Goal: Task Accomplishment & Management: Use online tool/utility

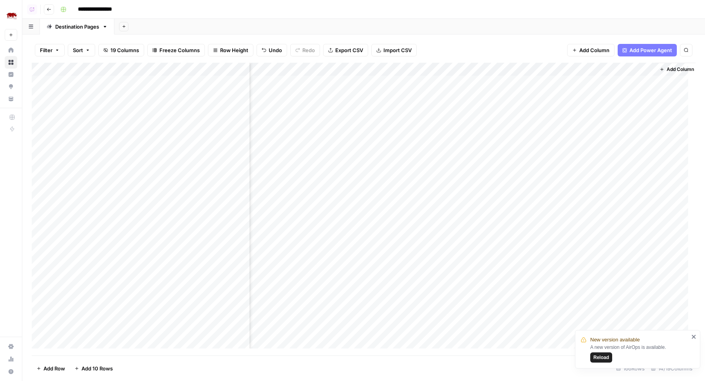
scroll to position [0, 504]
click at [628, 147] on div "Add Column" at bounding box center [364, 209] width 664 height 293
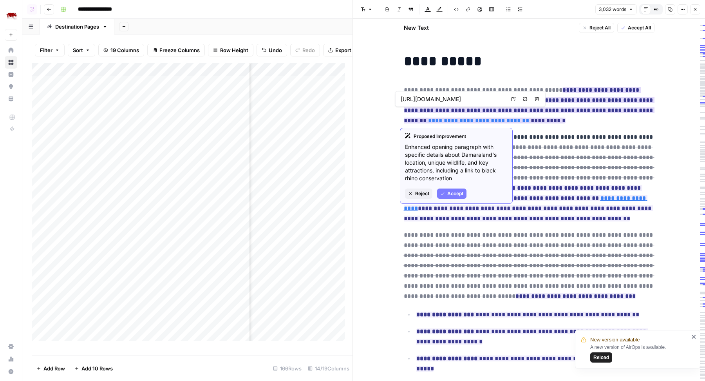
click at [421, 190] on span "Reject" at bounding box center [422, 193] width 14 height 7
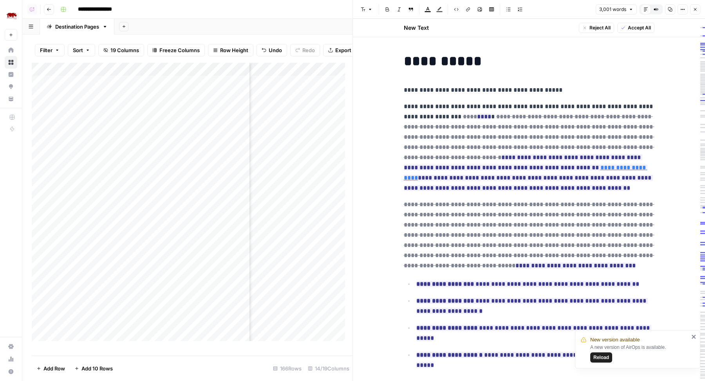
click at [535, 92] on p "**********" at bounding box center [529, 90] width 251 height 10
copy p "**********"
click at [535, 92] on p "**********" at bounding box center [529, 90] width 251 height 10
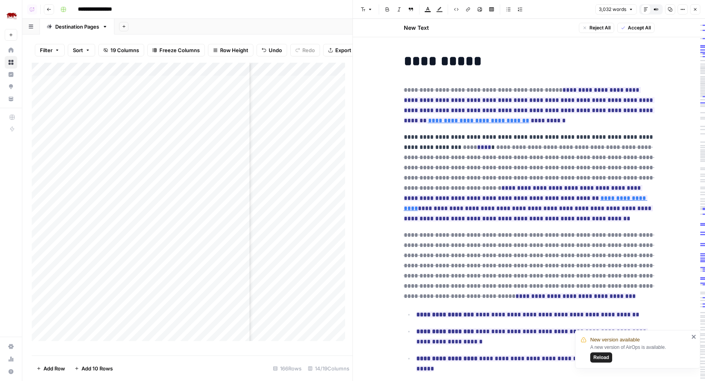
drag, startPoint x: 511, startPoint y: 118, endPoint x: 397, endPoint y: 90, distance: 117.7
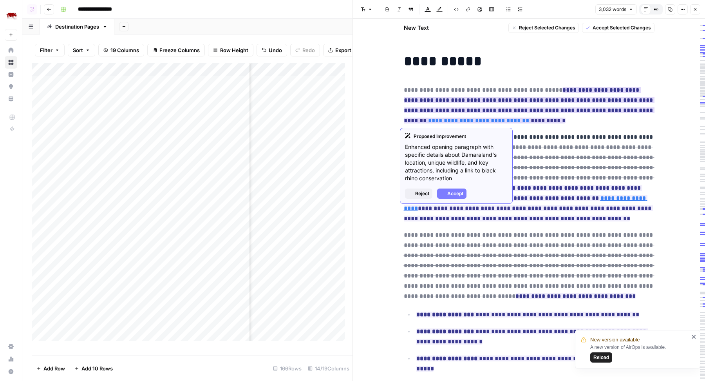
click at [404, 89] on del "**********" at bounding box center [483, 90] width 159 height 6
click at [421, 191] on span "Reject" at bounding box center [422, 193] width 14 height 7
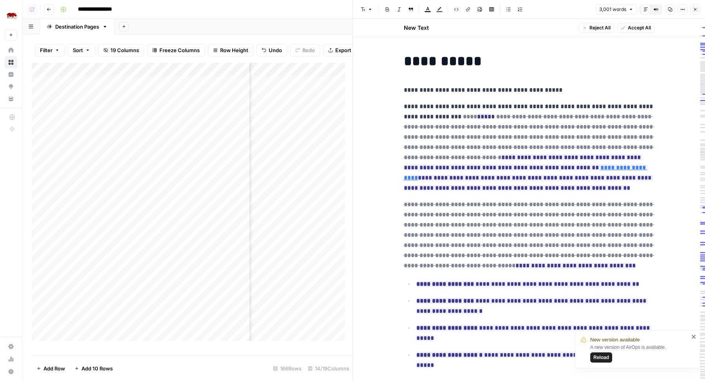
click at [544, 90] on p "**********" at bounding box center [529, 90] width 251 height 10
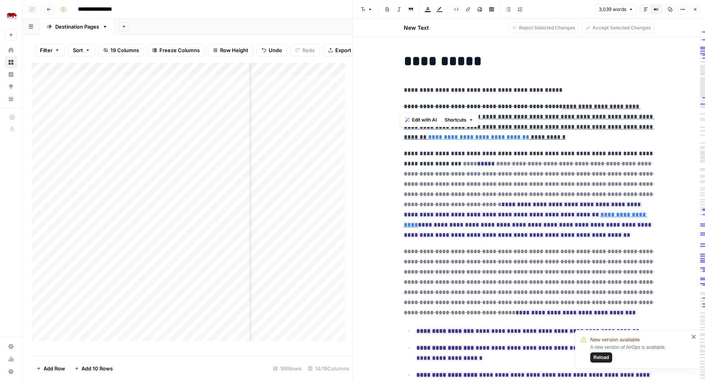
drag, startPoint x: 537, startPoint y: 106, endPoint x: 387, endPoint y: 103, distance: 150.0
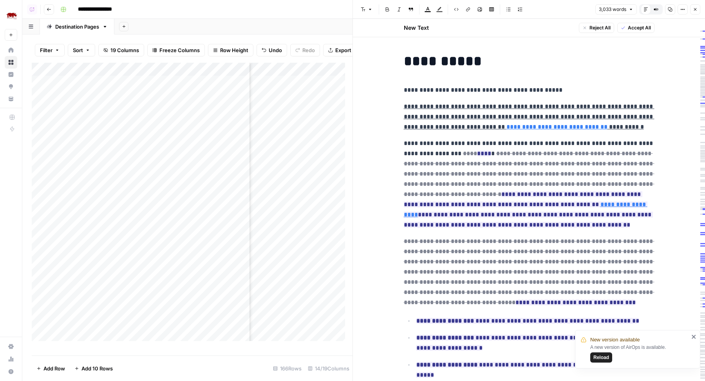
click at [613, 128] on p "**********" at bounding box center [529, 116] width 251 height 31
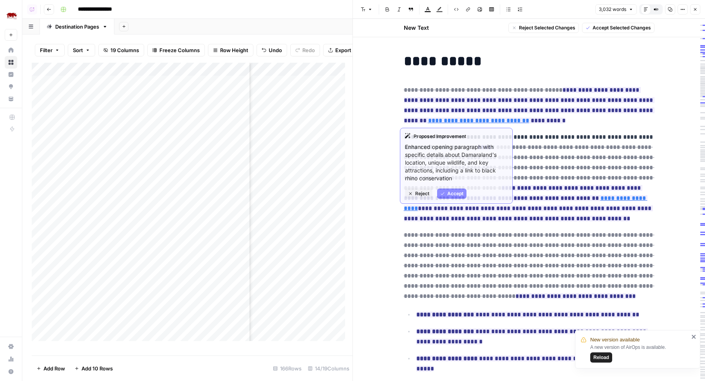
drag, startPoint x: 534, startPoint y: 91, endPoint x: 393, endPoint y: 89, distance: 141.7
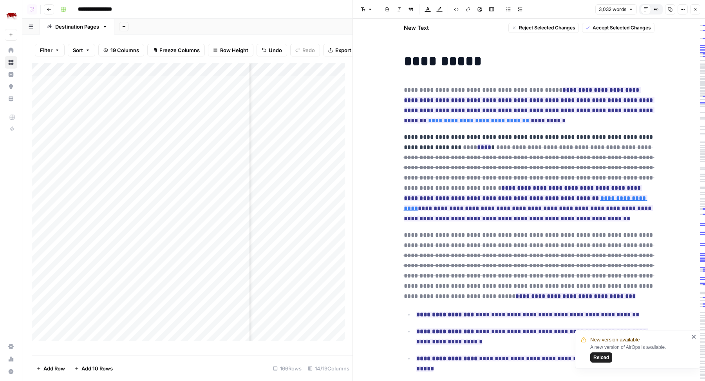
copy del "**********"
drag, startPoint x: 537, startPoint y: 91, endPoint x: 506, endPoint y: 119, distance: 41.6
click at [506, 119] on p "**********" at bounding box center [529, 105] width 251 height 41
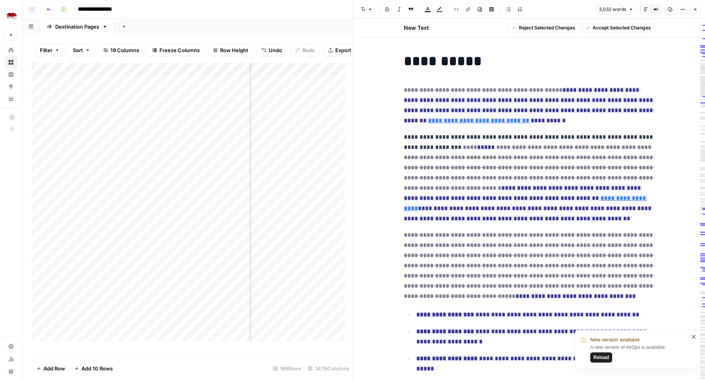
copy ins "**********"
click at [525, 121] on p "**********" at bounding box center [529, 105] width 251 height 41
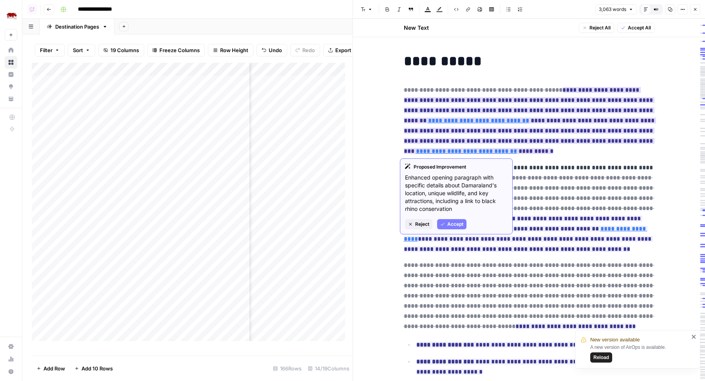
click at [506, 120] on ins "**********" at bounding box center [530, 120] width 252 height 67
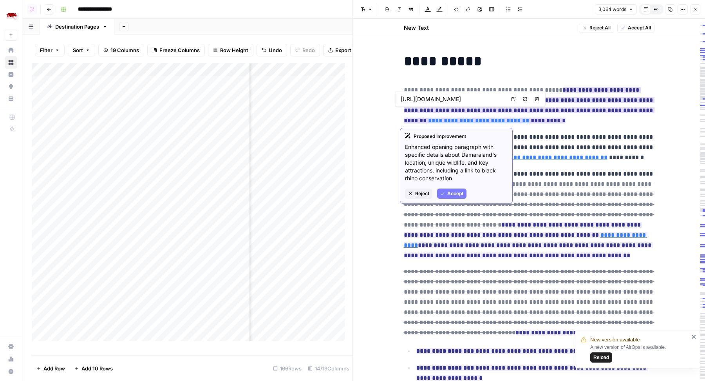
click at [424, 192] on span "Reject" at bounding box center [422, 193] width 14 height 7
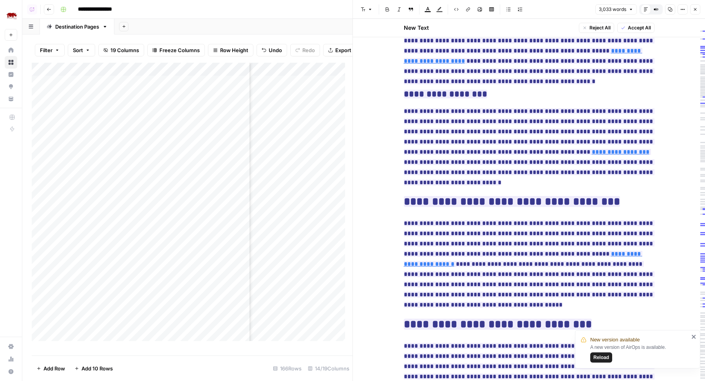
scroll to position [2442, 0]
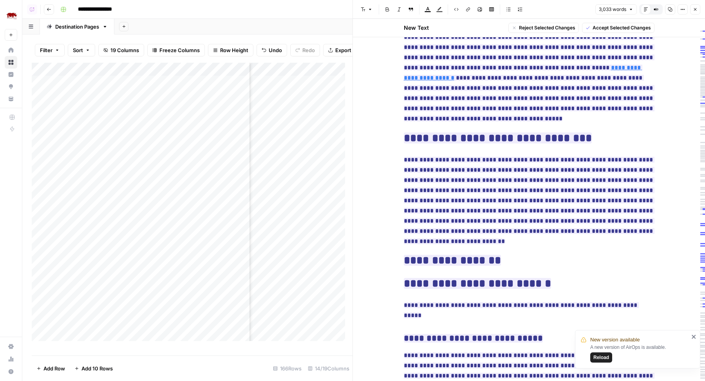
drag, startPoint x: 402, startPoint y: 152, endPoint x: 531, endPoint y: 152, distance: 129.2
click at [531, 254] on h2 "**********" at bounding box center [529, 260] width 251 height 13
copy ins "**********"
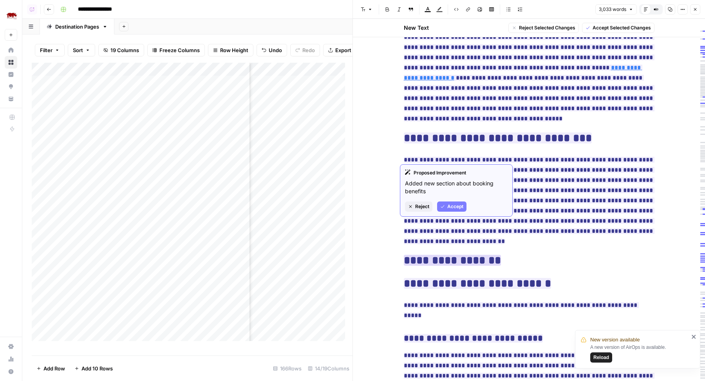
click at [419, 204] on span "Reject" at bounding box center [422, 206] width 14 height 7
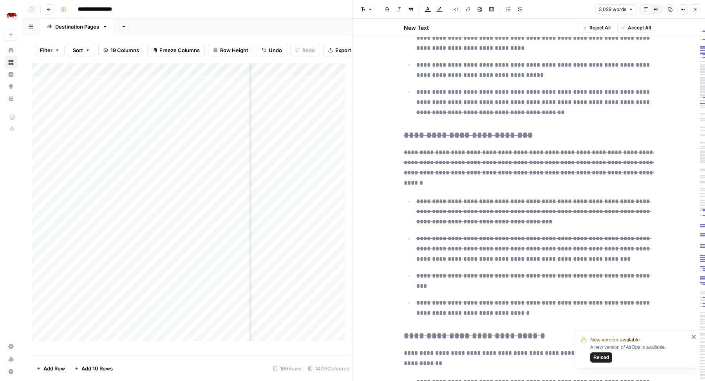
scroll to position [3581, 0]
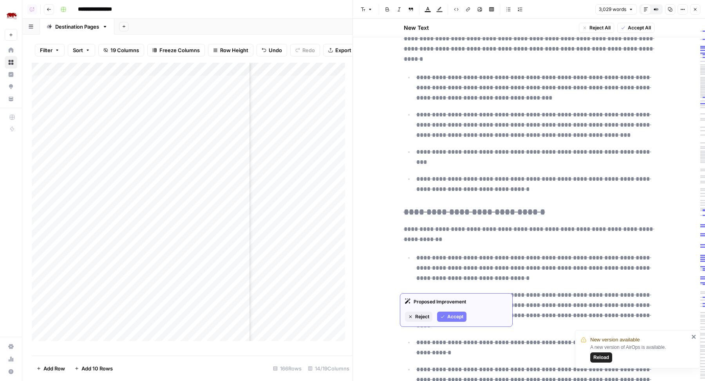
click at [417, 320] on button "Reject" at bounding box center [418, 316] width 27 height 10
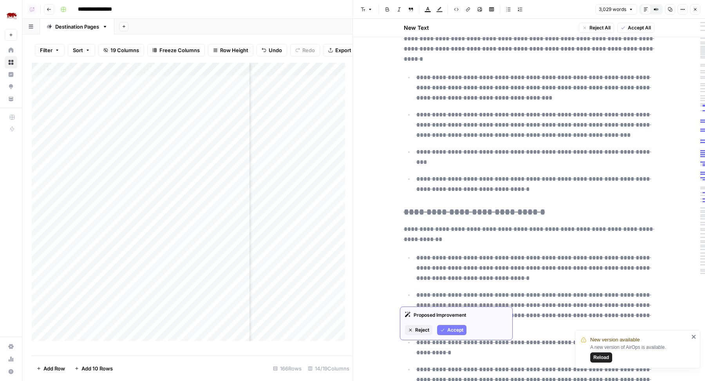
click at [421, 332] on span "Reject" at bounding box center [422, 329] width 14 height 7
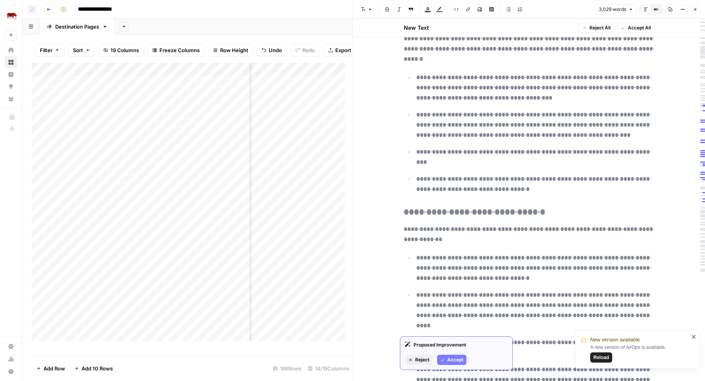
click at [416, 359] on span "Reject" at bounding box center [422, 359] width 14 height 7
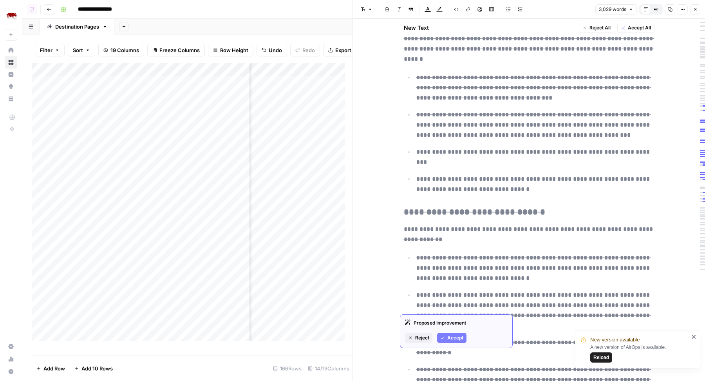
click at [419, 335] on span "Reject" at bounding box center [422, 337] width 14 height 7
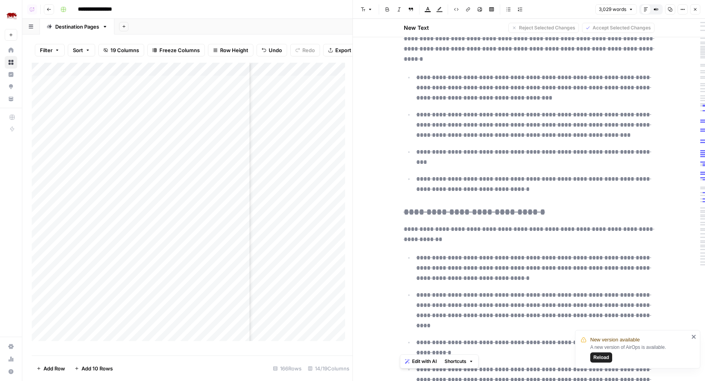
drag, startPoint x: 533, startPoint y: 345, endPoint x: 397, endPoint y: 285, distance: 148.1
copy div "**********"
click at [588, 366] on del "**********" at bounding box center [533, 384] width 235 height 36
type input "in africa"
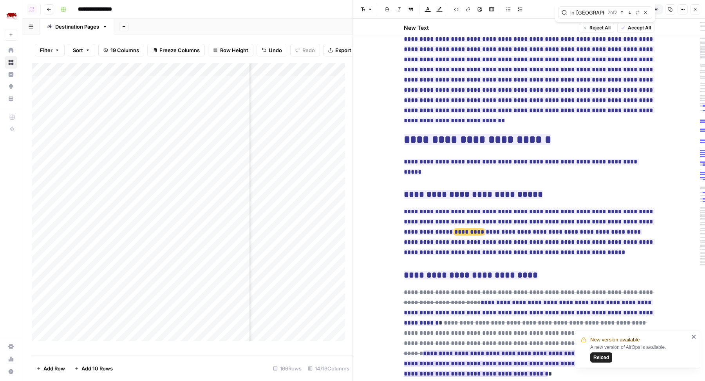
scroll to position [2560, 0]
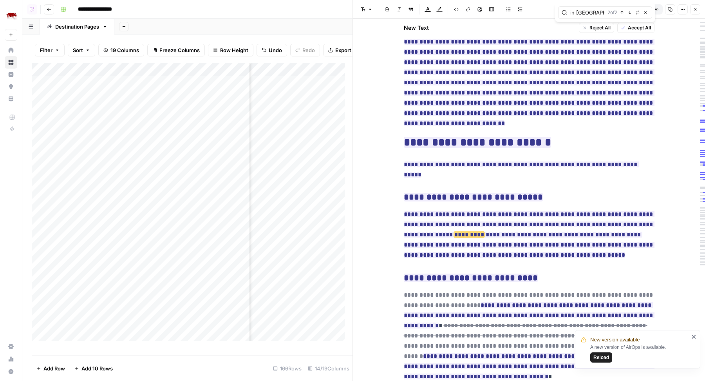
click at [695, 7] on icon "button" at bounding box center [695, 9] width 5 height 5
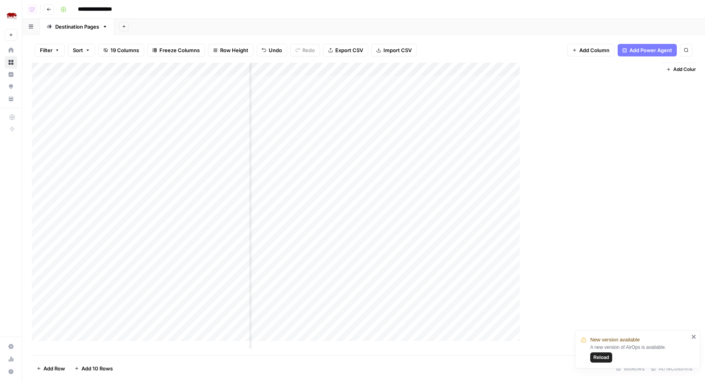
scroll to position [0, 495]
click at [576, 150] on div "Add Column" at bounding box center [364, 209] width 664 height 293
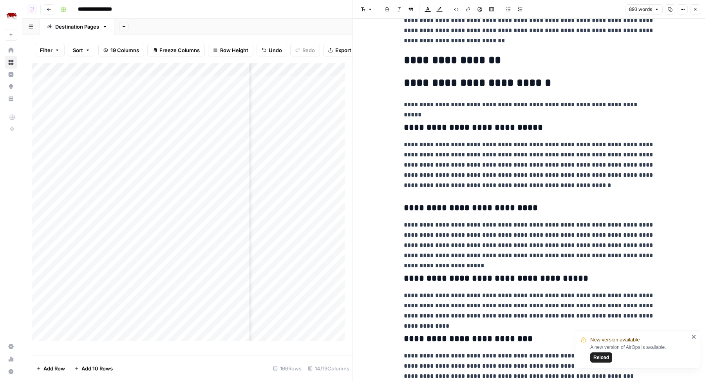
scroll to position [869, 0]
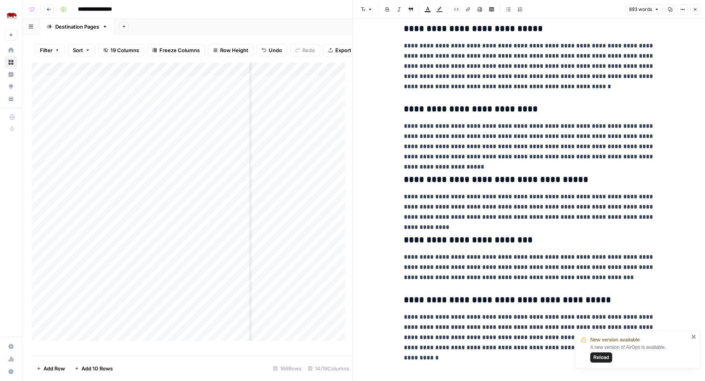
click at [694, 338] on icon "close" at bounding box center [693, 336] width 5 height 6
click at [642, 350] on p "**********" at bounding box center [529, 332] width 251 height 41
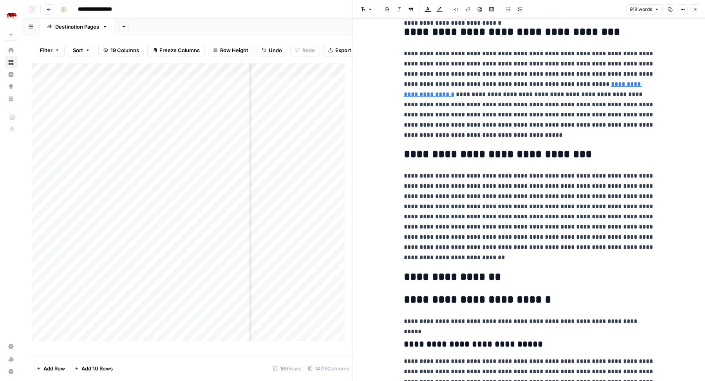
scroll to position [544, 0]
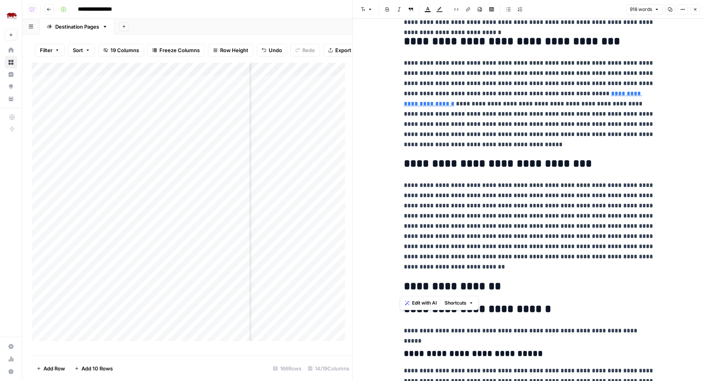
drag, startPoint x: 512, startPoint y: 281, endPoint x: 377, endPoint y: 280, distance: 135.5
click at [377, 280] on div "**********" at bounding box center [529, 132] width 352 height 1314
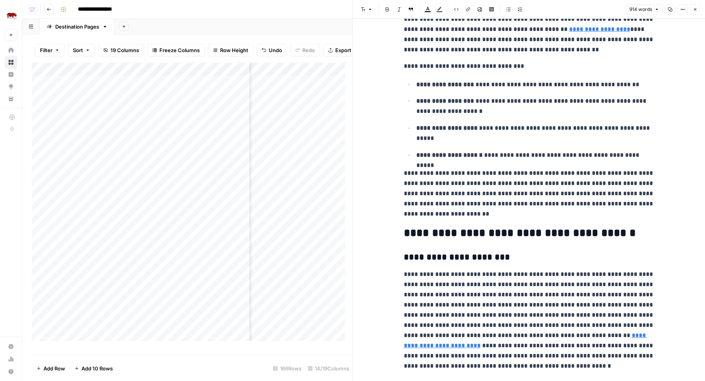
scroll to position [0, 0]
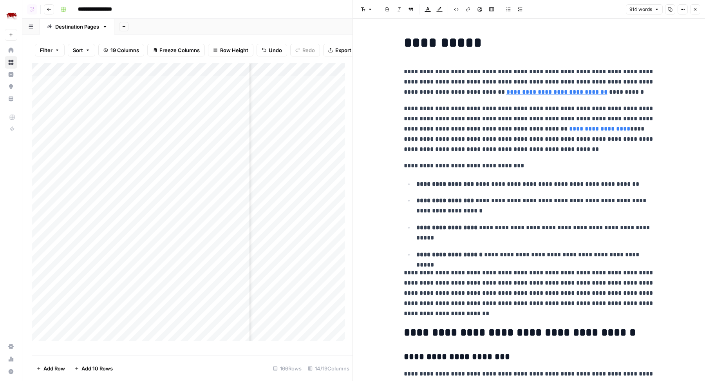
click at [695, 7] on icon "button" at bounding box center [695, 9] width 5 height 5
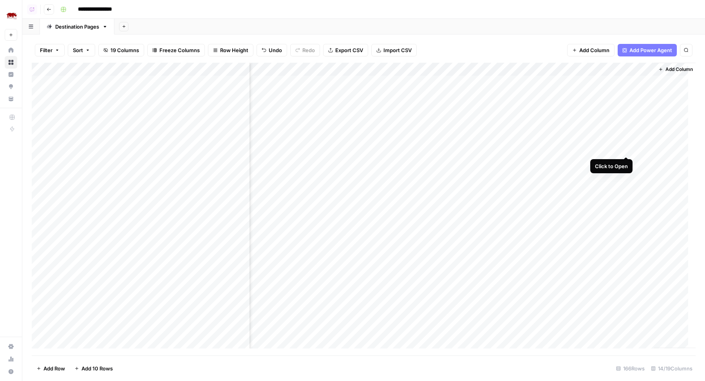
click at [628, 148] on div "Add Column" at bounding box center [364, 209] width 664 height 293
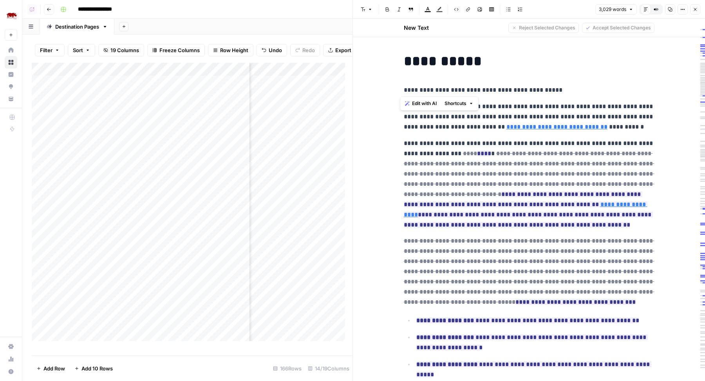
drag, startPoint x: 548, startPoint y: 92, endPoint x: 391, endPoint y: 89, distance: 156.6
copy p "**********"
click at [693, 11] on icon "button" at bounding box center [695, 9] width 5 height 5
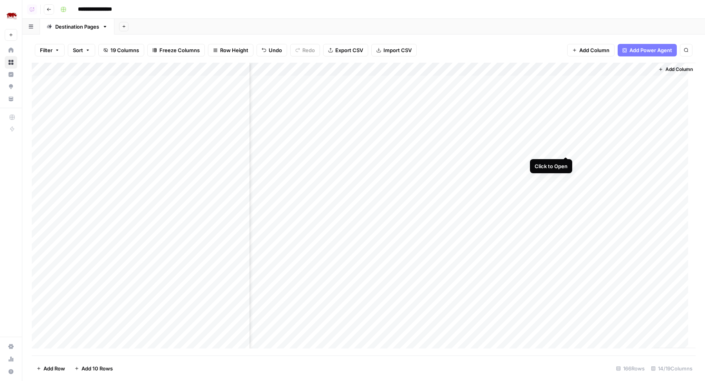
click at [565, 149] on div "Add Column" at bounding box center [364, 209] width 664 height 293
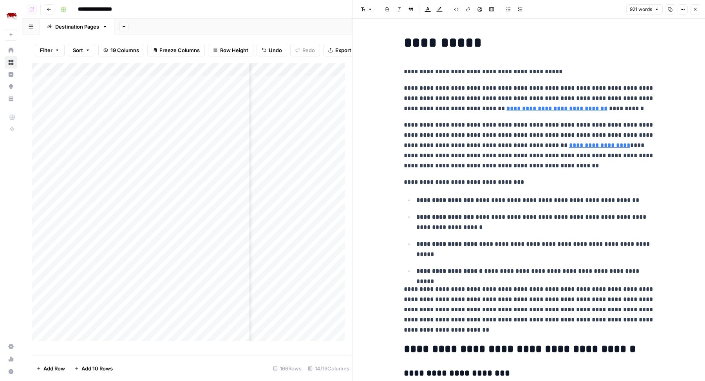
click at [695, 9] on icon "button" at bounding box center [695, 9] width 3 height 3
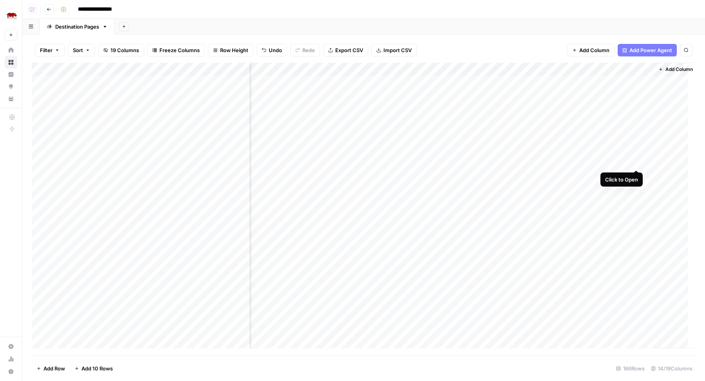
click at [635, 162] on div "Add Column" at bounding box center [364, 209] width 664 height 293
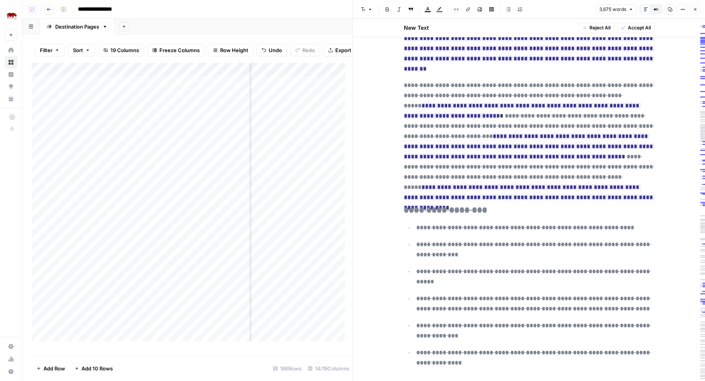
scroll to position [1025, 0]
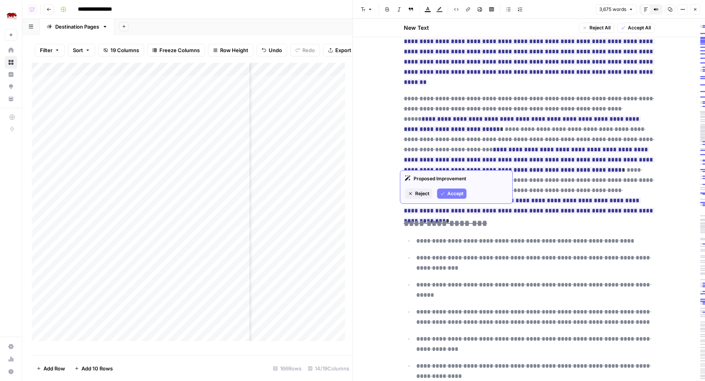
click at [420, 193] on span "Reject" at bounding box center [422, 193] width 14 height 7
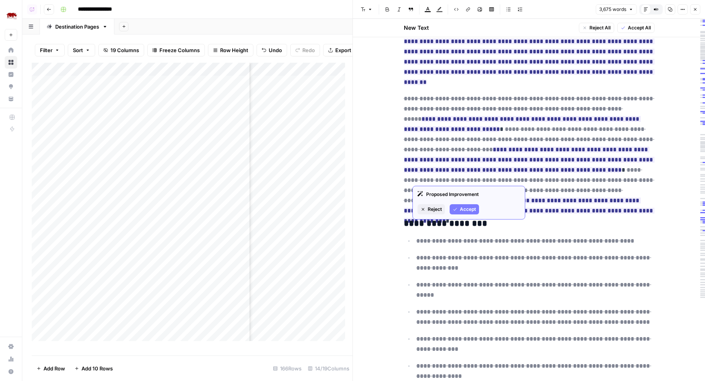
click at [426, 206] on button "Reject" at bounding box center [430, 209] width 27 height 10
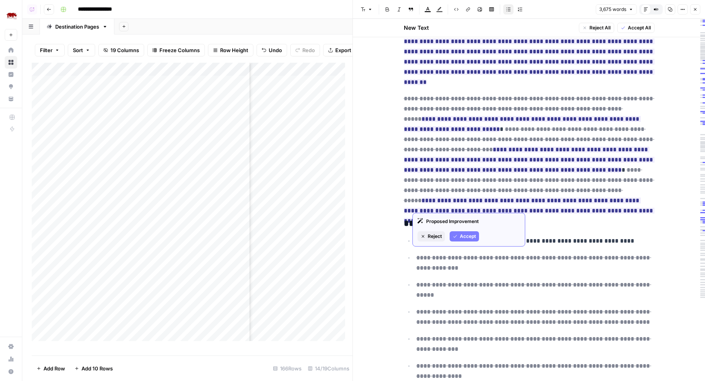
click at [426, 234] on button "Reject" at bounding box center [430, 236] width 27 height 10
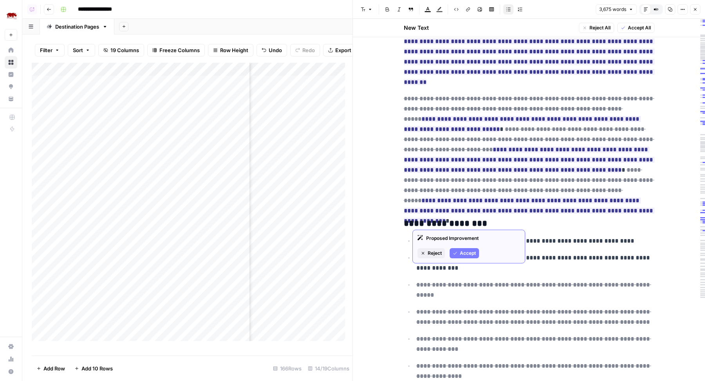
click at [429, 250] on span "Reject" at bounding box center [435, 252] width 14 height 7
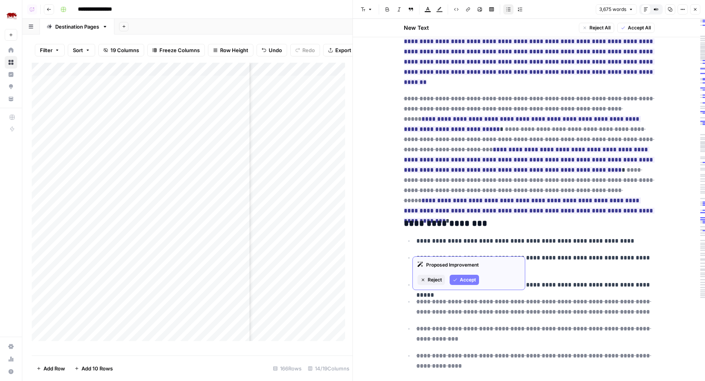
click at [429, 275] on button "Reject" at bounding box center [430, 279] width 27 height 10
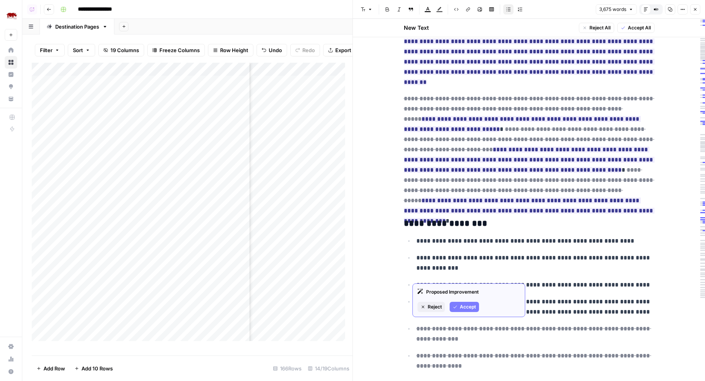
click at [428, 305] on span "Reject" at bounding box center [435, 306] width 14 height 7
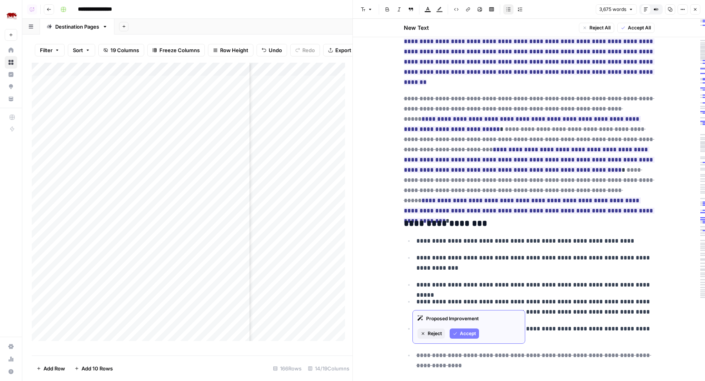
click at [432, 331] on span "Reject" at bounding box center [435, 333] width 14 height 7
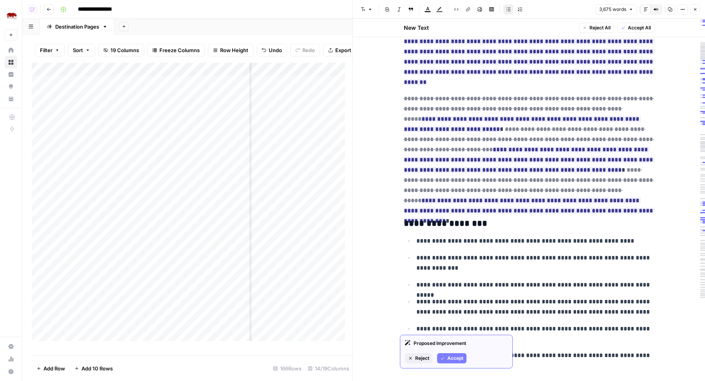
click at [417, 357] on span "Reject" at bounding box center [422, 357] width 14 height 7
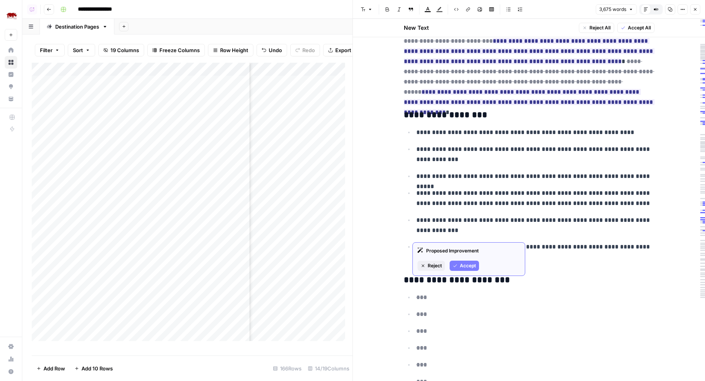
click at [429, 265] on span "Reject" at bounding box center [435, 265] width 14 height 7
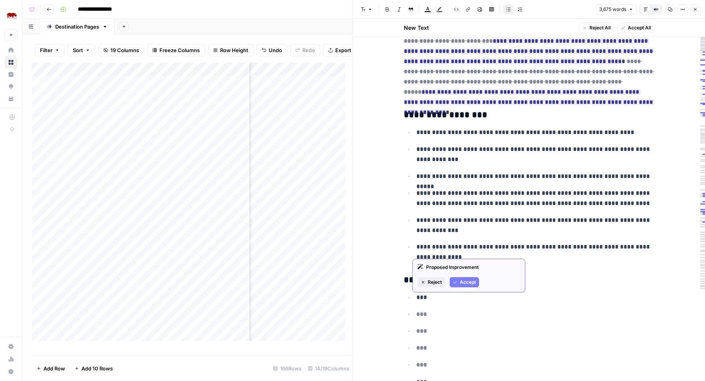
click at [439, 285] on span "Reject" at bounding box center [435, 281] width 14 height 7
click at [428, 294] on button "Reject" at bounding box center [430, 299] width 27 height 10
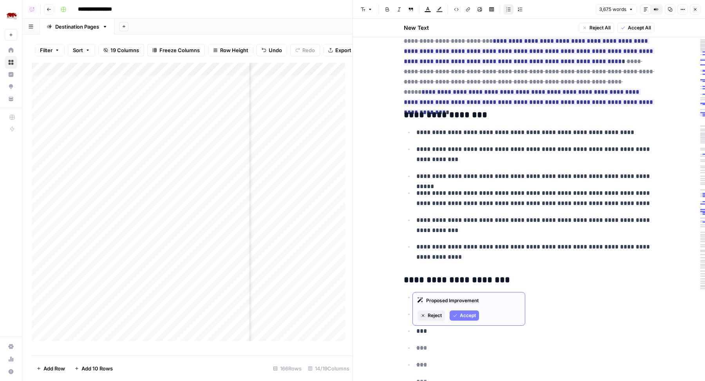
click at [433, 312] on span "Reject" at bounding box center [435, 315] width 14 height 7
click at [431, 330] on span "Reject" at bounding box center [435, 331] width 14 height 7
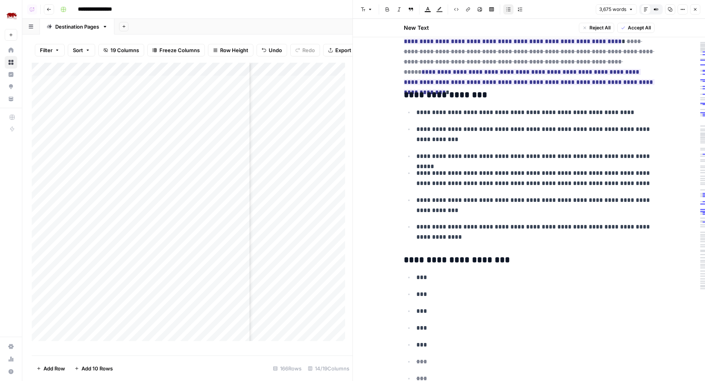
scroll to position [1174, 0]
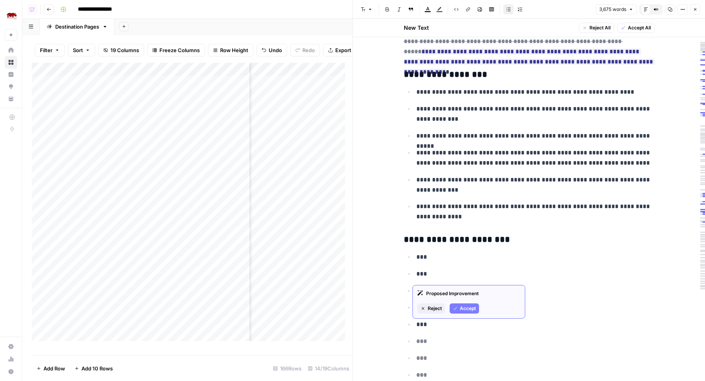
click at [435, 310] on span "Reject" at bounding box center [435, 308] width 14 height 7
click at [439, 324] on span "Reject" at bounding box center [435, 324] width 14 height 7
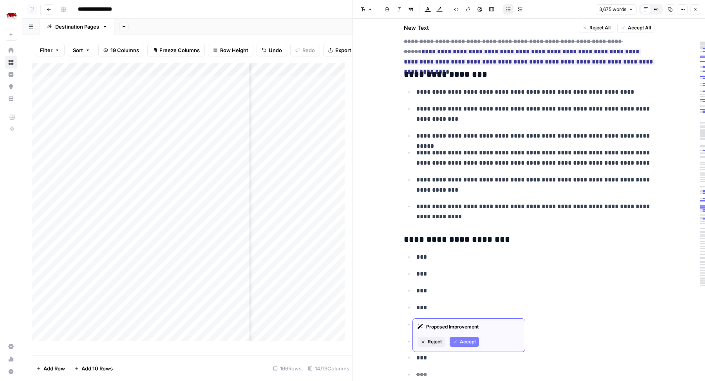
click at [426, 336] on div "Proposed Improvement Reject Accept" at bounding box center [468, 335] width 113 height 34
click at [426, 337] on button "Reject" at bounding box center [430, 341] width 27 height 10
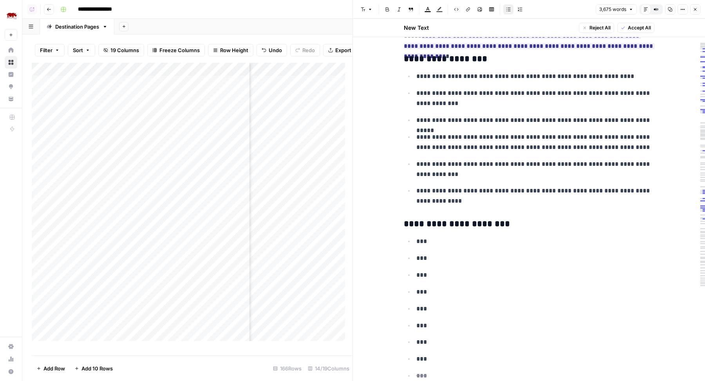
scroll to position [1203, 0]
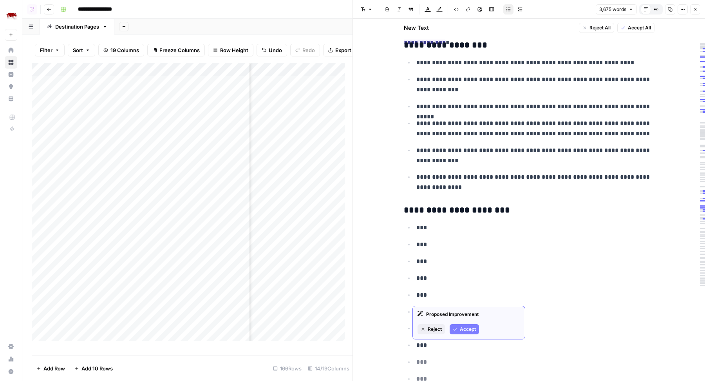
click at [428, 326] on span "Reject" at bounding box center [435, 328] width 14 height 7
click at [437, 343] on span "Reject" at bounding box center [435, 345] width 14 height 7
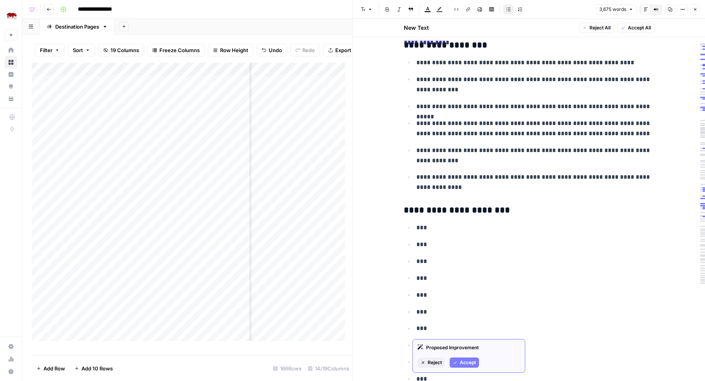
click at [430, 362] on span "Reject" at bounding box center [435, 362] width 14 height 7
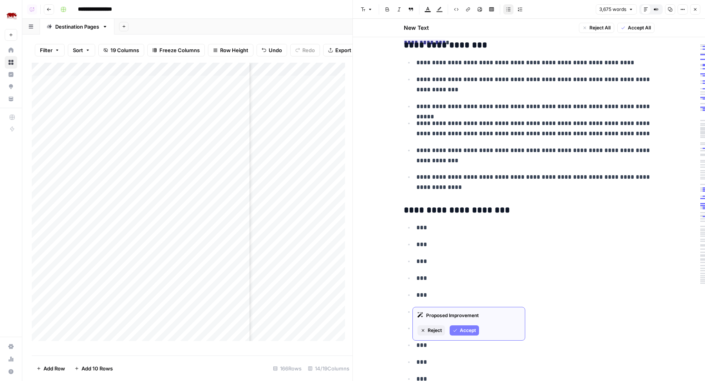
click at [435, 331] on span "Reject" at bounding box center [435, 329] width 14 height 7
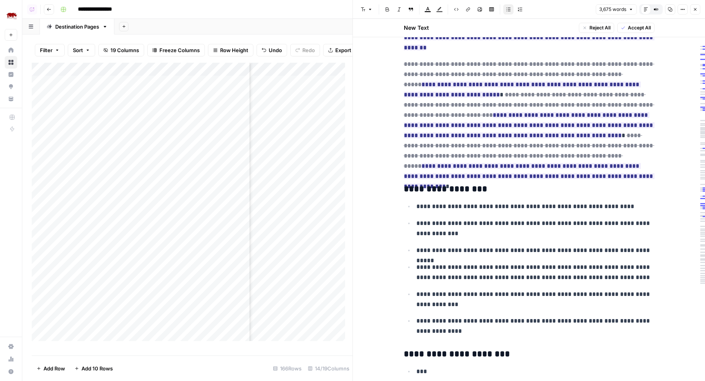
scroll to position [1048, 0]
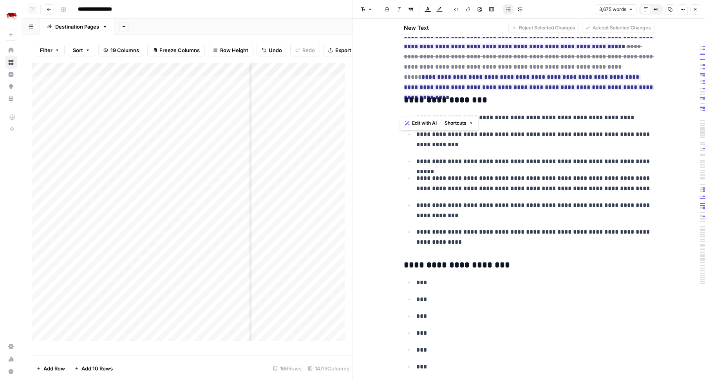
scroll to position [1245, 0]
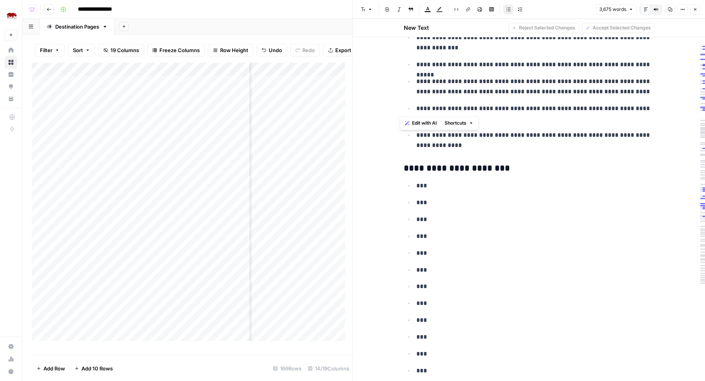
copy div "**********"
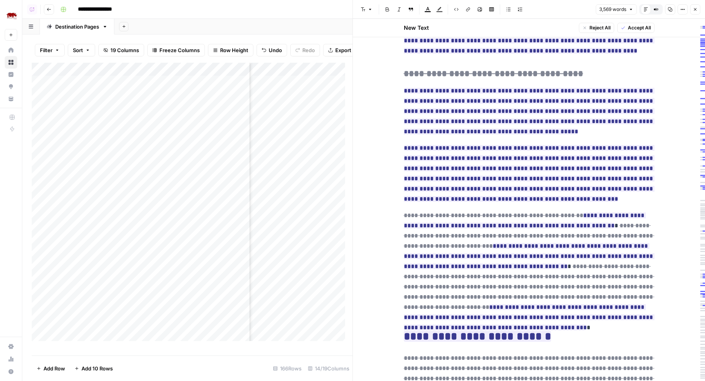
scroll to position [1359, 0]
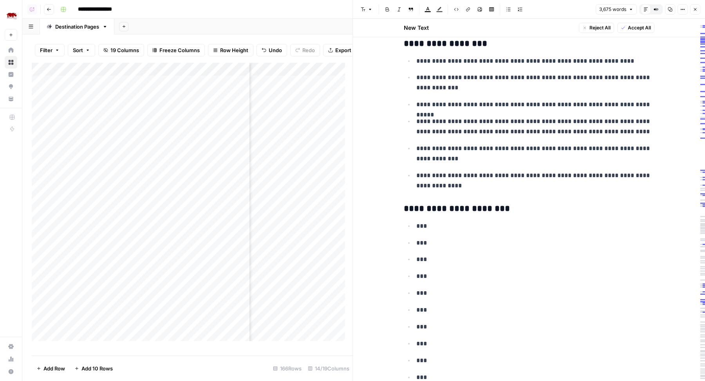
scroll to position [1413, 0]
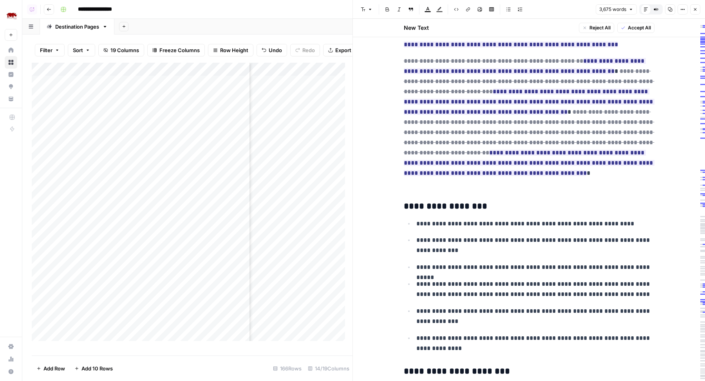
click at [423, 176] on h2 at bounding box center [529, 182] width 251 height 13
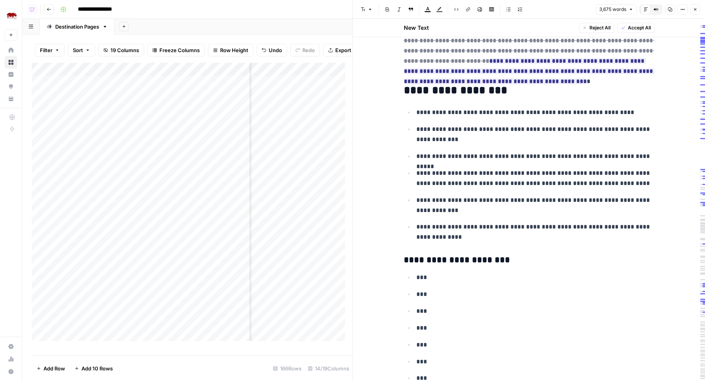
scroll to position [1382, 0]
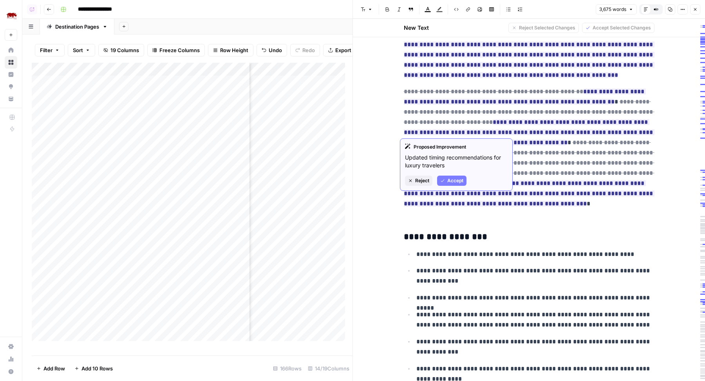
click at [548, 265] on p "**********" at bounding box center [535, 275] width 238 height 20
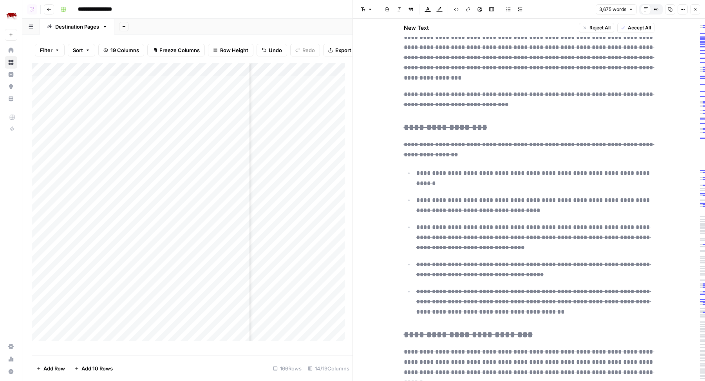
scroll to position [4227, 0]
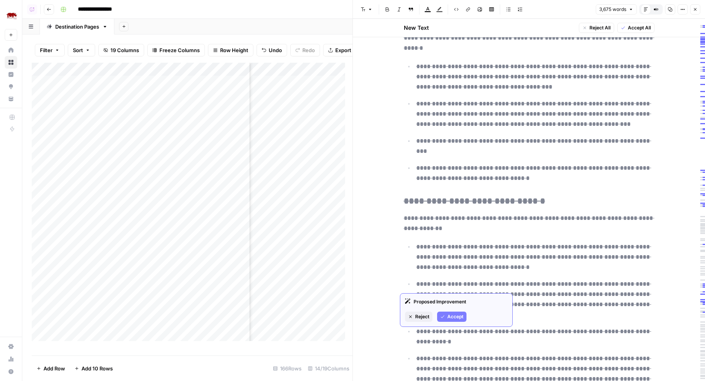
click at [429, 314] on button "Reject" at bounding box center [418, 316] width 27 height 10
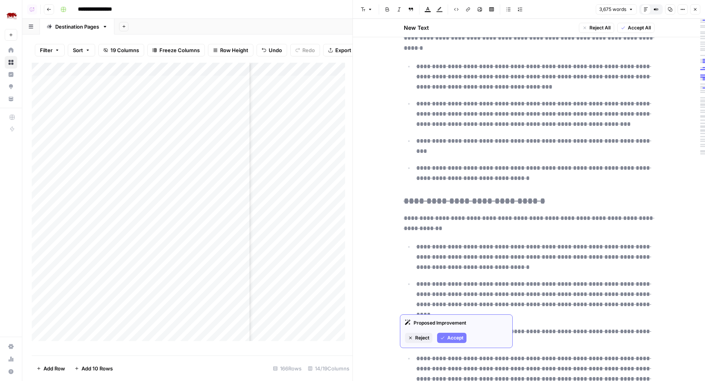
click at [422, 337] on span "Reject" at bounding box center [422, 337] width 14 height 7
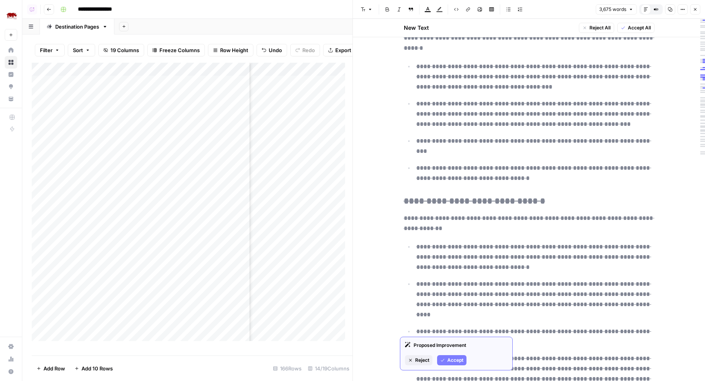
click at [416, 361] on span "Reject" at bounding box center [422, 359] width 14 height 7
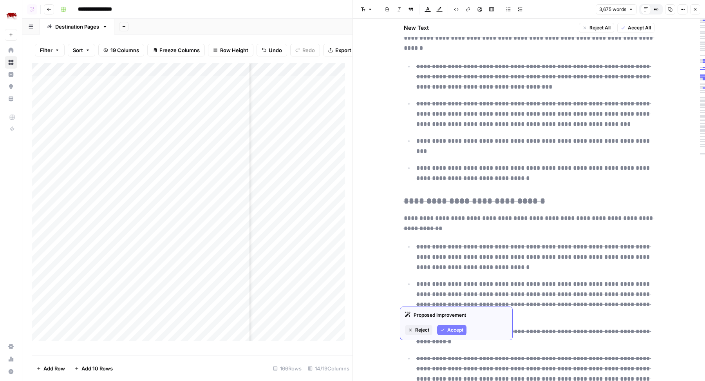
click at [420, 331] on span "Reject" at bounding box center [422, 329] width 14 height 7
click at [694, 9] on icon "button" at bounding box center [695, 9] width 5 height 5
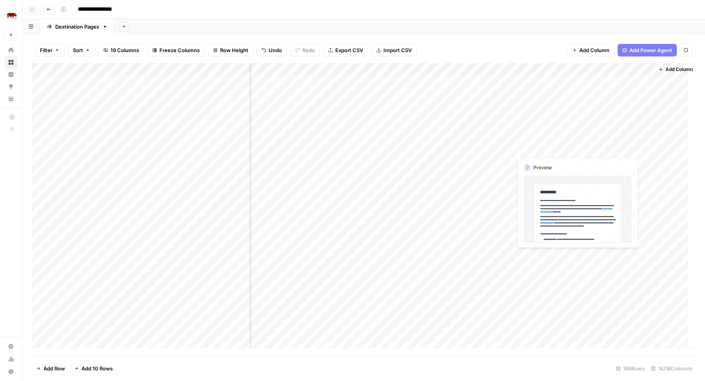
click at [574, 161] on div "Add Column" at bounding box center [364, 209] width 664 height 293
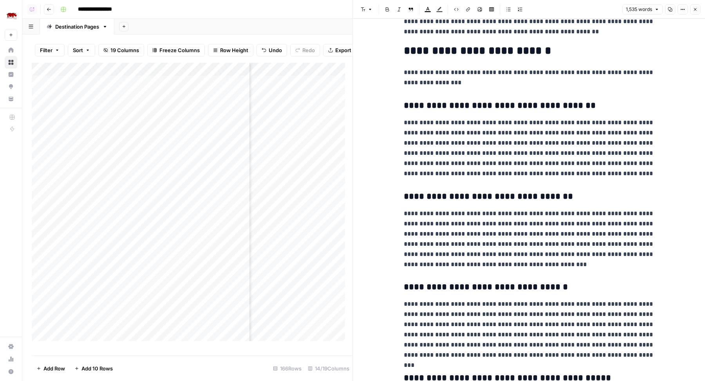
scroll to position [1091, 0]
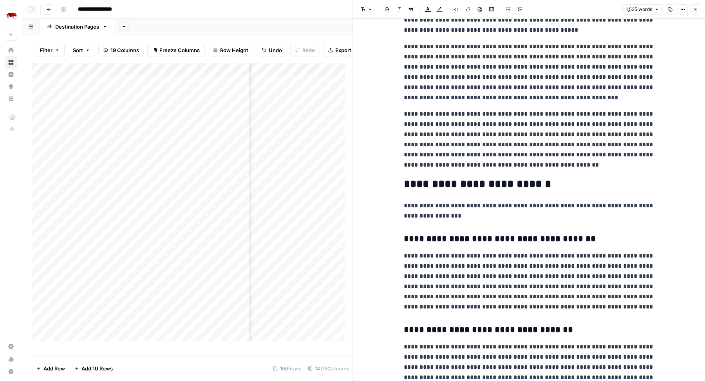
click at [575, 167] on p "**********" at bounding box center [529, 139] width 251 height 61
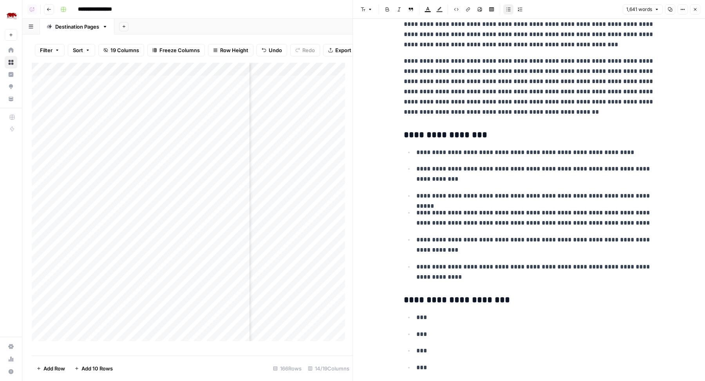
scroll to position [1134, 0]
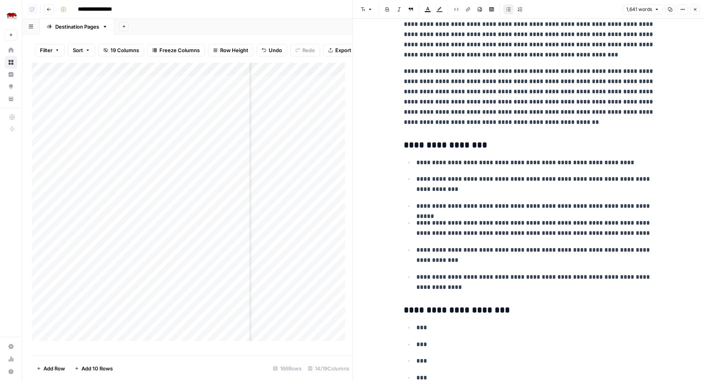
click at [413, 136] on div "**********" at bounding box center [529, 34] width 260 height 2272
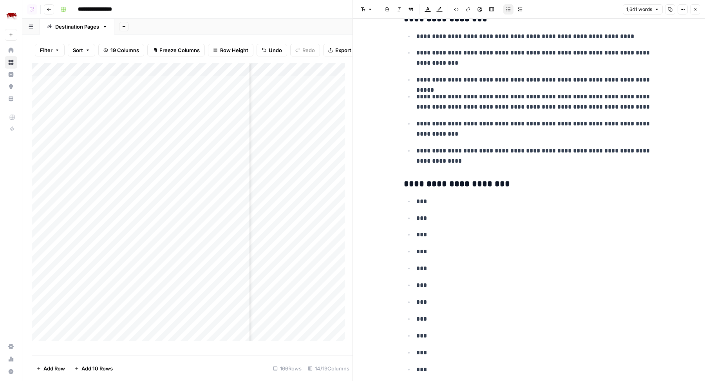
scroll to position [1400, 0]
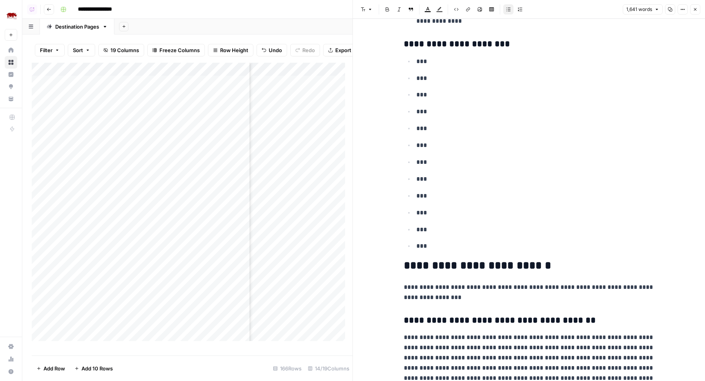
click at [697, 10] on button "Close" at bounding box center [695, 9] width 10 height 10
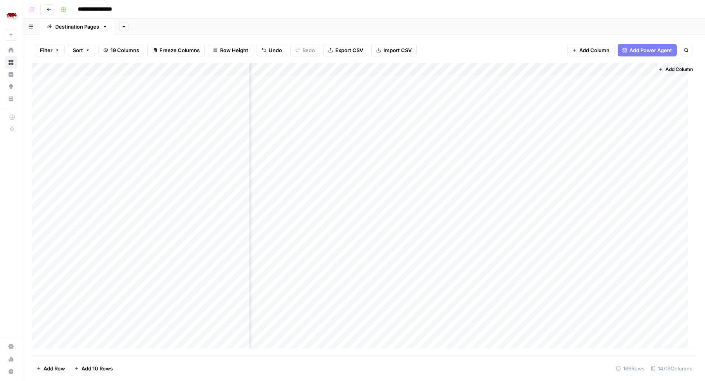
click at [628, 162] on div "Add Column" at bounding box center [364, 209] width 664 height 293
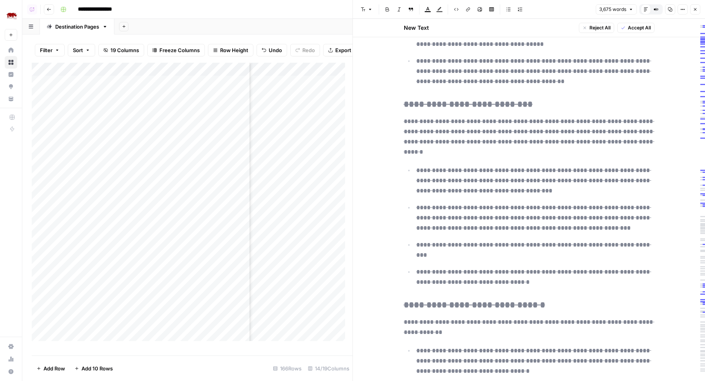
scroll to position [4227, 0]
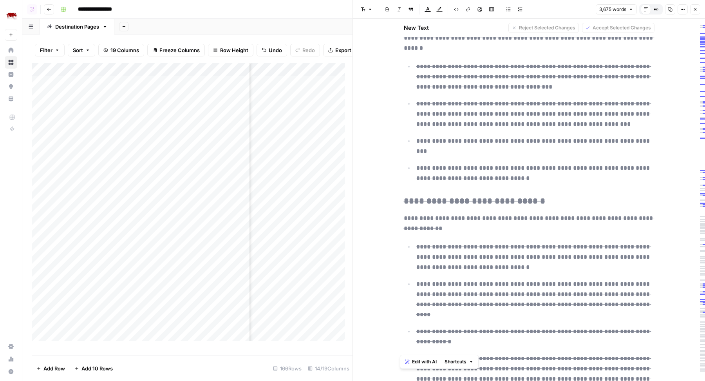
drag, startPoint x: 518, startPoint y: 348, endPoint x: 400, endPoint y: 287, distance: 132.7
copy div "**********"
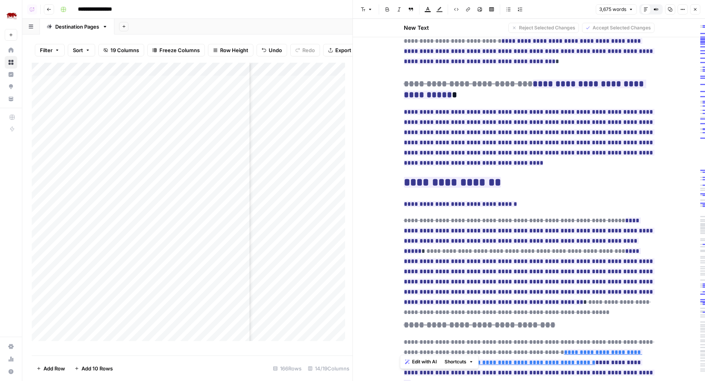
scroll to position [3492, 0]
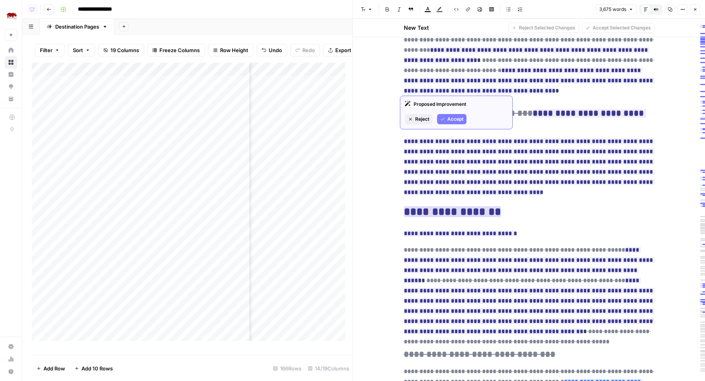
click at [426, 117] on span "Reject" at bounding box center [422, 118] width 14 height 7
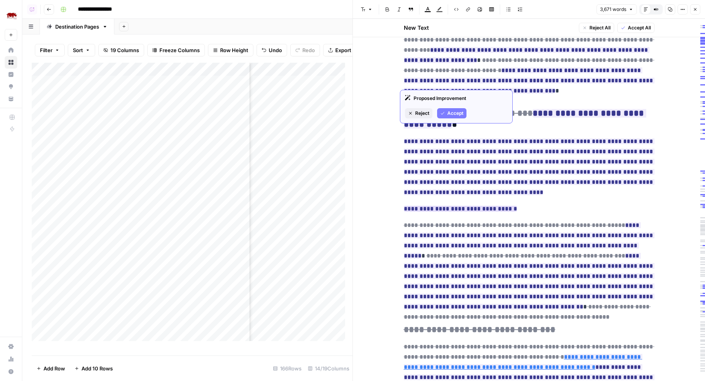
click at [420, 113] on span "Reject" at bounding box center [422, 113] width 14 height 7
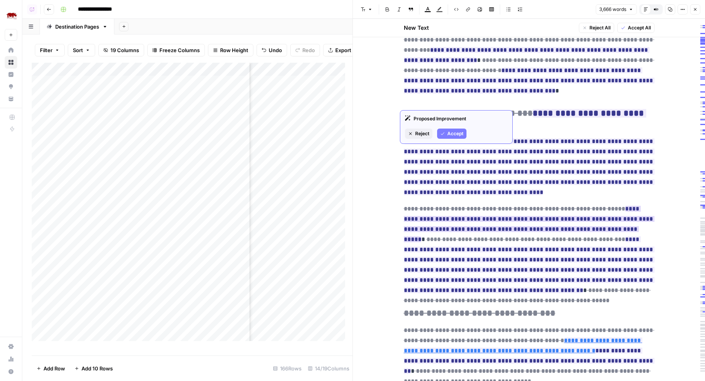
click at [422, 132] on span "Reject" at bounding box center [422, 133] width 14 height 7
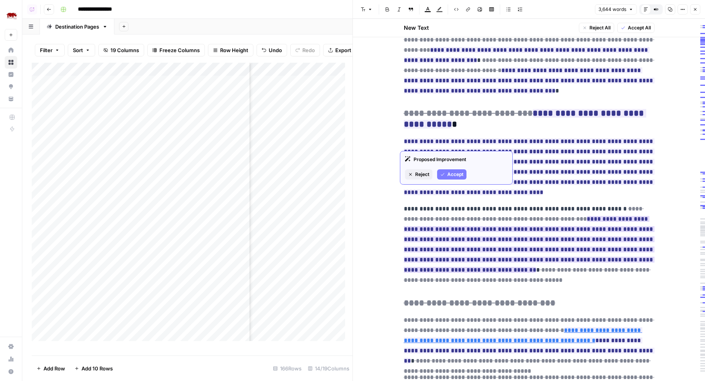
click at [420, 173] on span "Reject" at bounding box center [422, 174] width 14 height 7
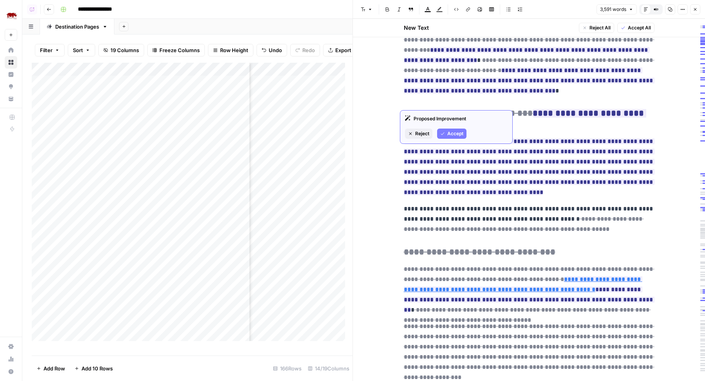
click at [420, 131] on span "Reject" at bounding box center [422, 133] width 14 height 7
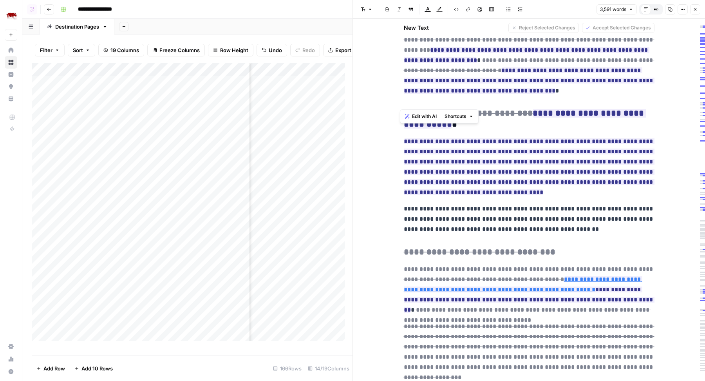
drag, startPoint x: 558, startPoint y: 105, endPoint x: 398, endPoint y: 83, distance: 161.7
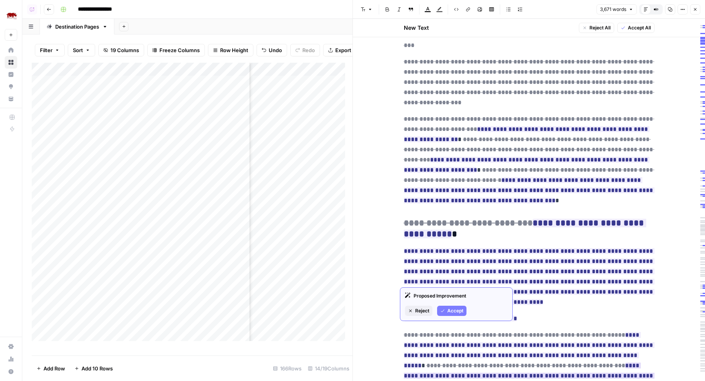
scroll to position [4138, 0]
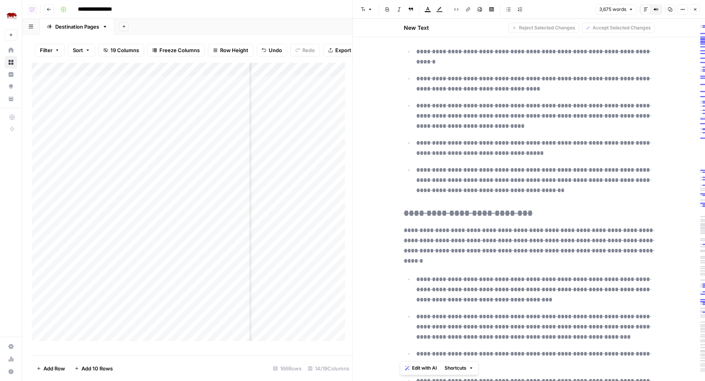
copy div "**********"
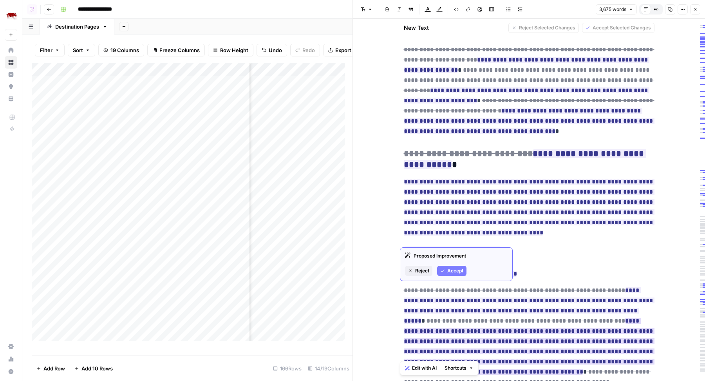
scroll to position [3445, 0]
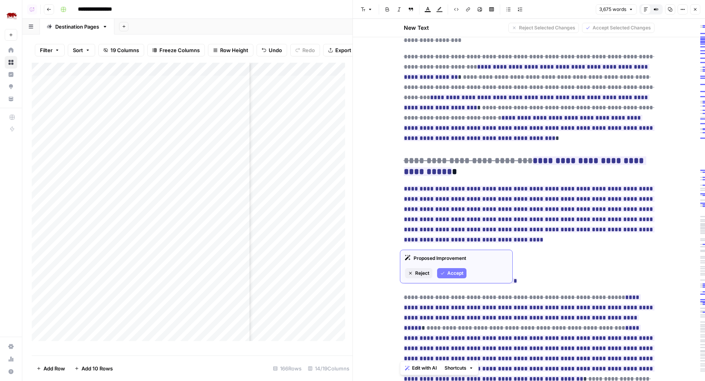
click at [485, 275] on span "**********" at bounding box center [460, 280] width 113 height 11
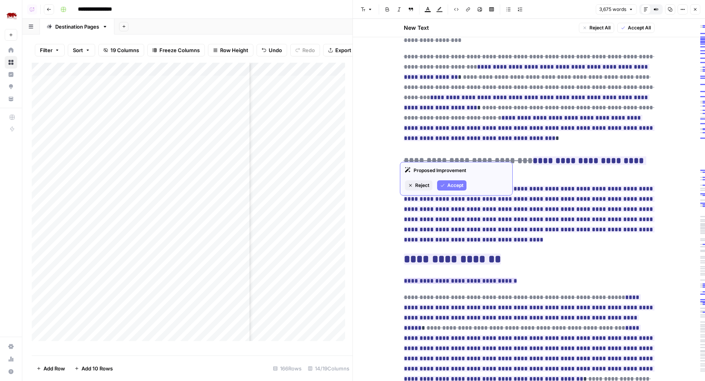
click at [419, 183] on span "Reject" at bounding box center [422, 185] width 14 height 7
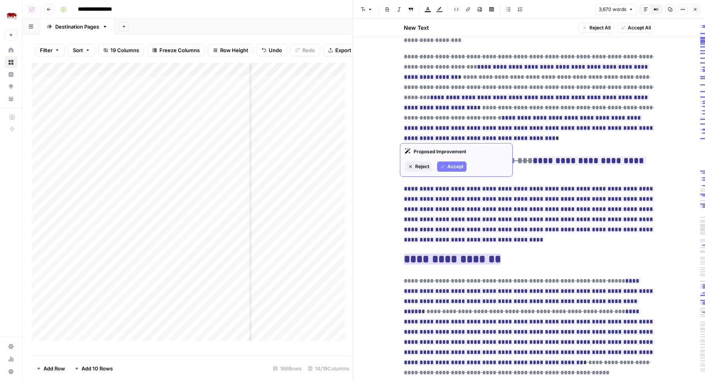
click at [419, 168] on span "Reject" at bounding box center [422, 166] width 14 height 7
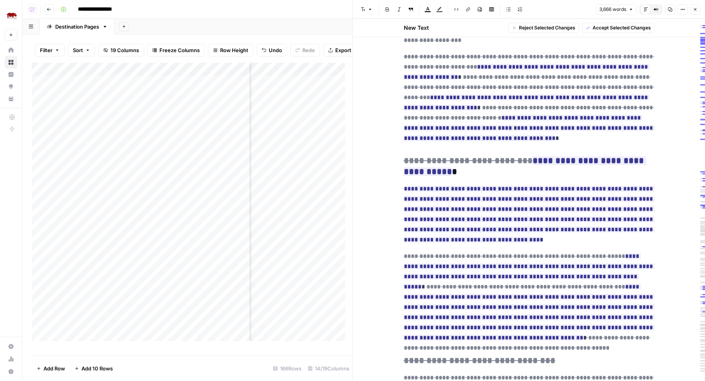
drag, startPoint x: 398, startPoint y: 129, endPoint x: 618, endPoint y: 218, distance: 237.6
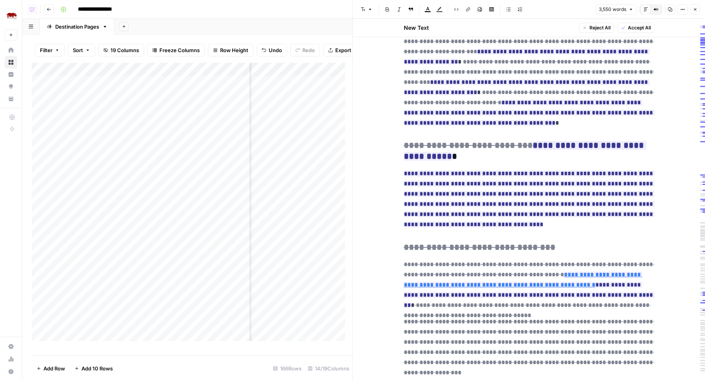
scroll to position [3461, 0]
drag, startPoint x: 518, startPoint y: 146, endPoint x: 543, endPoint y: 170, distance: 35.5
click at [543, 259] on p "**********" at bounding box center [529, 284] width 251 height 51
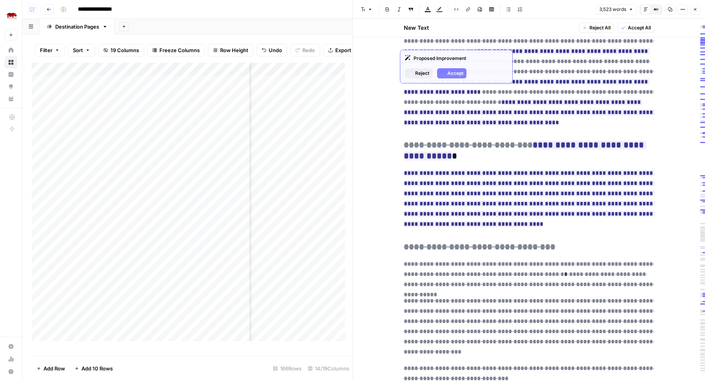
scroll to position [4068, 0]
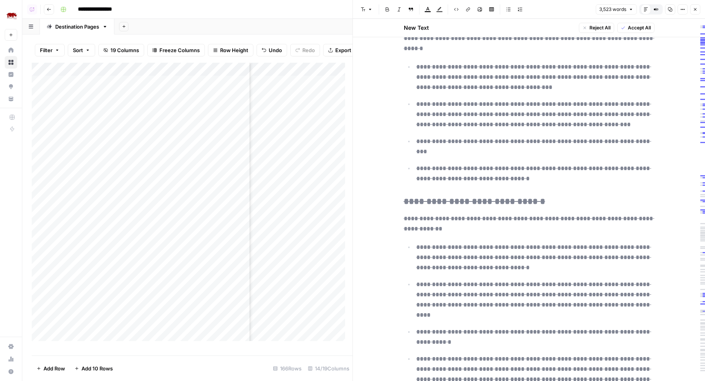
click at [696, 12] on button "Close" at bounding box center [695, 9] width 10 height 10
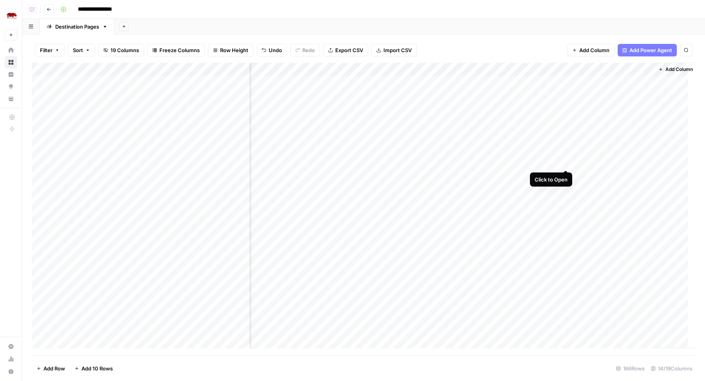
click at [565, 162] on div "Add Column" at bounding box center [364, 209] width 664 height 293
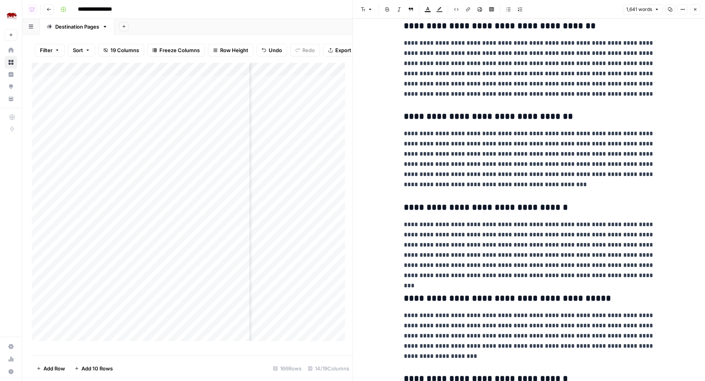
scroll to position [1946, 0]
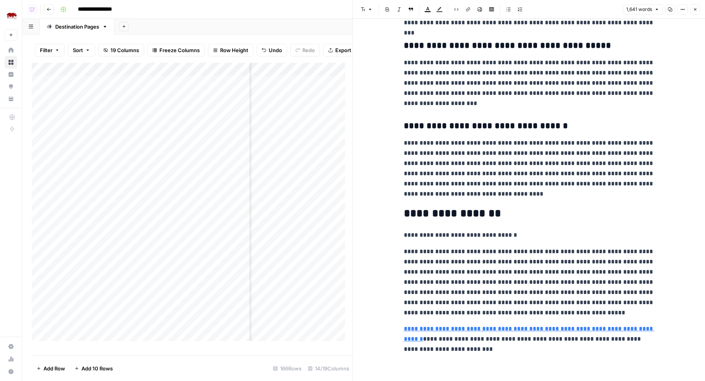
click at [451, 345] on p "**********" at bounding box center [529, 338] width 251 height 31
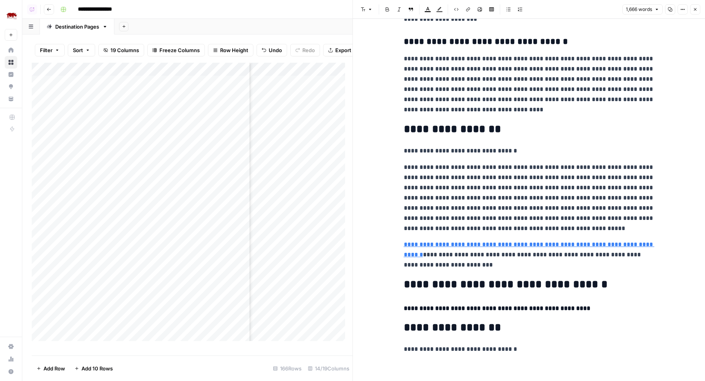
scroll to position [1963, 0]
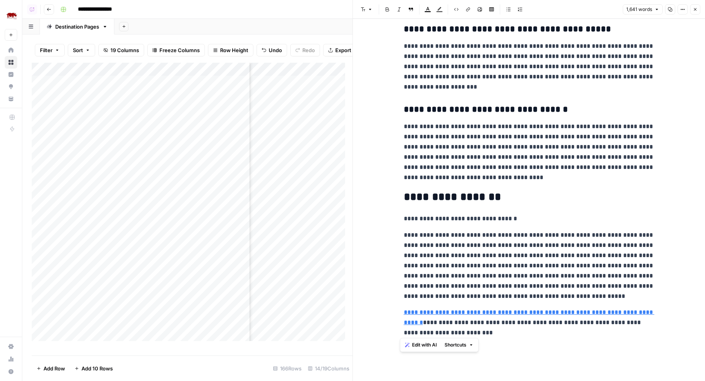
drag, startPoint x: 440, startPoint y: 334, endPoint x: 394, endPoint y: 197, distance: 144.1
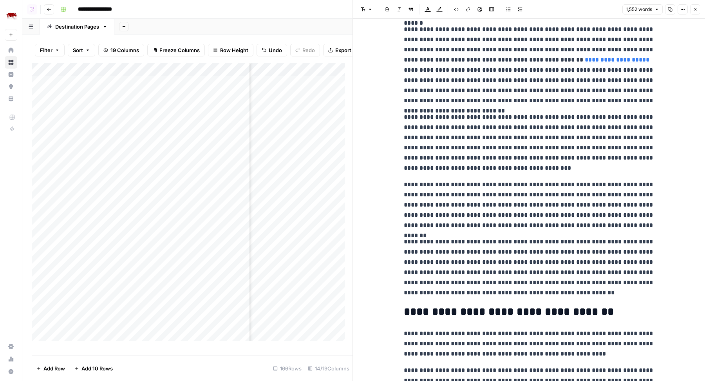
scroll to position [650, 0]
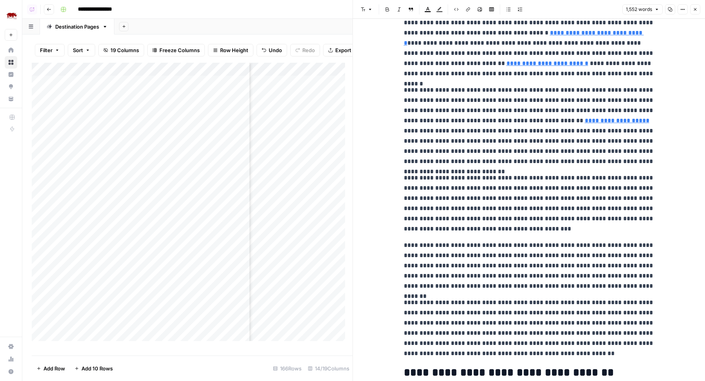
click at [697, 8] on button "Close" at bounding box center [695, 9] width 10 height 10
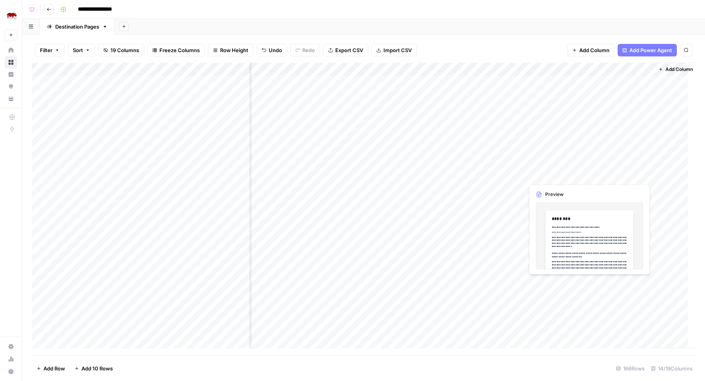
click at [635, 175] on div "Add Column" at bounding box center [364, 209] width 664 height 293
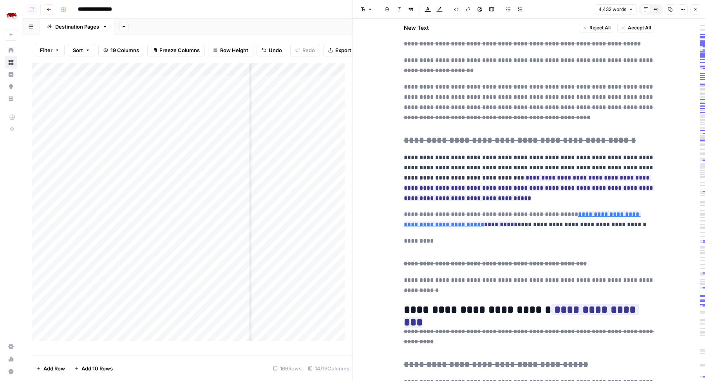
scroll to position [1457, 0]
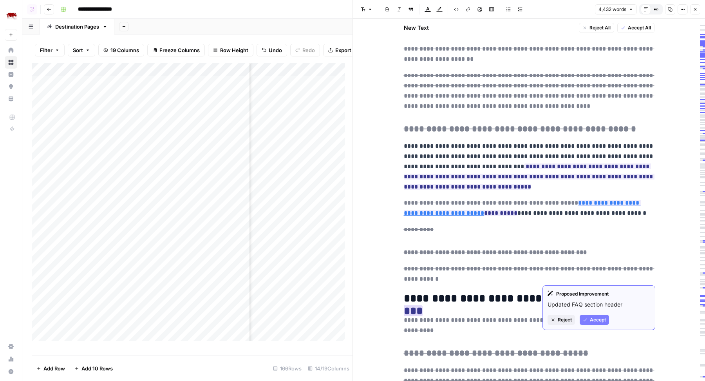
click at [556, 319] on button "Reject" at bounding box center [560, 319] width 27 height 10
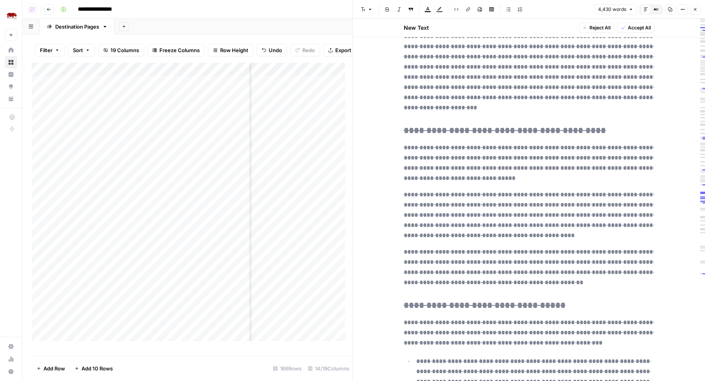
scroll to position [4756, 0]
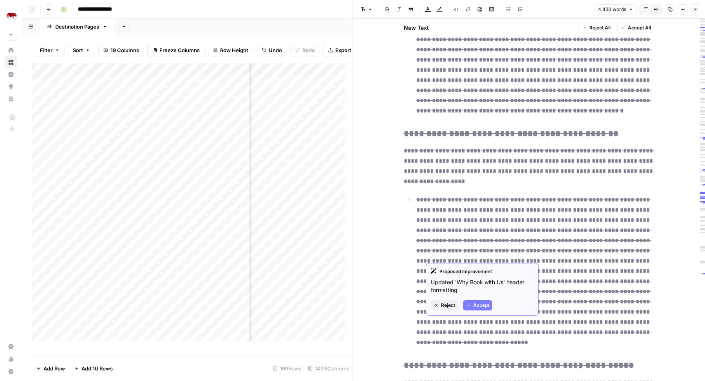
click at [482, 304] on span "Accept" at bounding box center [481, 304] width 16 height 7
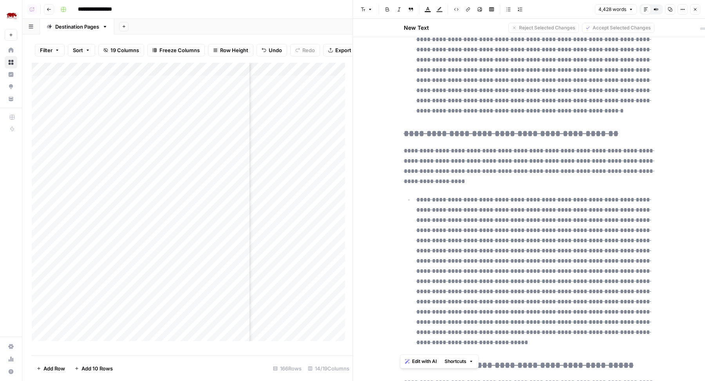
drag, startPoint x: 519, startPoint y: 347, endPoint x: 393, endPoint y: 326, distance: 127.9
copy div "**********"
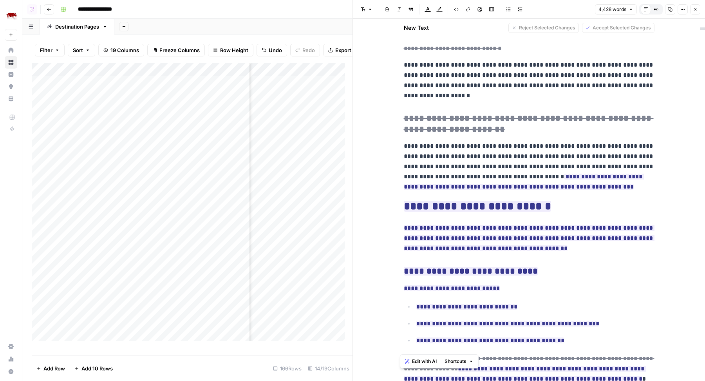
scroll to position [0, 0]
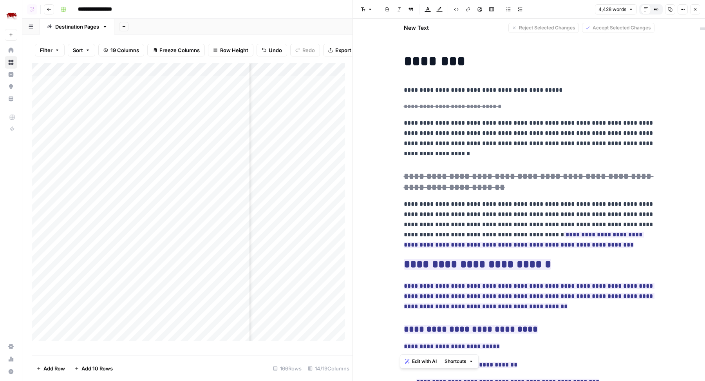
click at [696, 9] on icon "button" at bounding box center [695, 9] width 5 height 5
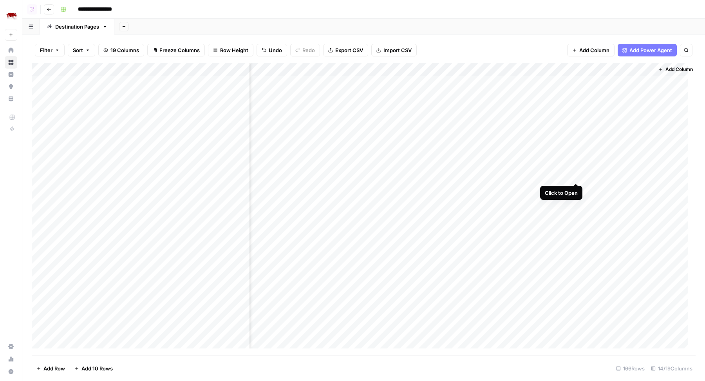
click at [575, 175] on div "Add Column" at bounding box center [364, 209] width 664 height 293
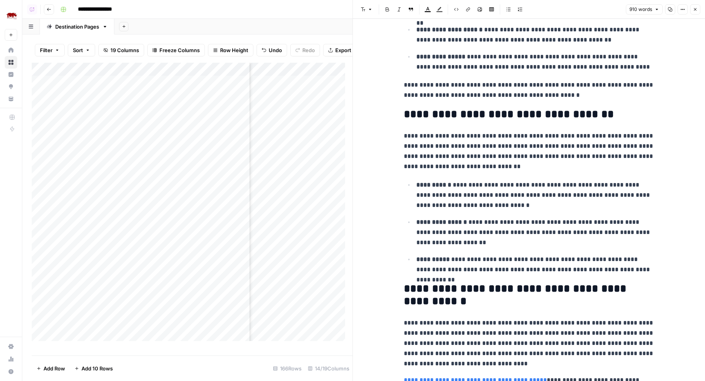
scroll to position [1126, 0]
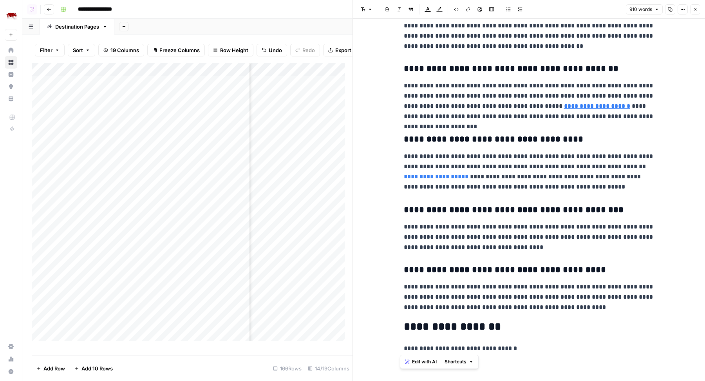
drag, startPoint x: 516, startPoint y: 346, endPoint x: 388, endPoint y: 329, distance: 129.1
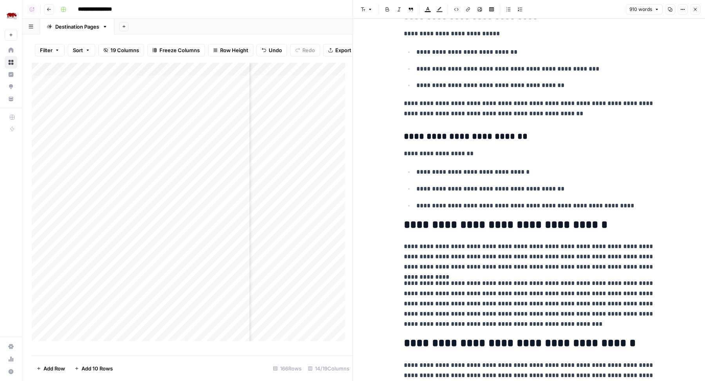
scroll to position [0, 0]
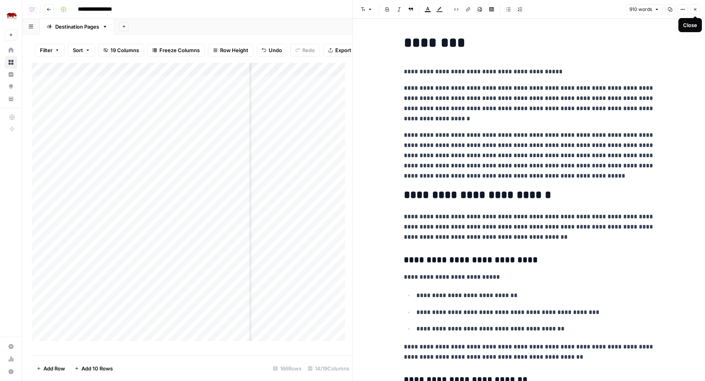
click at [696, 11] on icon "button" at bounding box center [695, 9] width 5 height 5
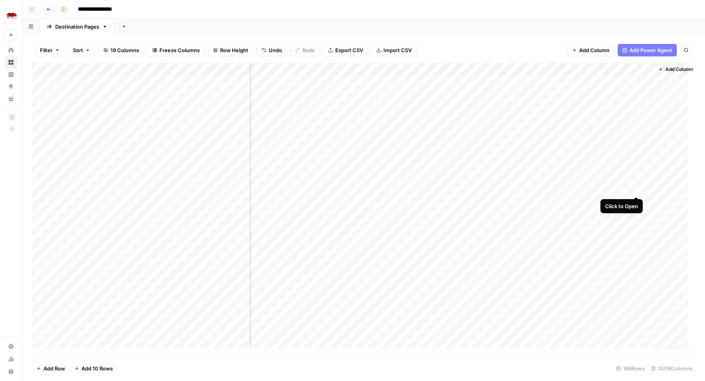
click at [636, 186] on div "Add Column" at bounding box center [364, 209] width 664 height 293
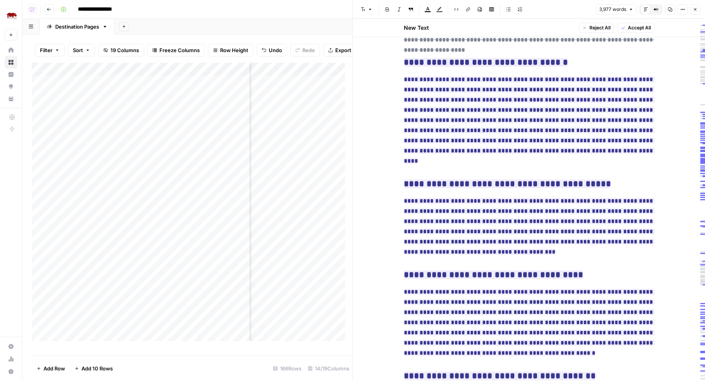
scroll to position [4635, 0]
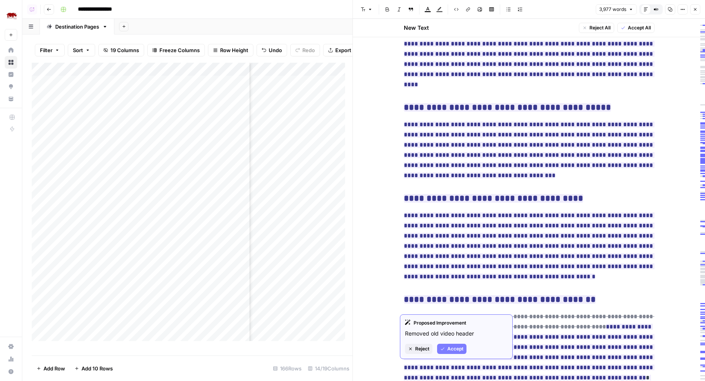
click at [423, 346] on span "Reject" at bounding box center [422, 348] width 14 height 7
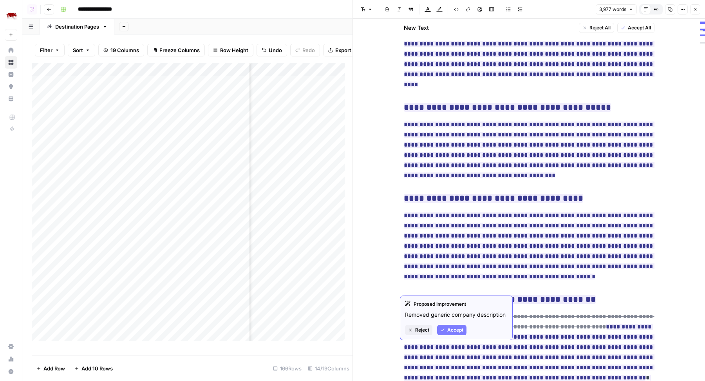
click at [422, 328] on span "Reject" at bounding box center [422, 329] width 14 height 7
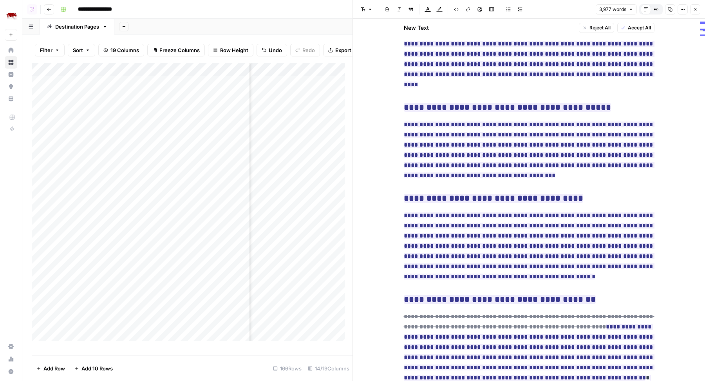
click at [696, 11] on icon "button" at bounding box center [695, 9] width 5 height 5
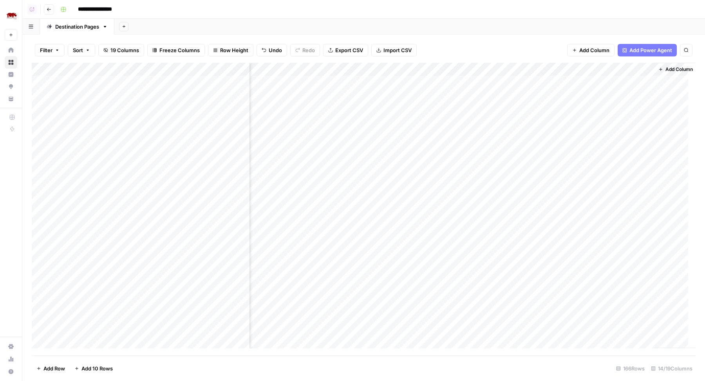
click at [577, 188] on div "Add Column" at bounding box center [364, 209] width 664 height 293
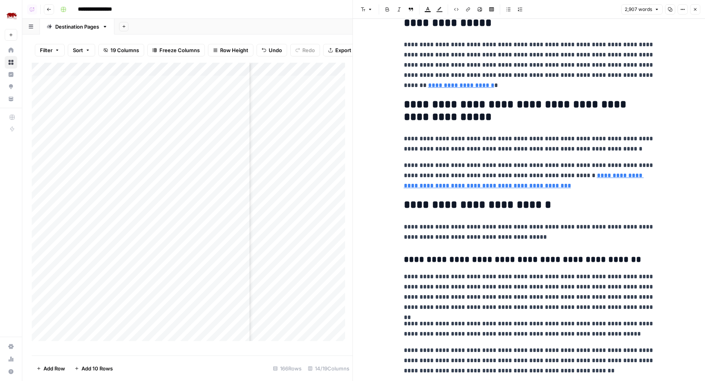
scroll to position [3288, 0]
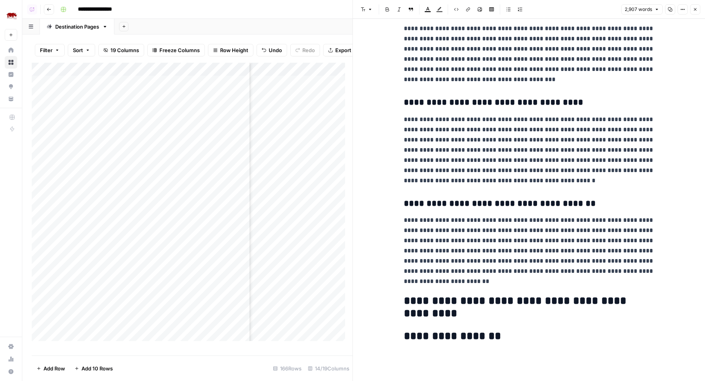
click at [695, 7] on icon "button" at bounding box center [695, 9] width 5 height 5
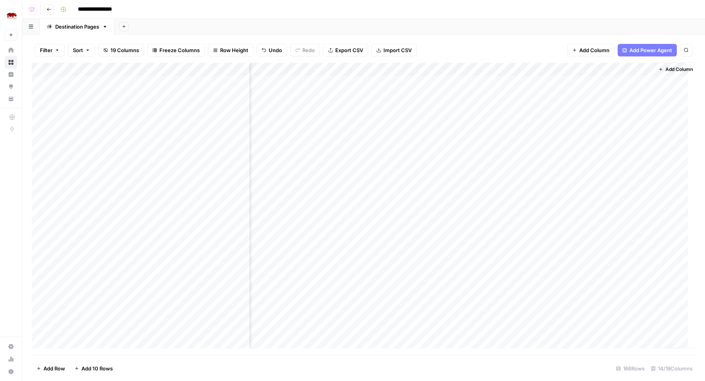
click at [629, 188] on div "Add Column" at bounding box center [364, 209] width 664 height 293
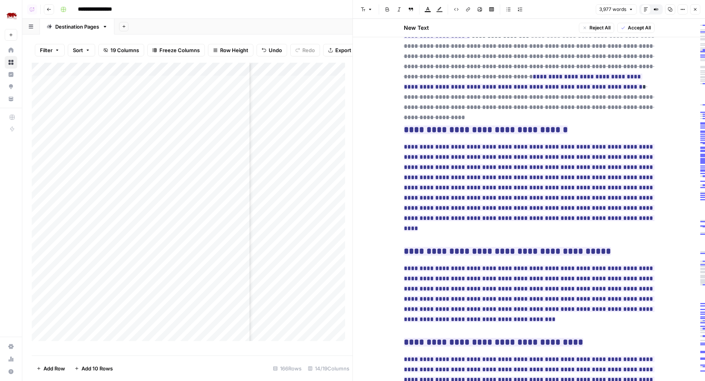
scroll to position [4635, 0]
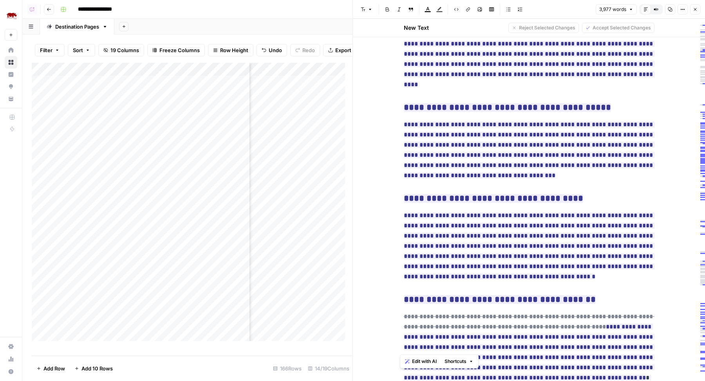
drag, startPoint x: 519, startPoint y: 348, endPoint x: 396, endPoint y: 263, distance: 149.6
click at [698, 12] on button "Close" at bounding box center [695, 9] width 10 height 10
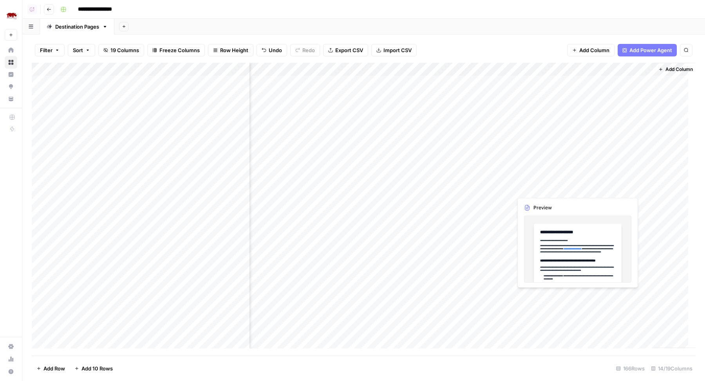
click at [565, 189] on div "Add Column" at bounding box center [364, 209] width 664 height 293
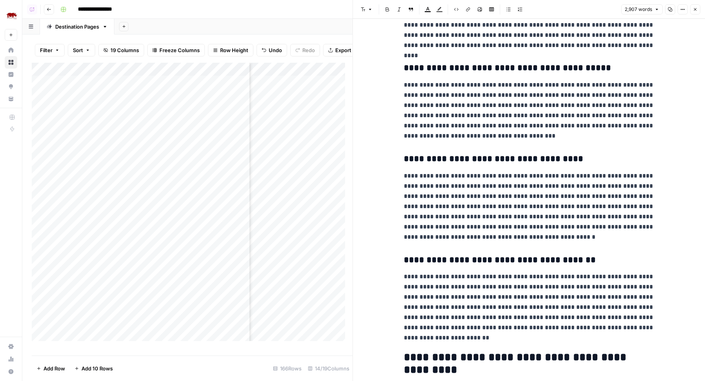
scroll to position [3288, 0]
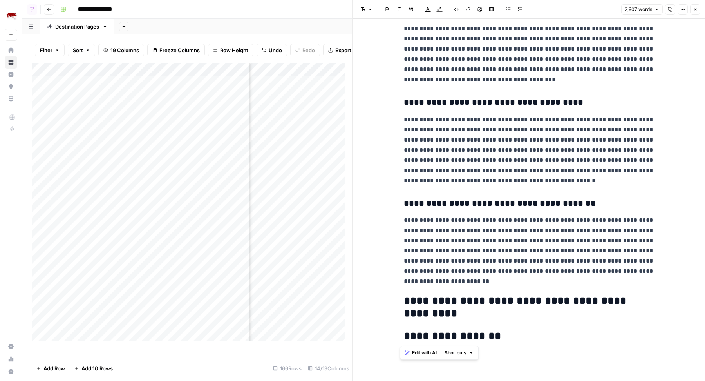
drag, startPoint x: 505, startPoint y: 337, endPoint x: 395, endPoint y: 306, distance: 113.7
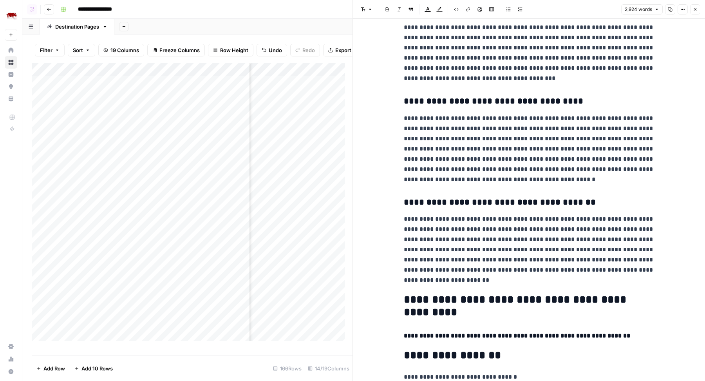
click at [696, 9] on icon "button" at bounding box center [695, 9] width 5 height 5
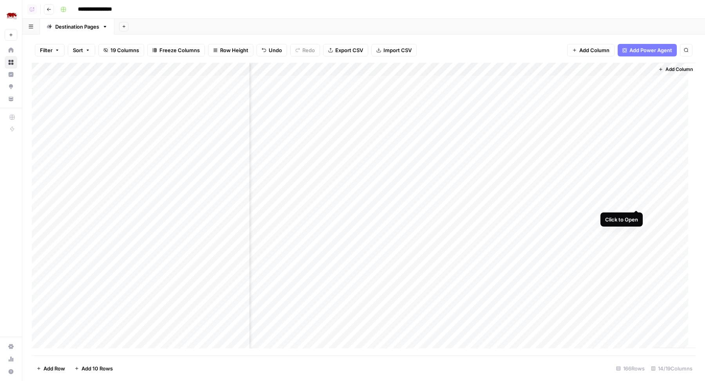
click at [636, 200] on div "Add Column" at bounding box center [364, 209] width 664 height 293
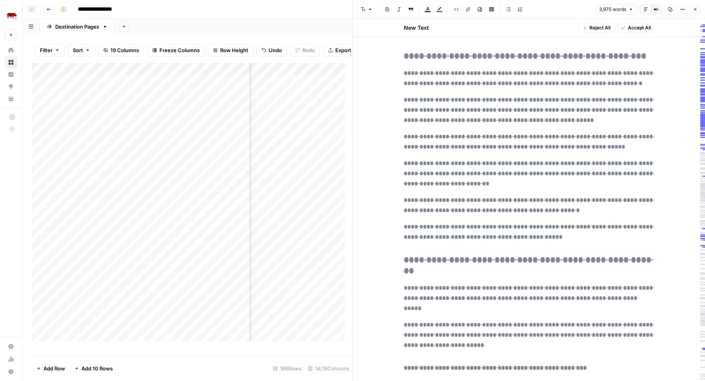
scroll to position [2676, 0]
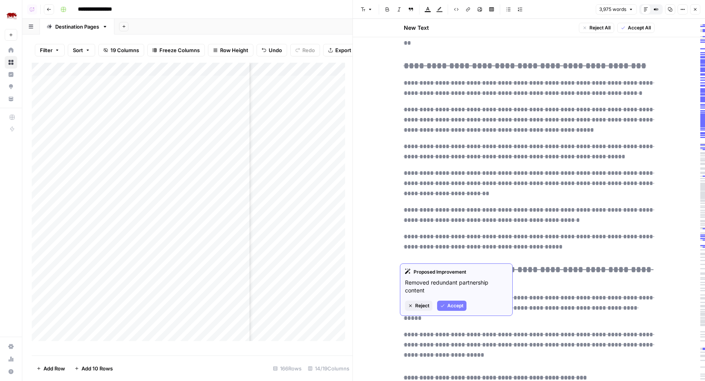
click at [419, 302] on span "Reject" at bounding box center [422, 305] width 14 height 7
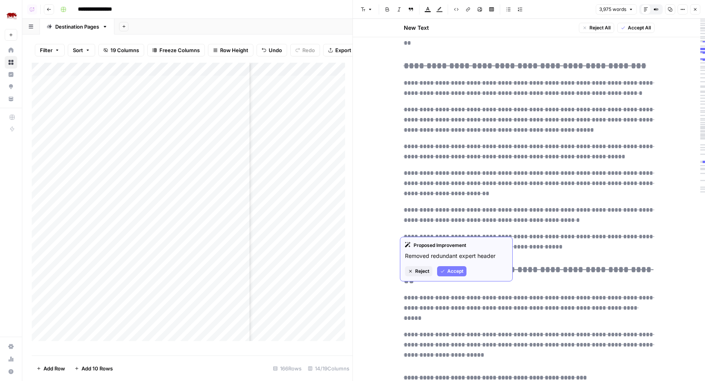
click at [419, 268] on span "Reject" at bounding box center [422, 270] width 14 height 7
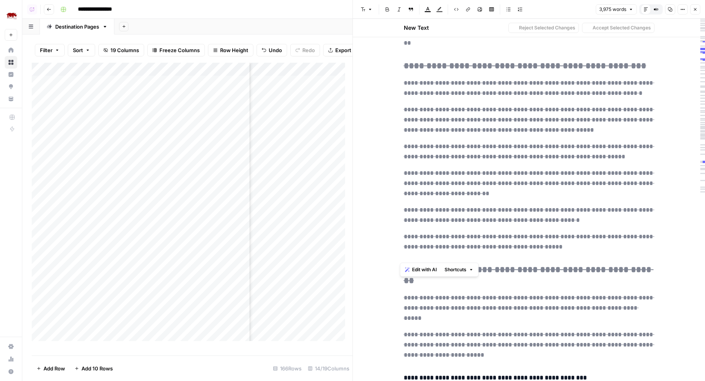
drag, startPoint x: 421, startPoint y: 253, endPoint x: 394, endPoint y: 224, distance: 39.9
click at [394, 224] on div "**********" at bounding box center [529, 53] width 352 height 5421
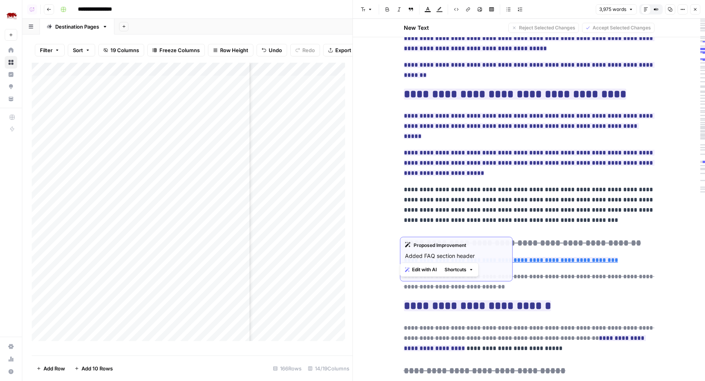
scroll to position [1570, 0]
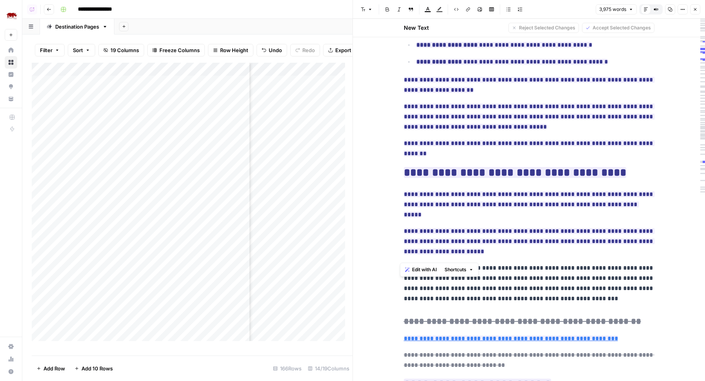
click at [485, 350] on p "**********" at bounding box center [529, 360] width 251 height 20
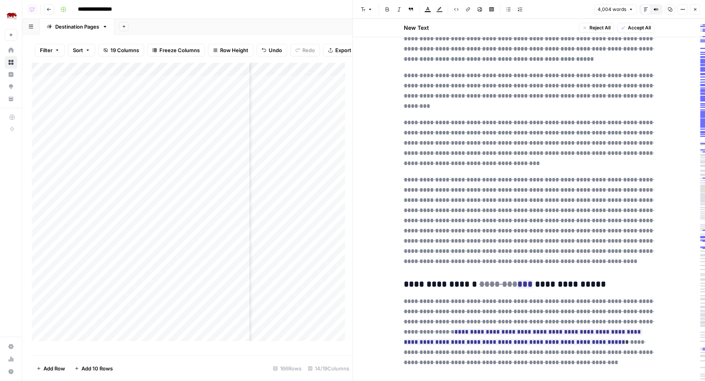
scroll to position [4876, 0]
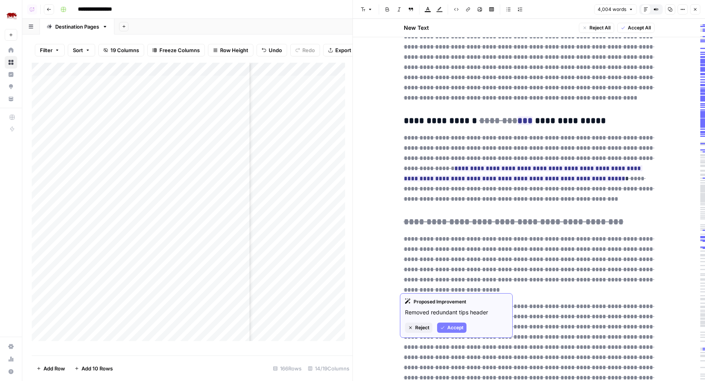
click at [418, 328] on span "Reject" at bounding box center [422, 327] width 14 height 7
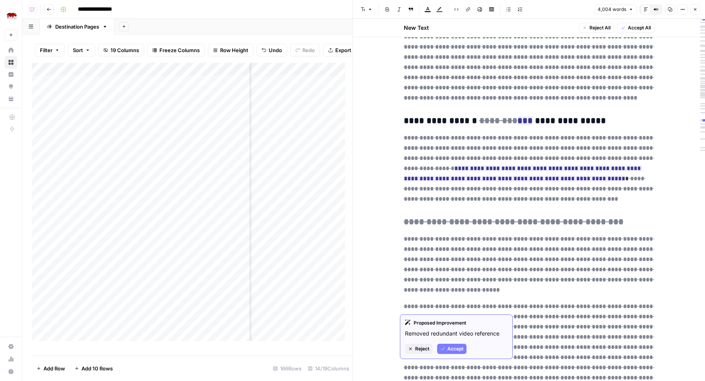
click at [422, 346] on span "Reject" at bounding box center [422, 348] width 14 height 7
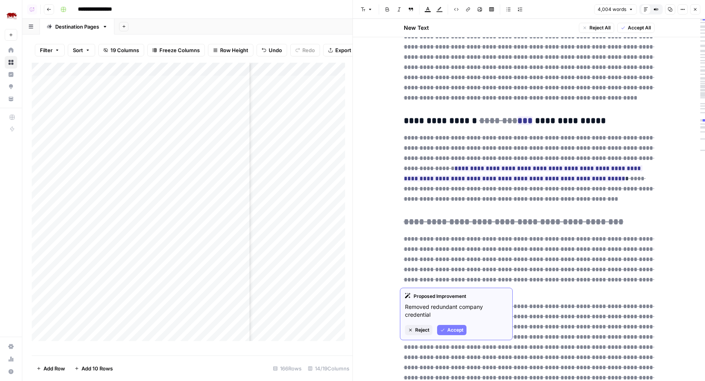
click at [422, 327] on span "Reject" at bounding box center [422, 329] width 14 height 7
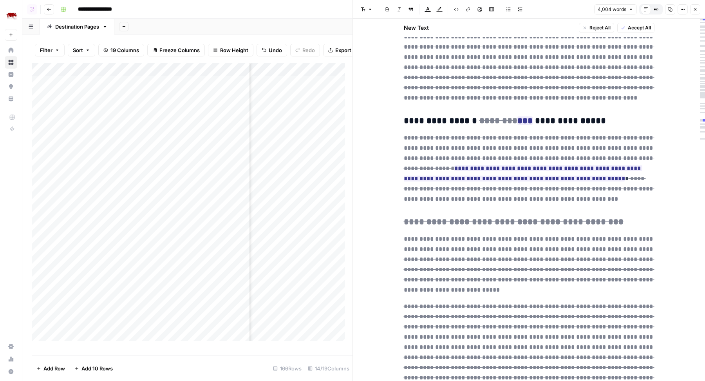
click at [698, 10] on button "Close" at bounding box center [695, 9] width 10 height 10
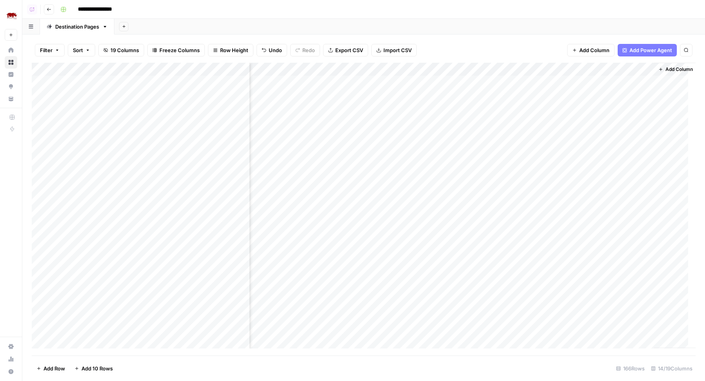
click at [574, 198] on div "Add Column" at bounding box center [364, 209] width 664 height 293
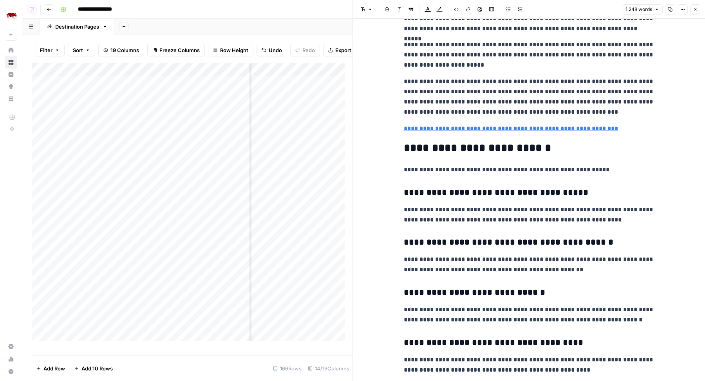
scroll to position [1564, 0]
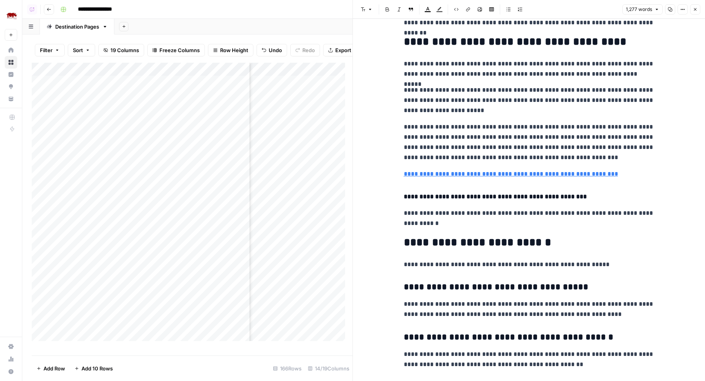
click at [691, 10] on button "Close" at bounding box center [695, 9] width 10 height 10
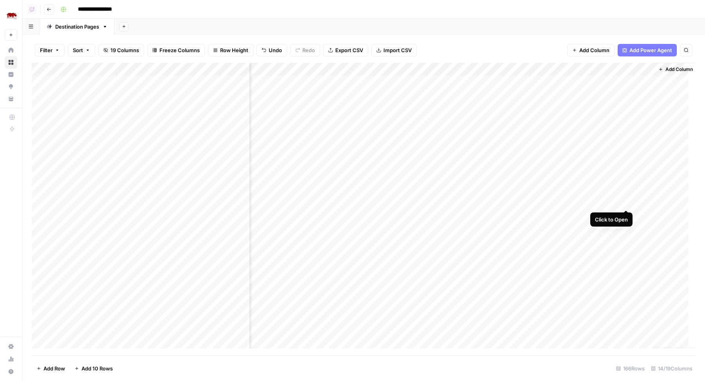
click at [627, 202] on div "Add Column" at bounding box center [364, 209] width 664 height 293
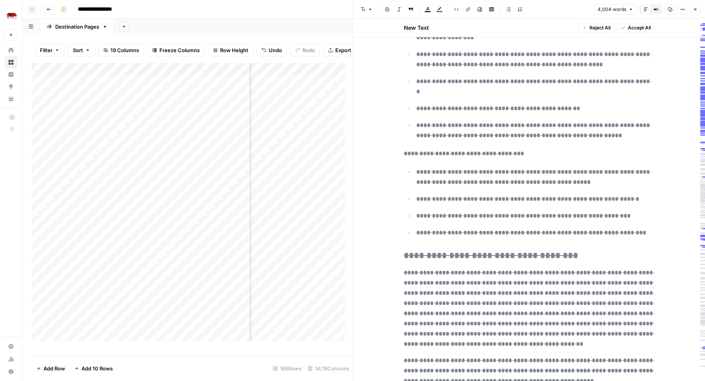
scroll to position [4876, 0]
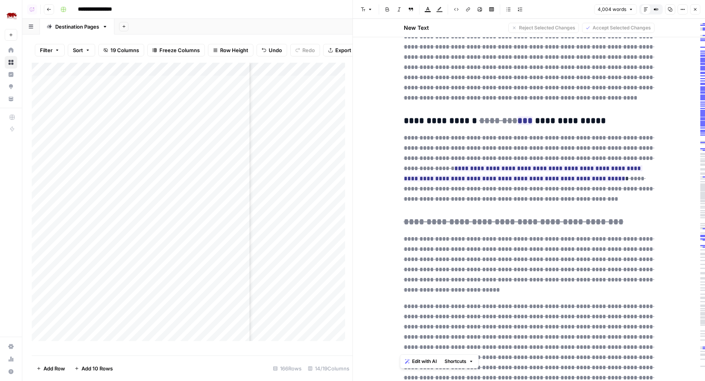
drag, startPoint x: 519, startPoint y: 348, endPoint x: 387, endPoint y: 281, distance: 148.1
click at [694, 9] on icon "button" at bounding box center [695, 9] width 5 height 5
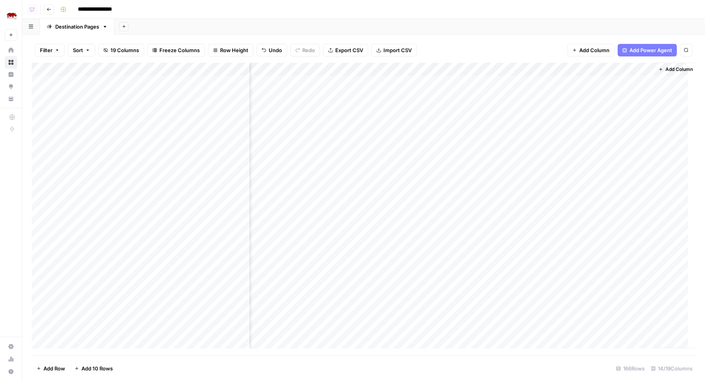
click at [566, 200] on div "Add Column" at bounding box center [364, 209] width 664 height 293
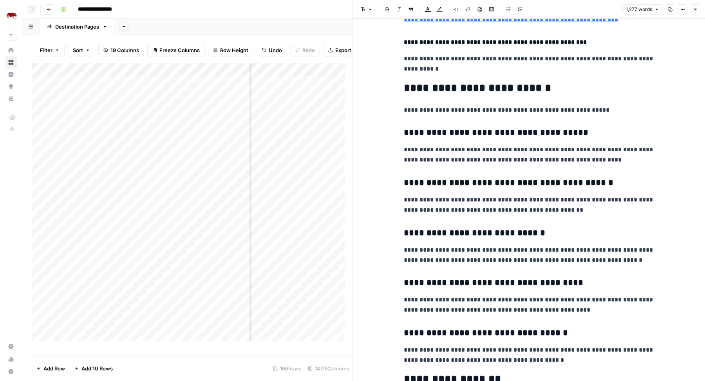
scroll to position [1761, 0]
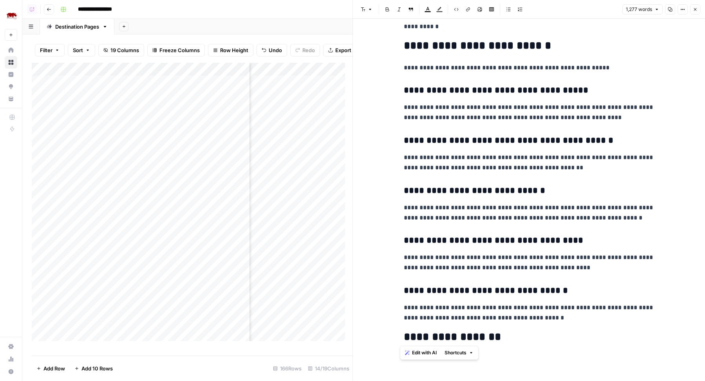
drag, startPoint x: 514, startPoint y: 335, endPoint x: 385, endPoint y: 336, distance: 128.8
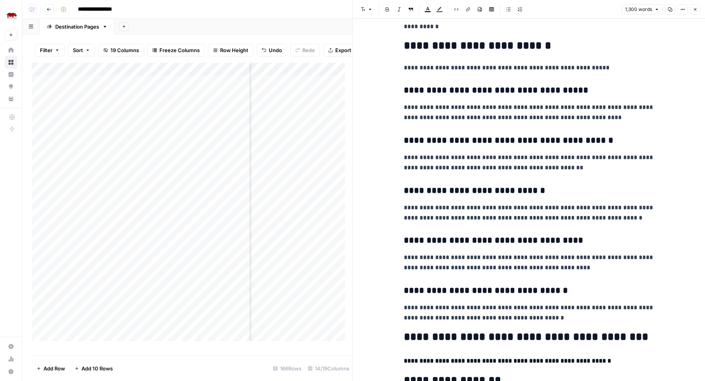
scroll to position [1814, 0]
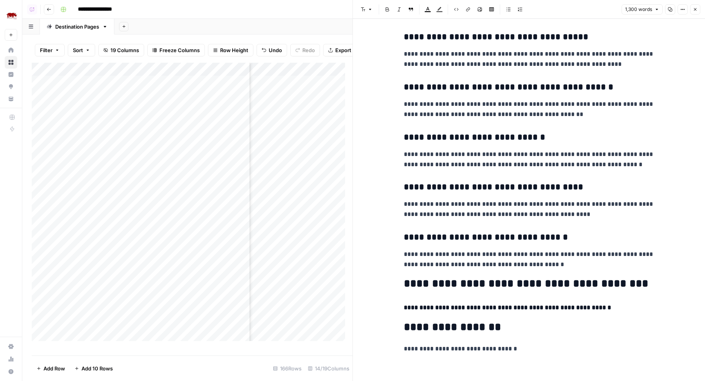
click at [695, 7] on icon "button" at bounding box center [695, 9] width 5 height 5
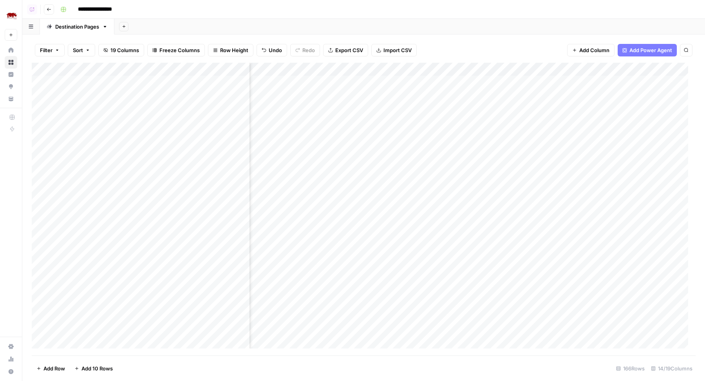
scroll to position [0, 504]
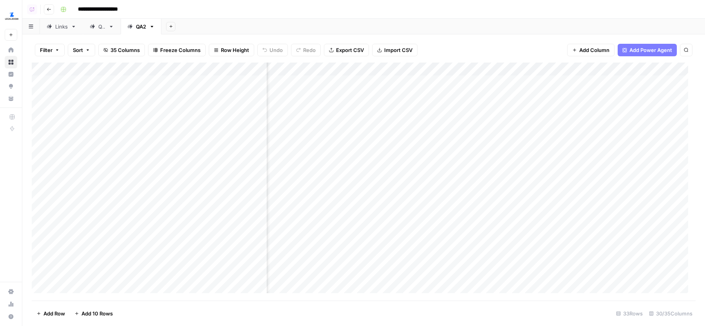
scroll to position [0, 257]
click at [446, 71] on div "Add Column" at bounding box center [364, 182] width 664 height 238
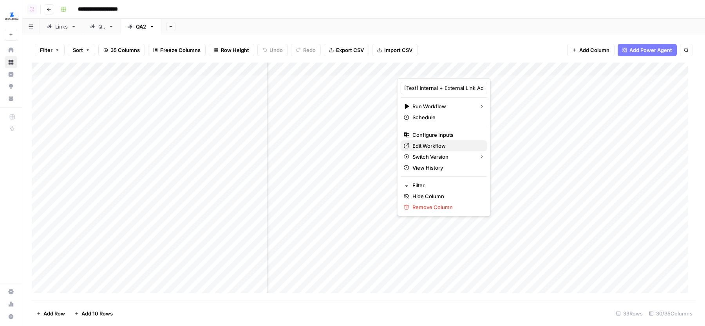
click at [436, 143] on span "Edit Workflow" at bounding box center [446, 146] width 69 height 8
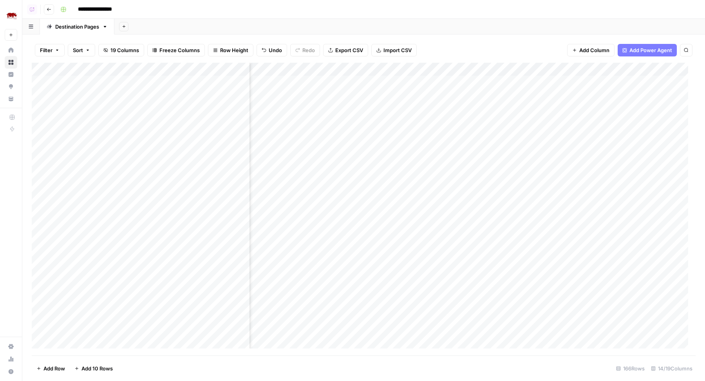
scroll to position [0, 504]
drag, startPoint x: 195, startPoint y: 72, endPoint x: 225, endPoint y: 72, distance: 29.4
click at [225, 72] on div "Add Column" at bounding box center [364, 209] width 664 height 293
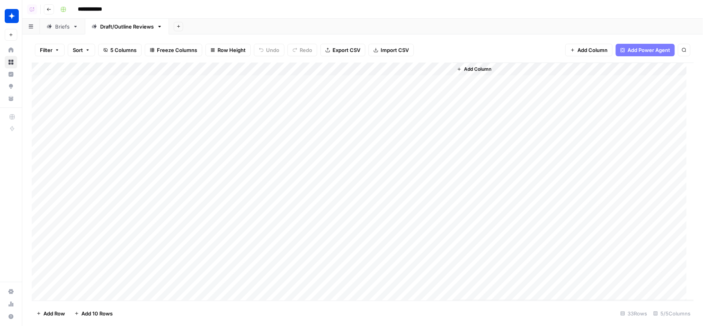
click at [268, 71] on div "Add Column" at bounding box center [363, 182] width 663 height 238
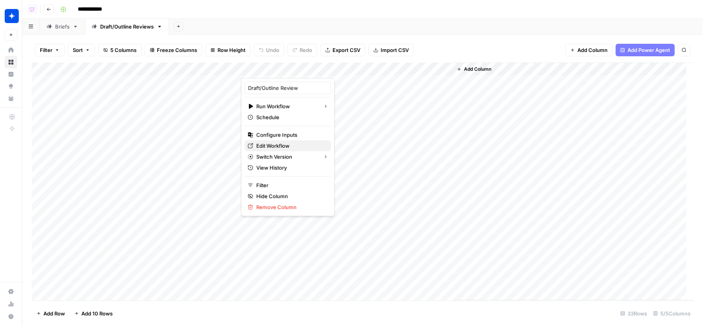
click at [287, 146] on span "Edit Workflow" at bounding box center [290, 146] width 69 height 8
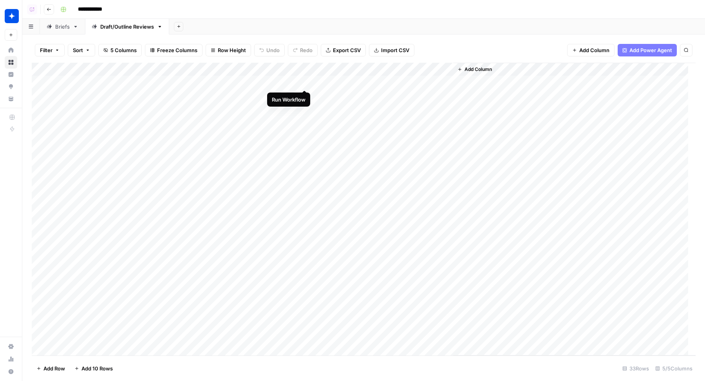
click at [305, 82] on div "Add Column" at bounding box center [364, 209] width 664 height 293
click at [303, 229] on div "Add Column" at bounding box center [364, 209] width 664 height 293
click at [305, 82] on div "Add Column" at bounding box center [364, 209] width 664 height 293
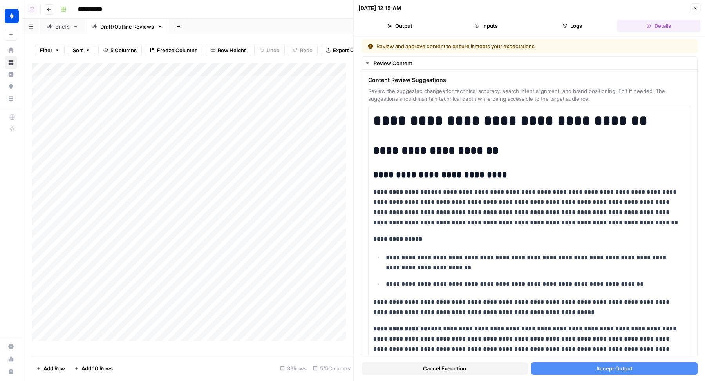
click at [447, 326] on button "Cancel Execution" at bounding box center [444, 368] width 166 height 13
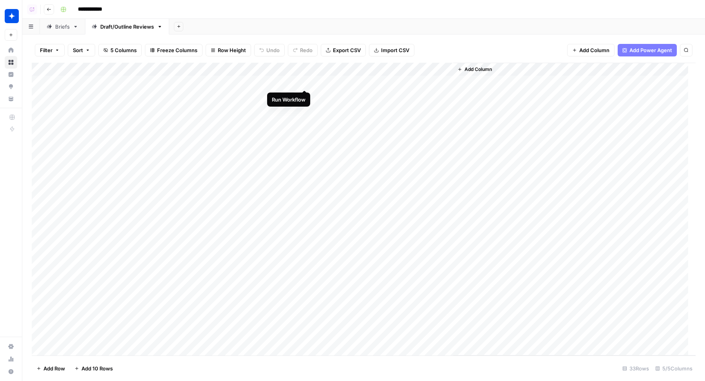
click at [305, 83] on div "Add Column" at bounding box center [364, 209] width 664 height 293
click at [305, 229] on div "Add Column" at bounding box center [364, 209] width 664 height 293
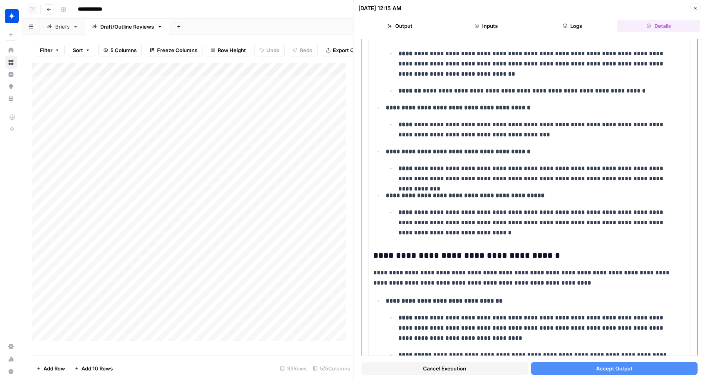
scroll to position [3180, 0]
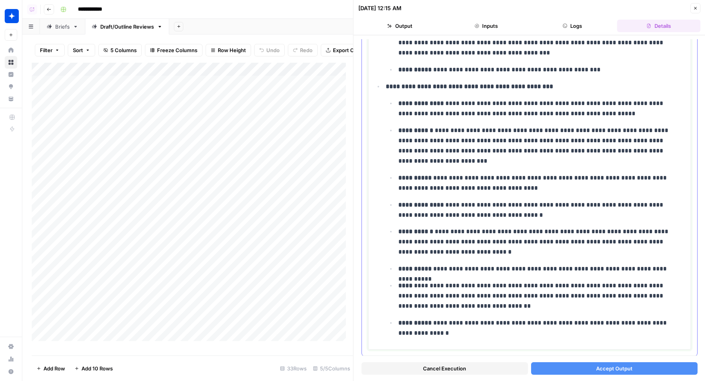
click at [495, 202] on p "**********" at bounding box center [538, 210] width 281 height 20
copy div "**********"
click at [601, 326] on span "Accept Output" at bounding box center [613, 368] width 36 height 8
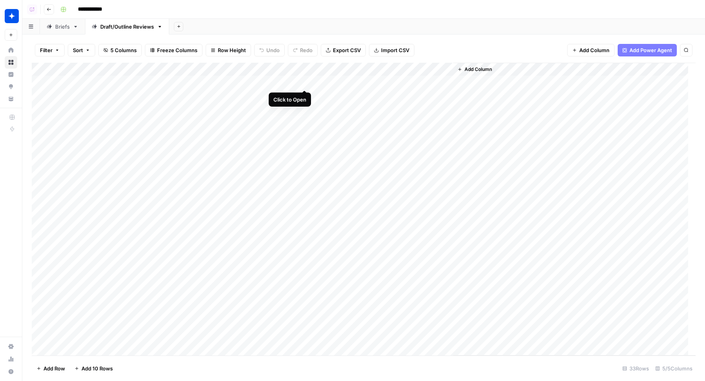
click at [305, 83] on div "Add Column" at bounding box center [364, 209] width 664 height 293
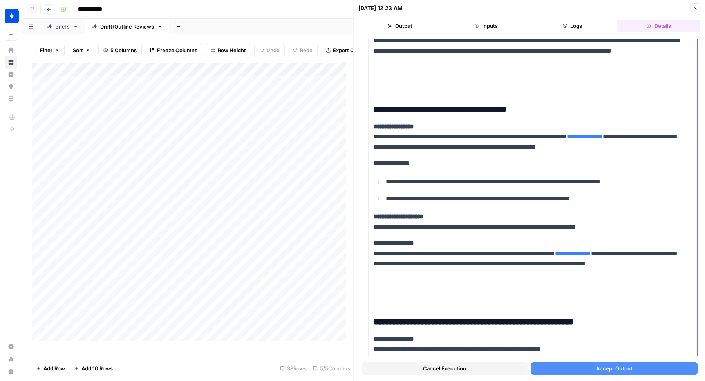
scroll to position [5466, 0]
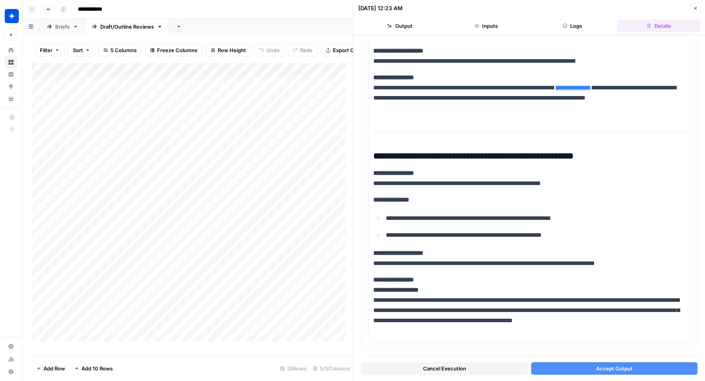
click at [568, 326] on button "Accept Output" at bounding box center [613, 368] width 166 height 13
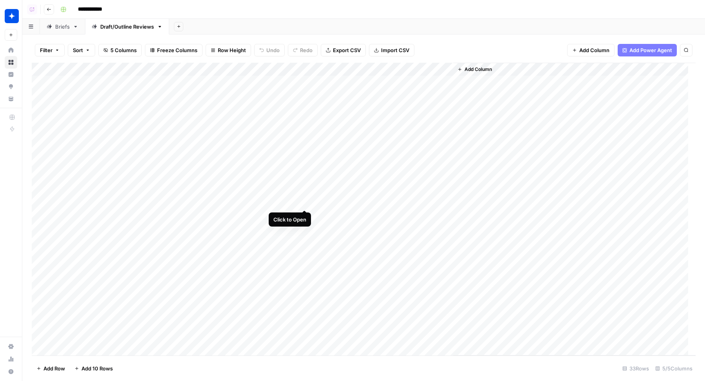
click at [304, 202] on div "Add Column" at bounding box center [364, 209] width 664 height 293
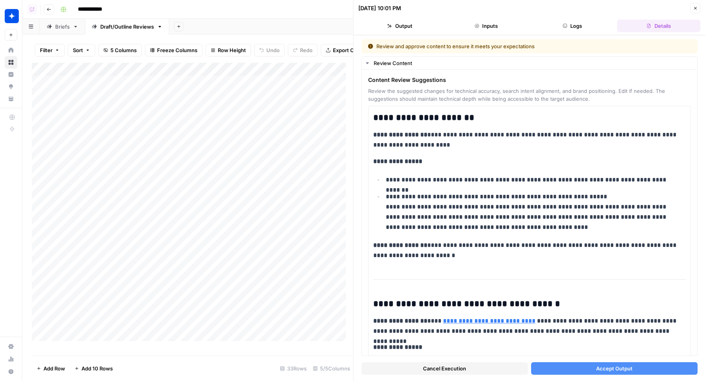
click at [455, 326] on span "Cancel Execution" at bounding box center [444, 368] width 43 height 8
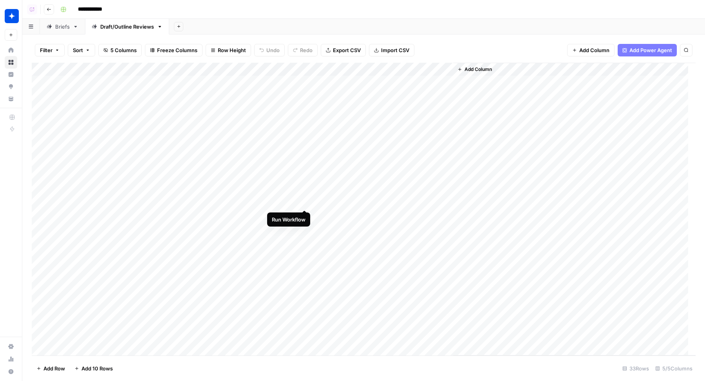
click at [305, 201] on div "Add Column" at bounding box center [364, 209] width 664 height 293
click at [305, 216] on div "Add Column" at bounding box center [364, 209] width 664 height 293
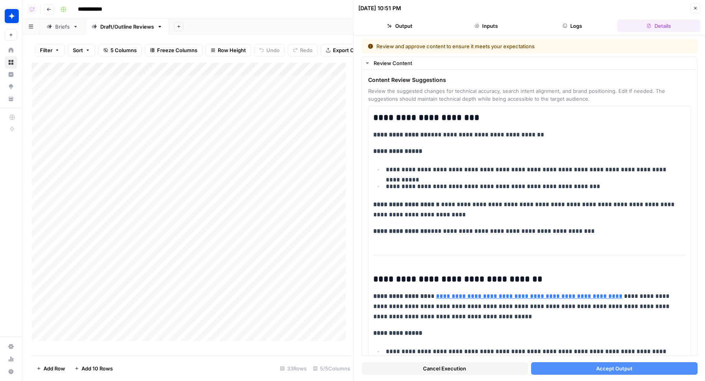
click at [446, 326] on span "Cancel Execution" at bounding box center [444, 368] width 43 height 8
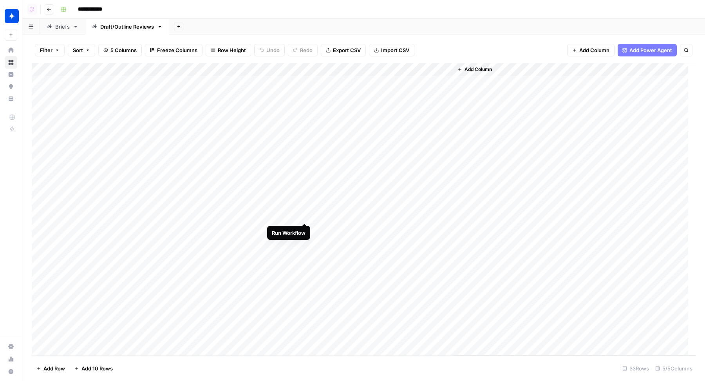
click at [305, 215] on div "Add Column" at bounding box center [364, 209] width 664 height 293
click at [306, 267] on div "Add Column" at bounding box center [364, 209] width 664 height 293
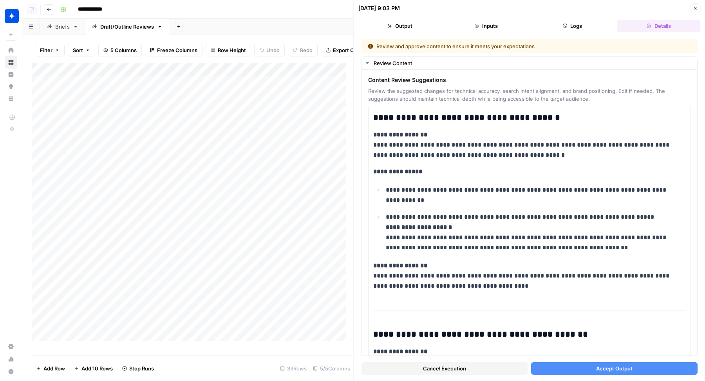
click at [423, 326] on span "Cancel Execution" at bounding box center [444, 368] width 43 height 8
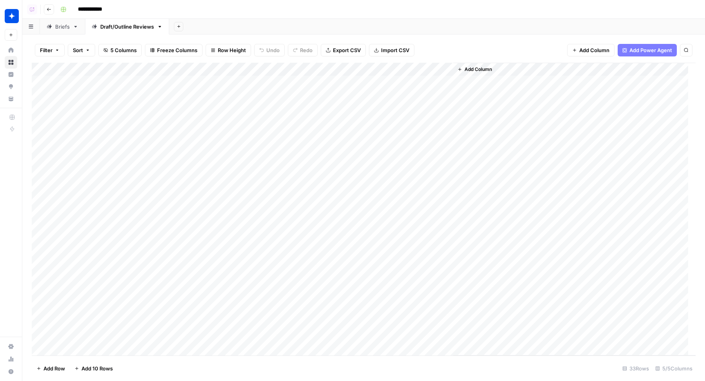
click at [305, 269] on div "Add Column" at bounding box center [364, 209] width 664 height 293
click at [304, 188] on div "Add Column" at bounding box center [364, 209] width 664 height 293
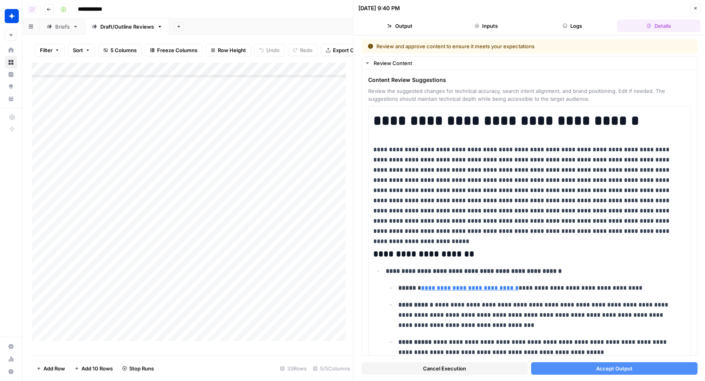
click at [431, 326] on button "Cancel Execution" at bounding box center [444, 368] width 166 height 13
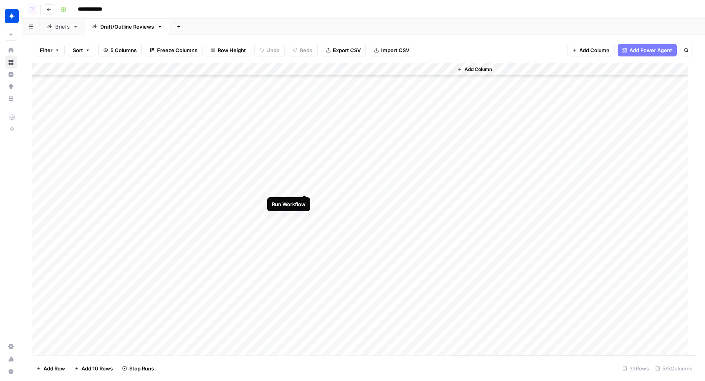
click at [303, 185] on div "Add Column" at bounding box center [364, 209] width 664 height 293
click at [305, 189] on div "Add Column" at bounding box center [364, 209] width 664 height 293
click at [305, 229] on div "Add Column" at bounding box center [364, 209] width 664 height 293
click at [304, 135] on div "Add Column" at bounding box center [364, 209] width 664 height 293
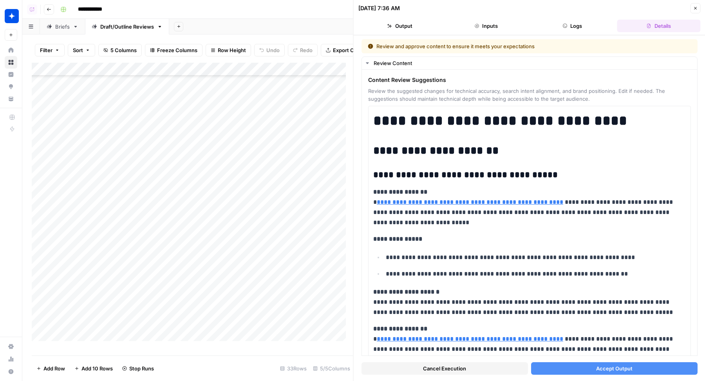
click at [430, 326] on span "Cancel Execution" at bounding box center [444, 368] width 43 height 8
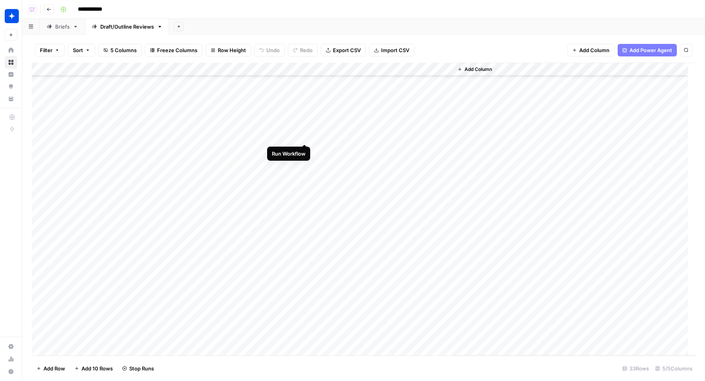
click at [305, 135] on div "Add Column" at bounding box center [364, 209] width 664 height 293
click at [303, 149] on div "Add Column" at bounding box center [364, 209] width 664 height 293
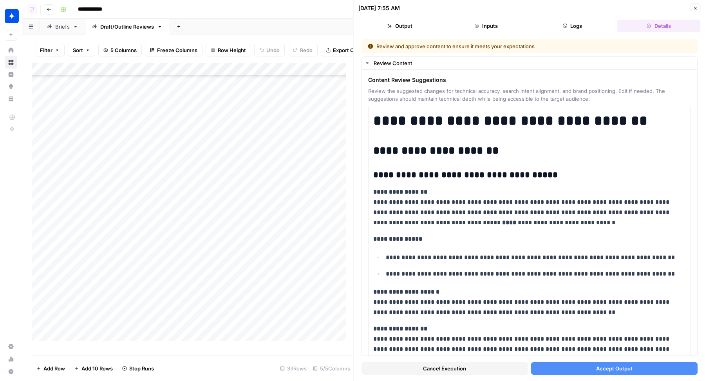
click at [441, 326] on span "Cancel Execution" at bounding box center [444, 368] width 43 height 8
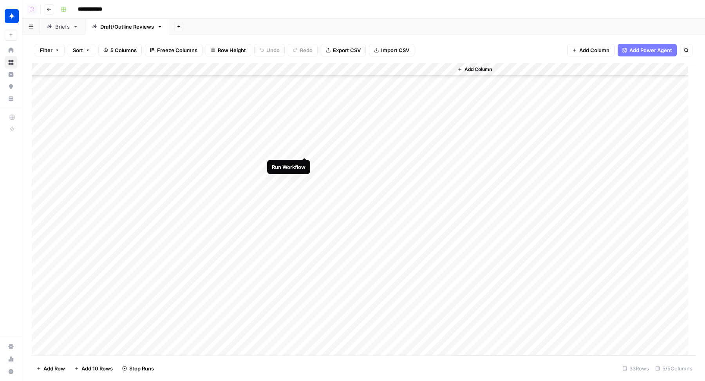
click at [304, 149] on div "Add Column" at bounding box center [364, 209] width 664 height 293
click at [305, 163] on div "Add Column" at bounding box center [364, 209] width 664 height 293
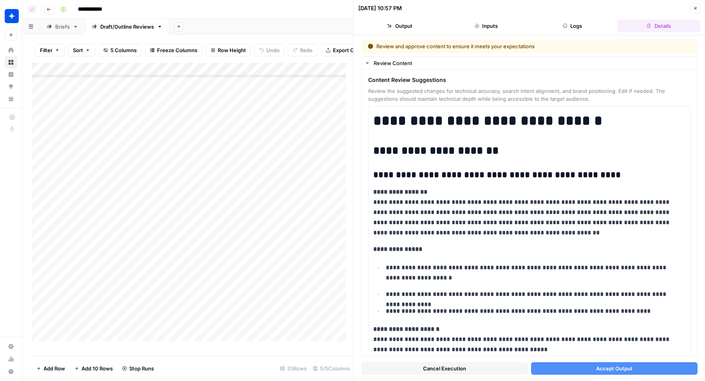
click at [436, 326] on span "Cancel Execution" at bounding box center [444, 368] width 43 height 8
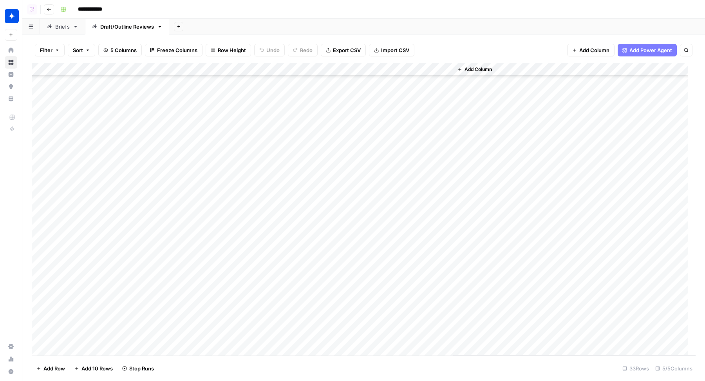
click at [305, 163] on div "Add Column" at bounding box center [364, 209] width 664 height 293
click at [306, 175] on div "Add Column" at bounding box center [364, 209] width 664 height 293
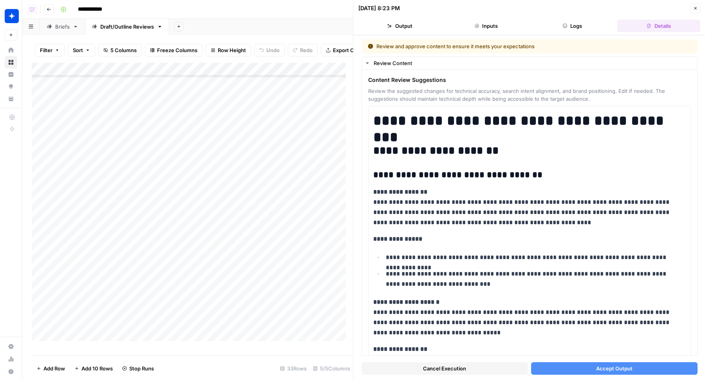
click at [452, 326] on span "Cancel Execution" at bounding box center [444, 368] width 43 height 8
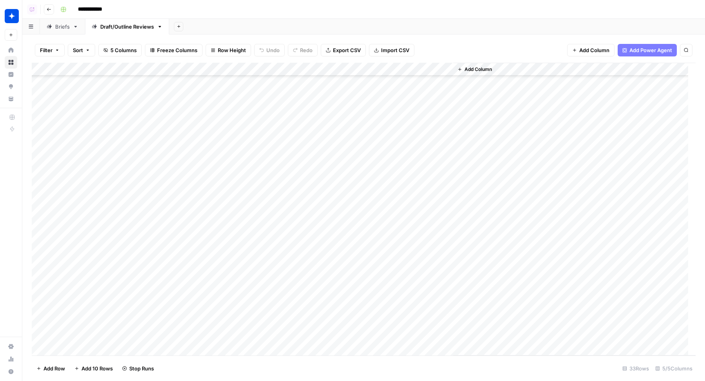
click at [307, 175] on div "Add Column" at bounding box center [364, 209] width 664 height 293
click at [305, 202] on div "Add Column" at bounding box center [364, 209] width 664 height 293
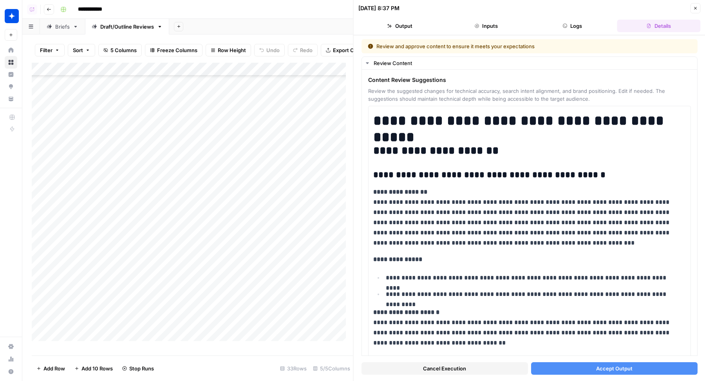
click at [460, 326] on span "Cancel Execution" at bounding box center [444, 368] width 43 height 8
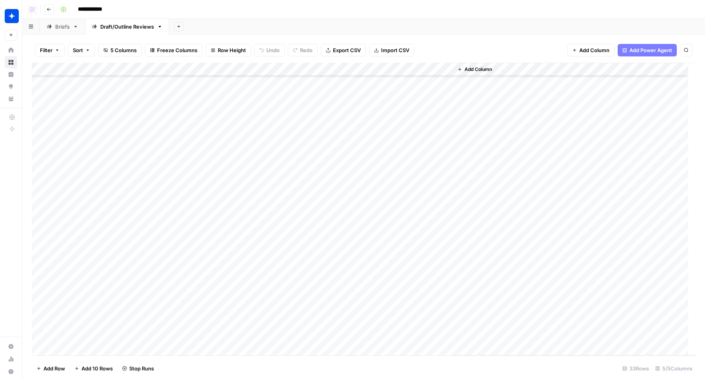
click at [305, 201] on div "Add Column" at bounding box center [364, 209] width 664 height 293
click at [306, 213] on div "Add Column" at bounding box center [364, 209] width 664 height 293
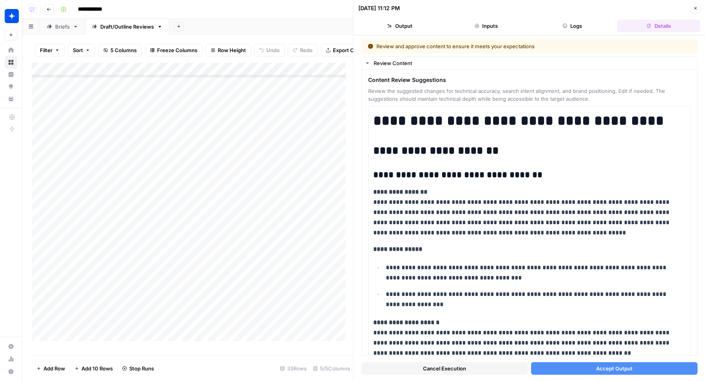
click at [451, 326] on span "Cancel Execution" at bounding box center [444, 368] width 43 height 8
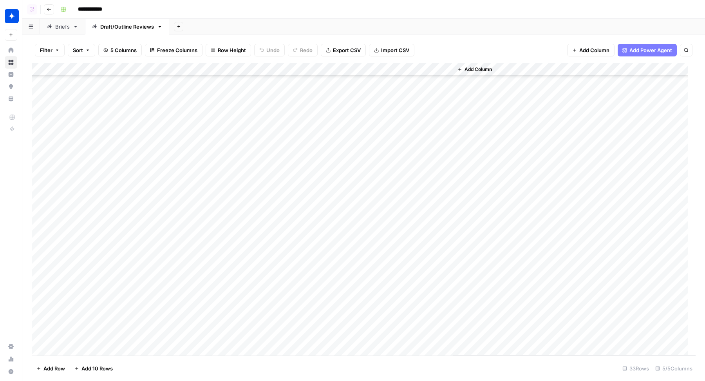
click at [305, 216] on div "Add Column" at bounding box center [364, 209] width 664 height 293
click at [306, 242] on div "Add Column" at bounding box center [364, 209] width 664 height 293
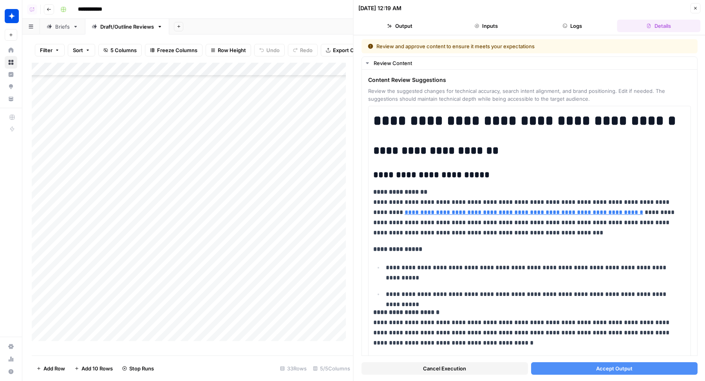
click at [424, 326] on span "Cancel Execution" at bounding box center [444, 368] width 43 height 8
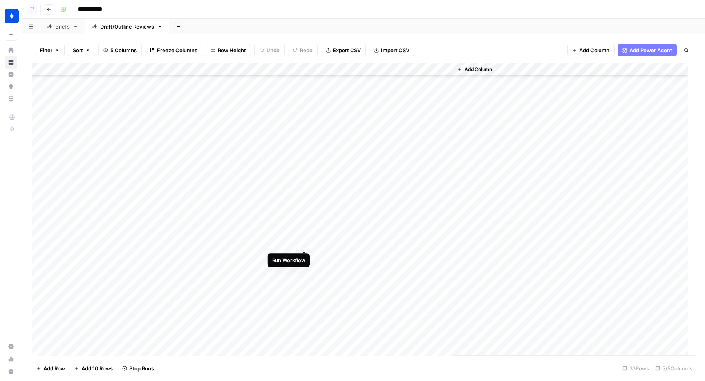
click at [306, 242] on div "Add Column" at bounding box center [364, 209] width 664 height 293
click at [306, 255] on div "Add Column" at bounding box center [364, 209] width 664 height 293
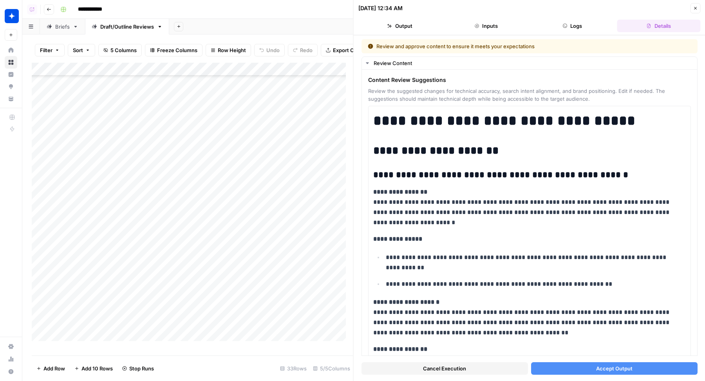
click at [440, 326] on span "Cancel Execution" at bounding box center [444, 368] width 43 height 8
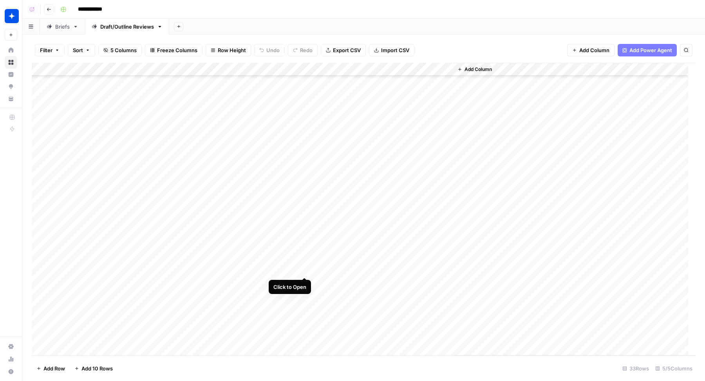
click at [305, 268] on div "Add Column" at bounding box center [364, 209] width 664 height 293
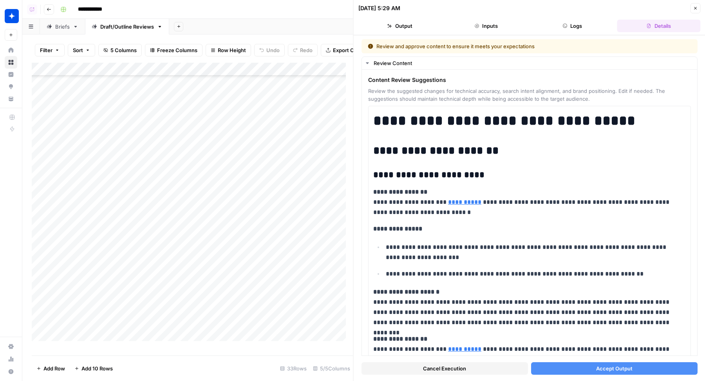
click at [456, 326] on span "Cancel Execution" at bounding box center [444, 368] width 43 height 8
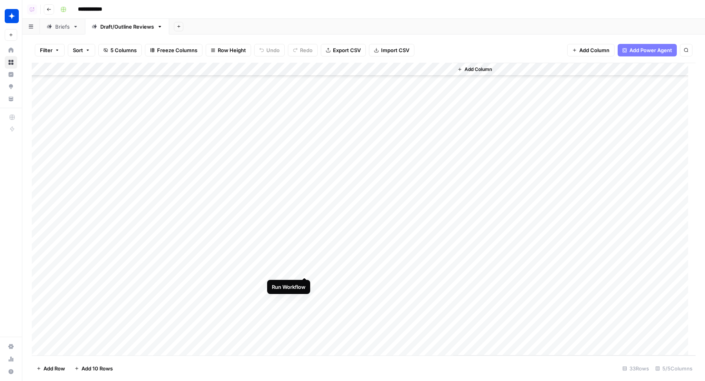
click at [306, 268] on div "Add Column" at bounding box center [364, 209] width 664 height 293
click at [307, 296] on div "Add Column" at bounding box center [364, 209] width 664 height 293
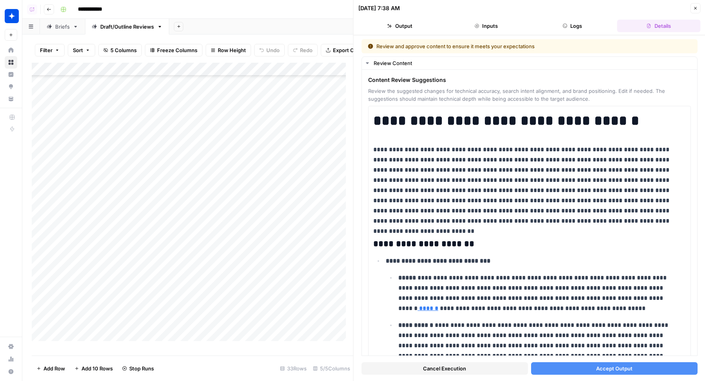
click at [434, 326] on button "Cancel Execution" at bounding box center [444, 368] width 166 height 13
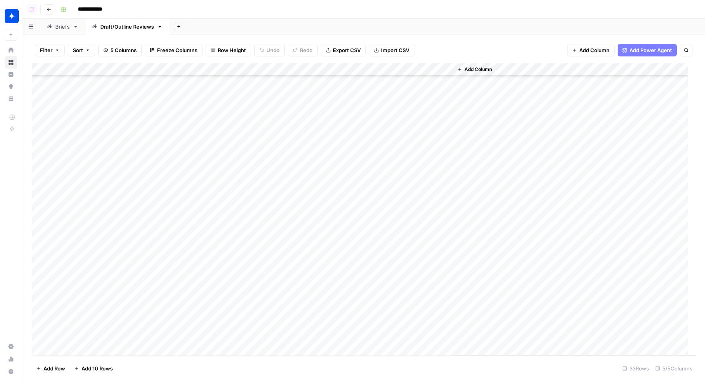
click at [305, 297] on div "Add Column" at bounding box center [364, 209] width 664 height 293
click at [308, 309] on div "Add Column" at bounding box center [364, 209] width 664 height 293
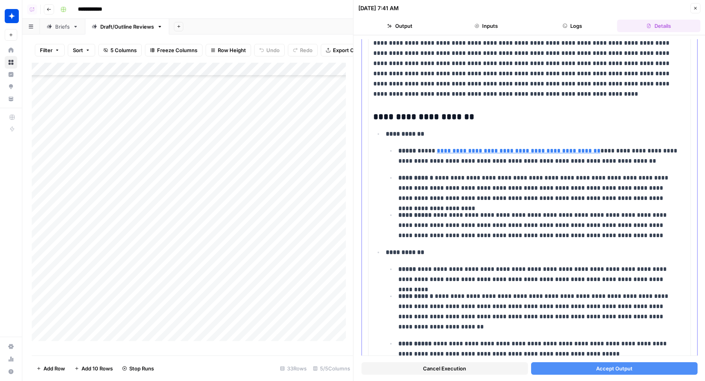
scroll to position [155, 0]
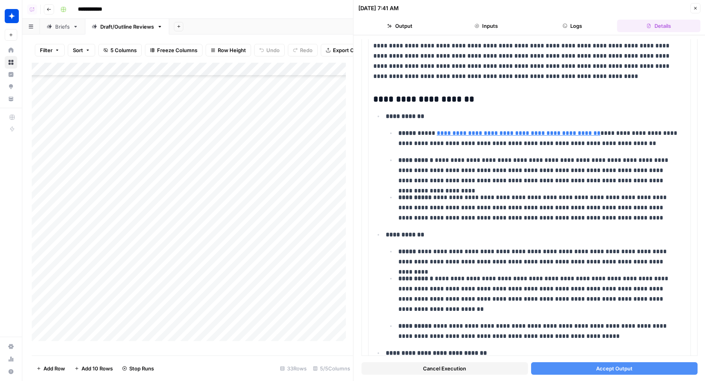
click at [456, 326] on span "Cancel Execution" at bounding box center [444, 368] width 43 height 8
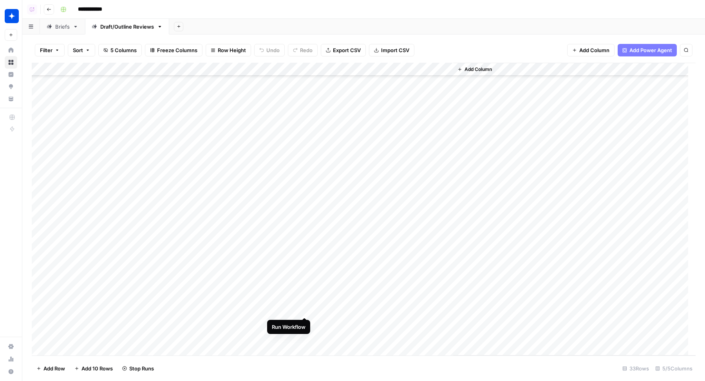
click at [304, 310] on div "Add Column" at bounding box center [364, 209] width 664 height 293
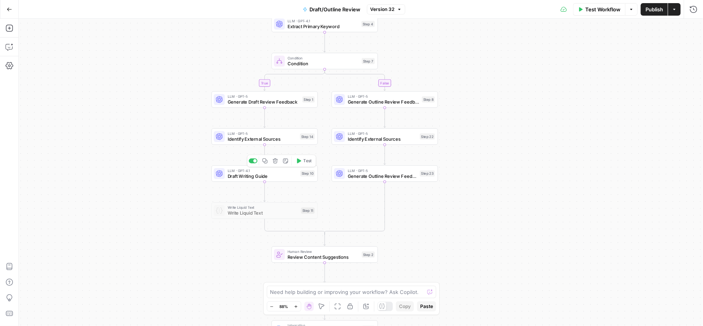
click at [235, 178] on span "Draft Writing Guide" at bounding box center [263, 176] width 70 height 7
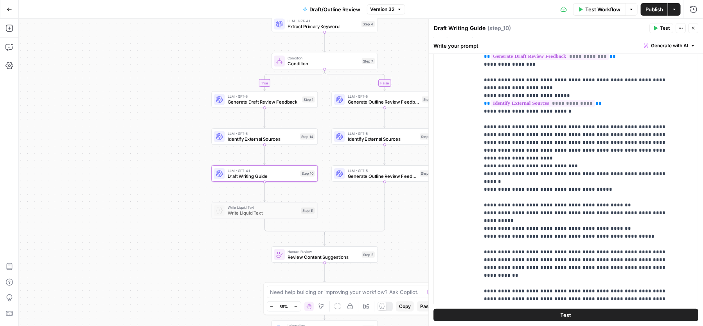
scroll to position [182, 0]
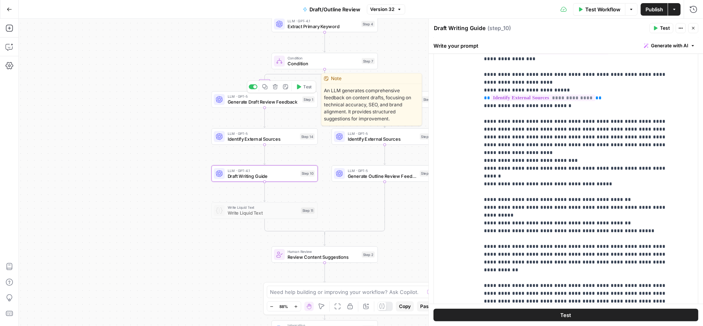
click at [235, 100] on span "Generate Draft Review Feedback" at bounding box center [264, 102] width 72 height 7
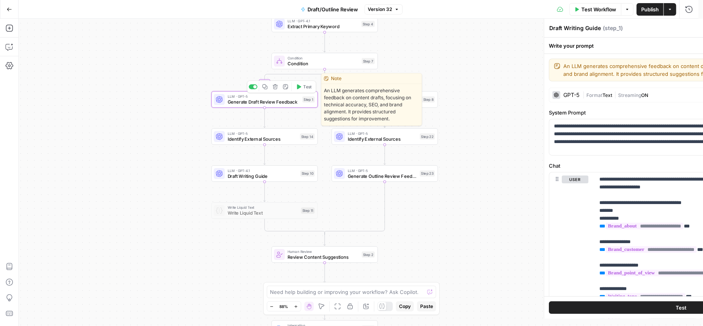
type textarea "Generate Draft Review Feedback"
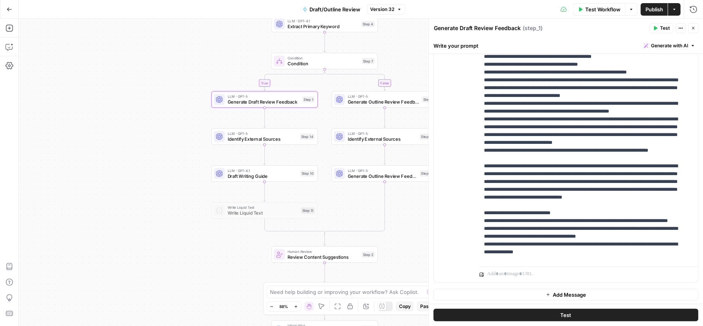
scroll to position [0, 0]
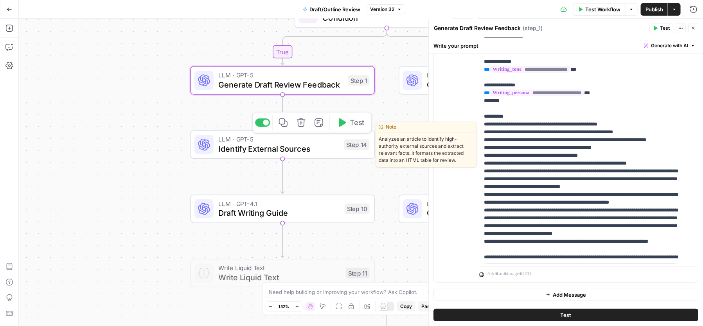
click at [264, 122] on div at bounding box center [266, 123] width 6 height 6
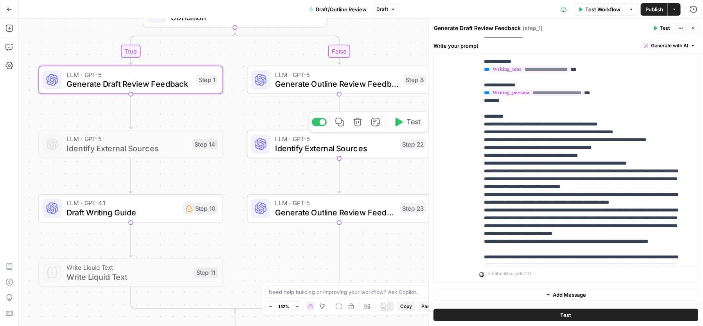
click at [322, 125] on div at bounding box center [319, 122] width 15 height 8
click at [301, 215] on span "Generate Outline Review Feedback" at bounding box center [330, 213] width 111 height 12
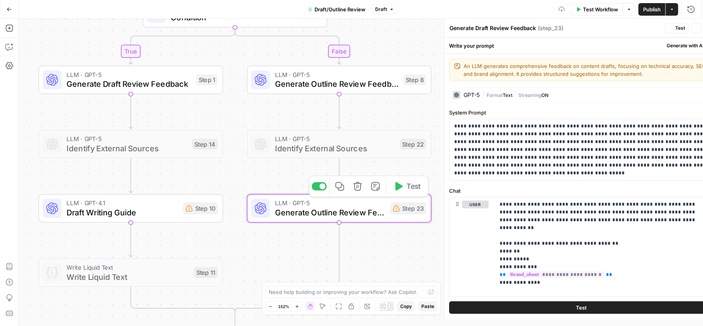
type textarea "Generate Outline Review Feedback"
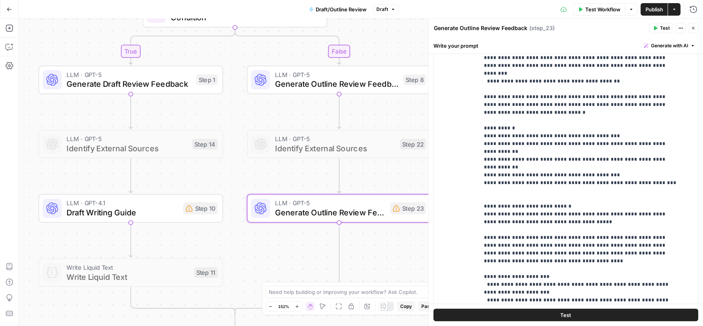
scroll to position [1613, 0]
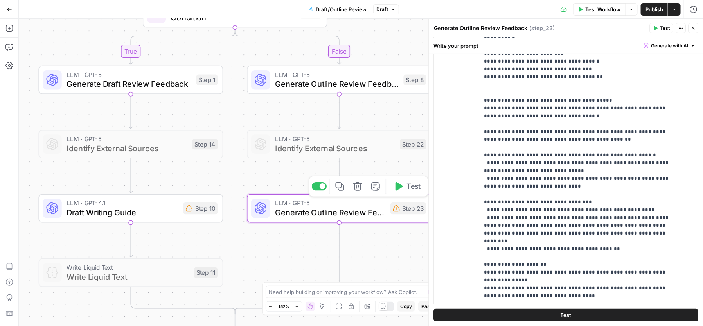
click at [317, 188] on div at bounding box center [319, 186] width 15 height 8
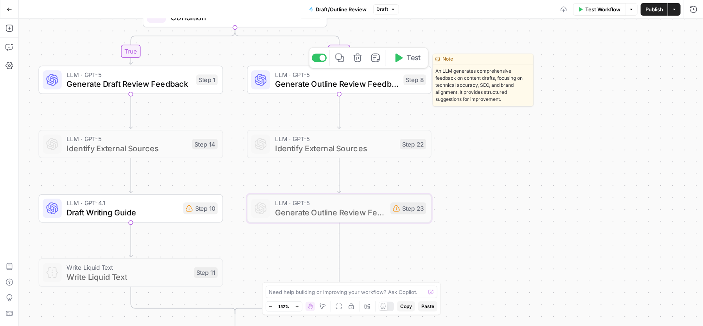
click at [295, 80] on span "Generate Outline Review Feedback" at bounding box center [337, 84] width 124 height 12
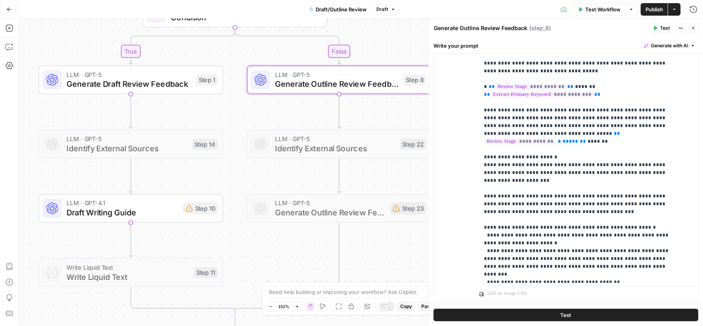
scroll to position [770, 0]
click at [671, 44] on span "Generate with AI" at bounding box center [670, 45] width 37 height 7
click at [638, 79] on span "Refine" at bounding box center [651, 81] width 62 height 8
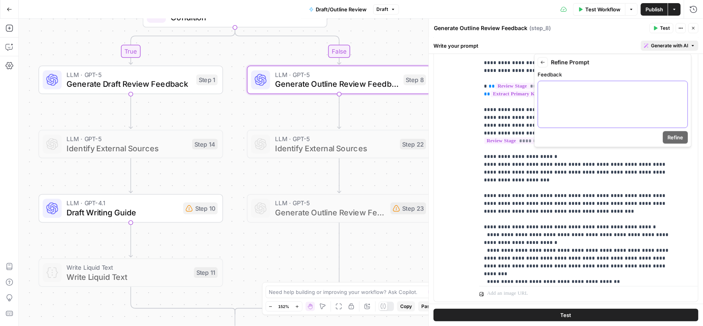
click at [614, 90] on p at bounding box center [613, 89] width 140 height 8
click at [573, 88] on p "*********" at bounding box center [613, 89] width 141 height 8
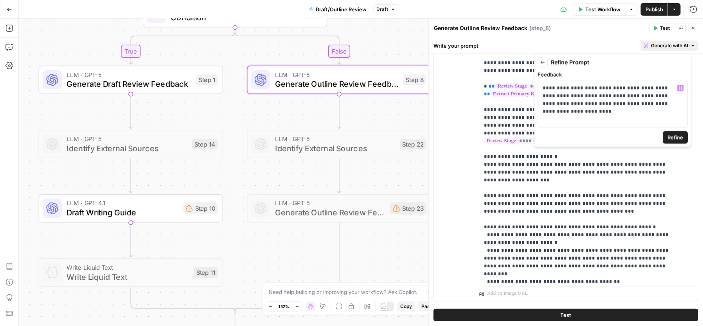
click at [673, 136] on span "Refine" at bounding box center [676, 138] width 16 height 8
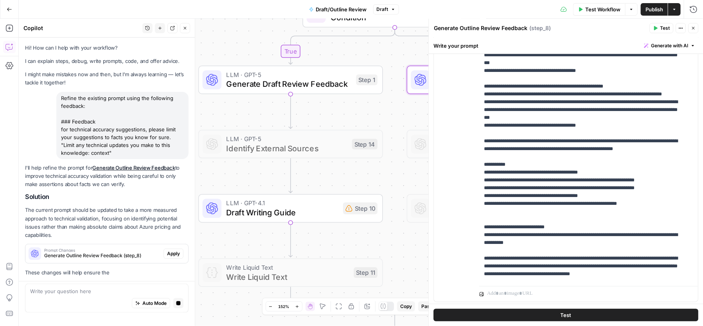
scroll to position [1, 0]
click at [554, 162] on p "**********" at bounding box center [582, 75] width 195 height 1754
click at [538, 133] on p "**********" at bounding box center [582, 75] width 195 height 1754
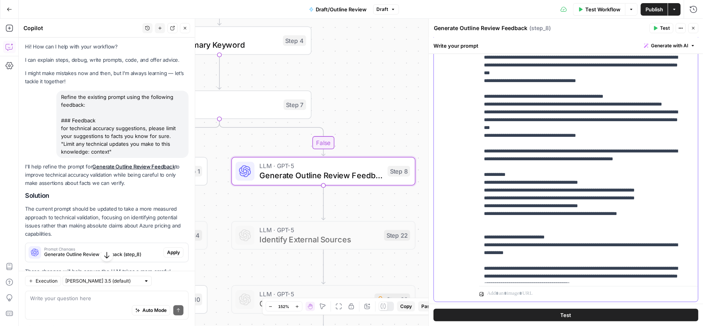
scroll to position [65, 0]
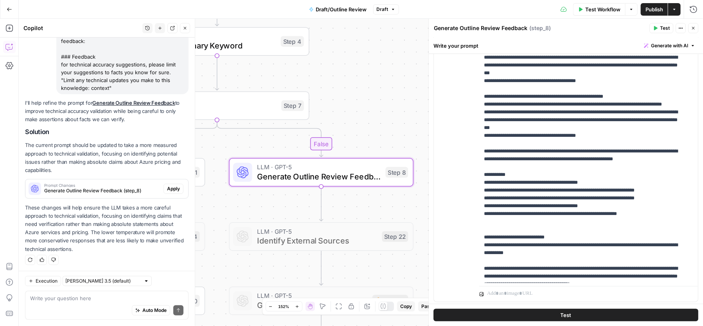
click at [167, 191] on span "Apply" at bounding box center [173, 189] width 13 height 7
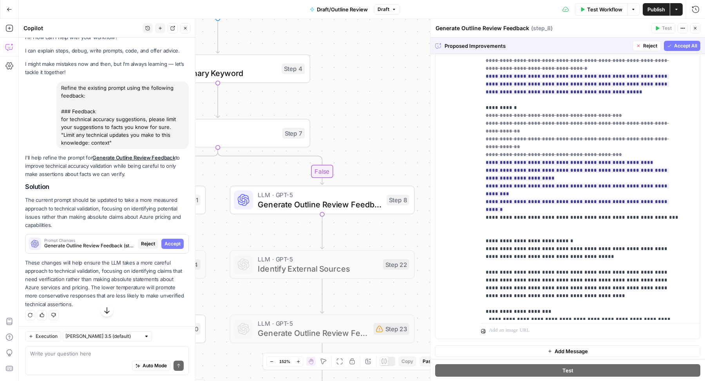
scroll to position [1358, 0]
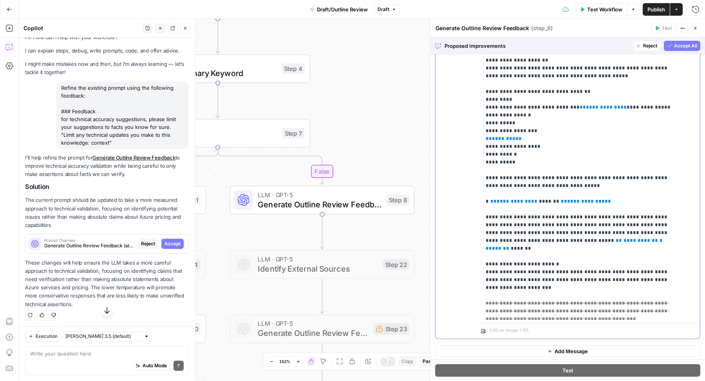
scroll to position [866, 0]
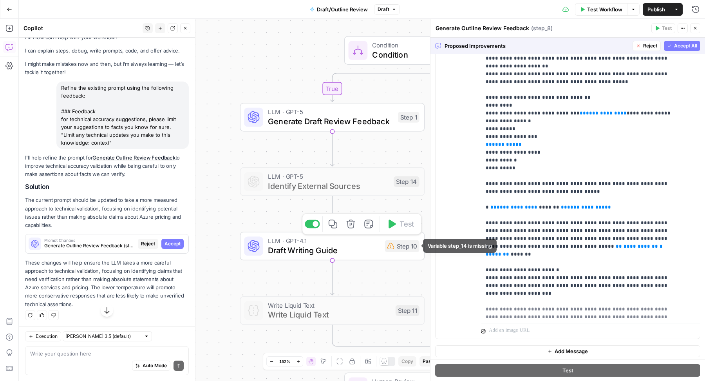
click at [366, 248] on span "Draft Writing Guide" at bounding box center [324, 250] width 112 height 12
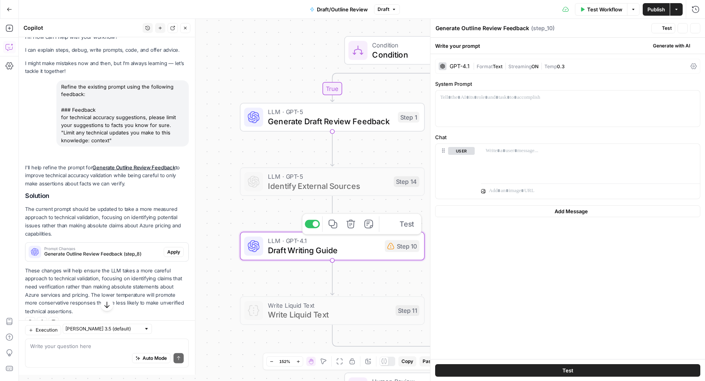
type textarea "Draft Writing Guide"
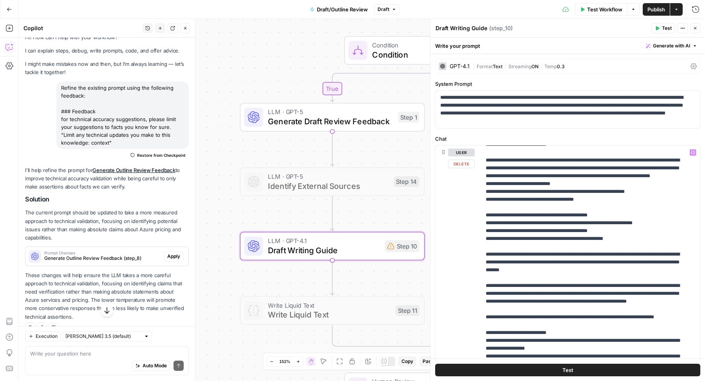
scroll to position [168, 0]
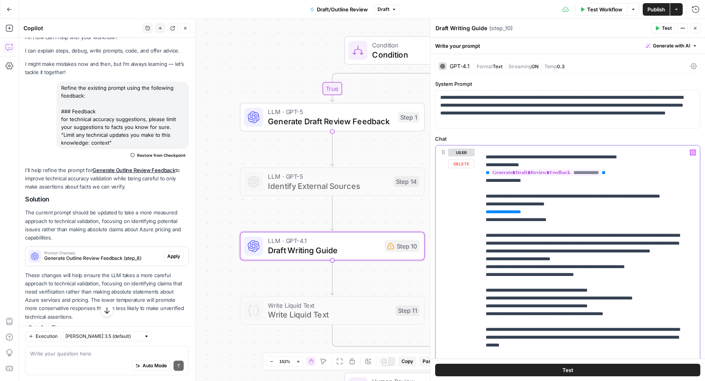
drag, startPoint x: 576, startPoint y: 235, endPoint x: 480, endPoint y: 206, distance: 100.7
click at [480, 206] on div "**********" at bounding box center [567, 313] width 264 height 337
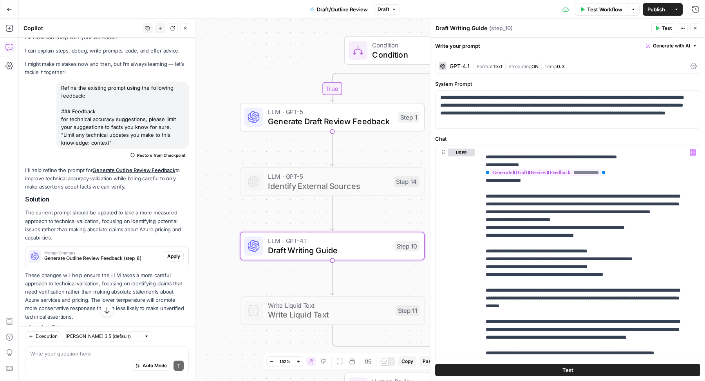
click at [696, 27] on icon "button" at bounding box center [695, 28] width 3 height 3
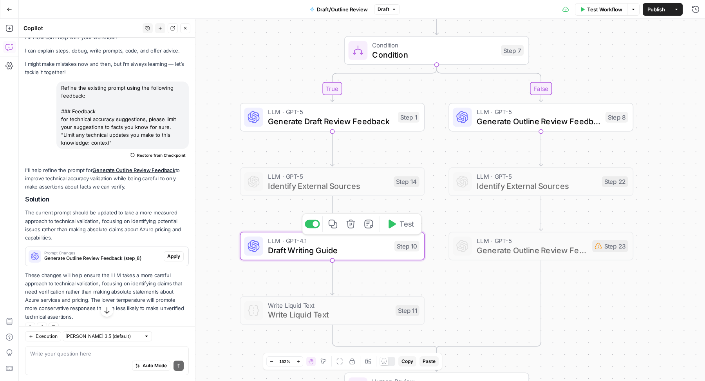
click at [303, 253] on span "Draft Writing Guide" at bounding box center [329, 250] width 122 height 12
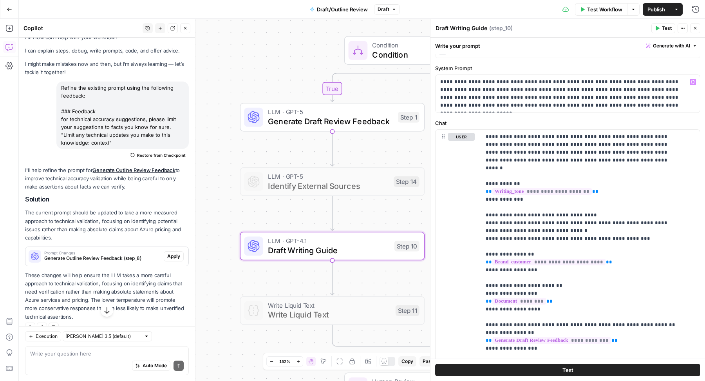
scroll to position [16, 0]
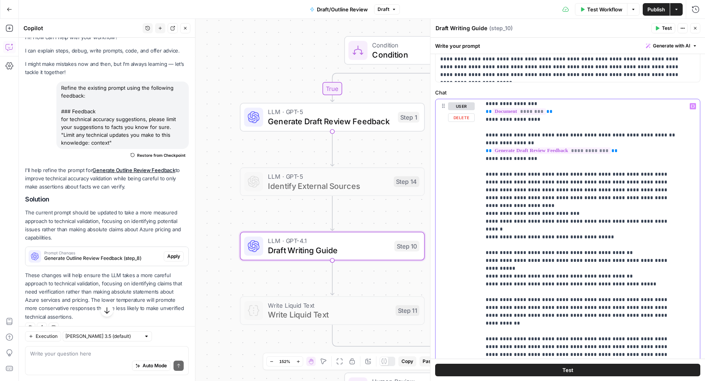
scroll to position [169, 0]
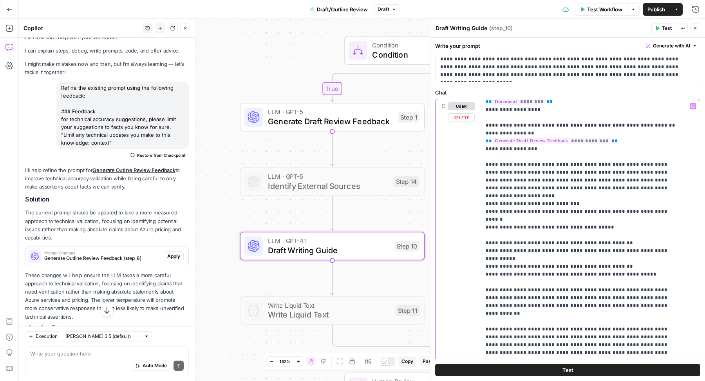
drag, startPoint x: 481, startPoint y: 156, endPoint x: 626, endPoint y: 204, distance: 152.6
click at [626, 204] on div "**********" at bounding box center [587, 258] width 212 height 319
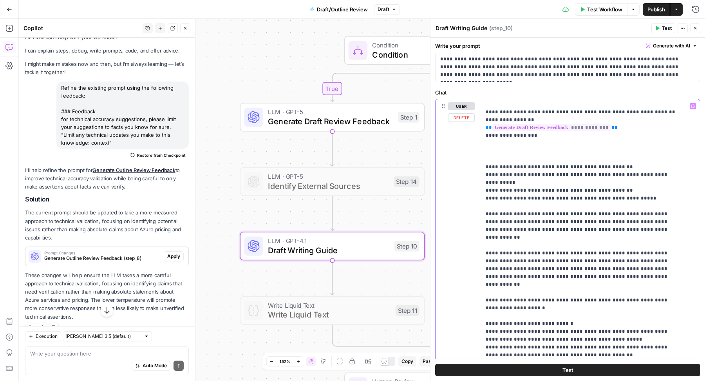
scroll to position [185, 0]
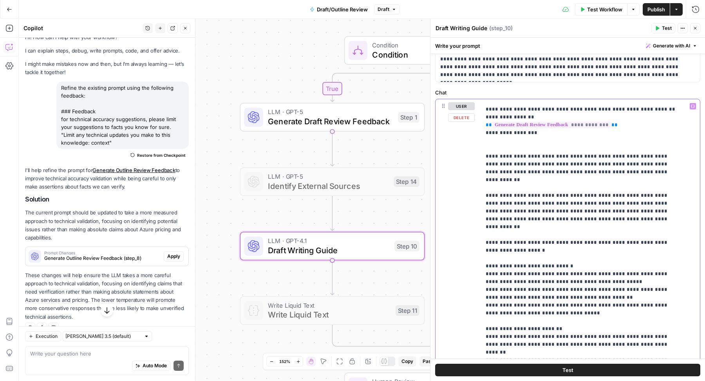
drag, startPoint x: 615, startPoint y: 180, endPoint x: 533, endPoint y: 185, distance: 82.4
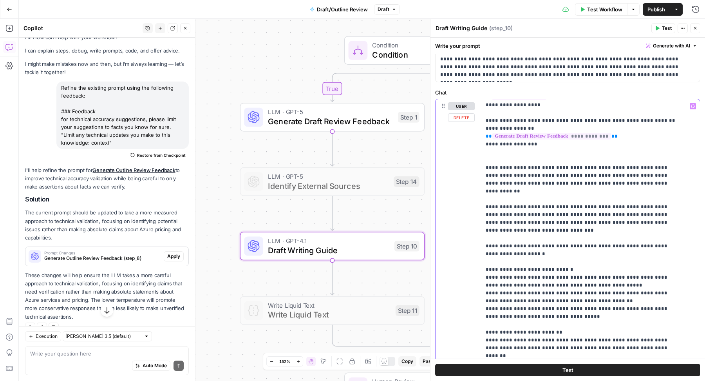
scroll to position [174, 0]
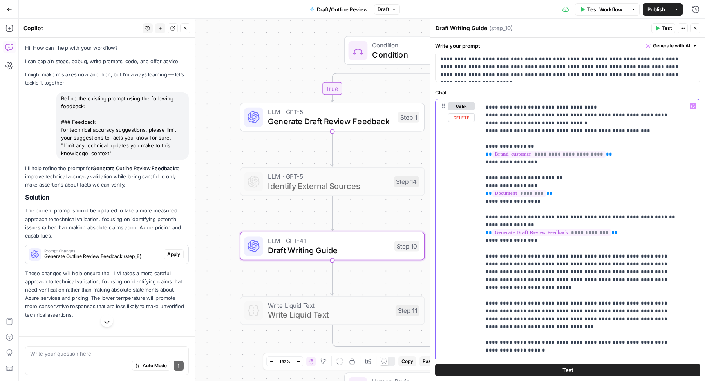
scroll to position [0, 0]
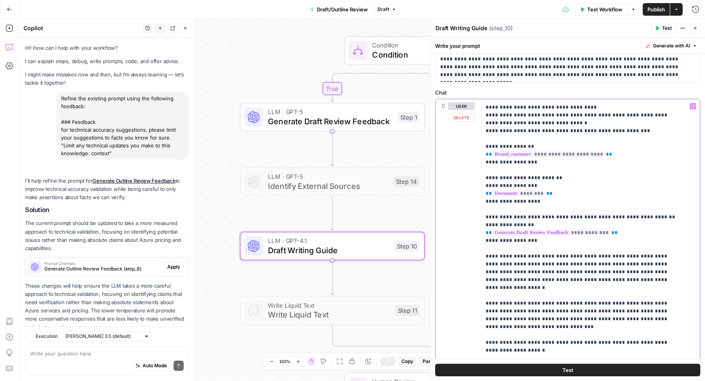
scroll to position [23, 0]
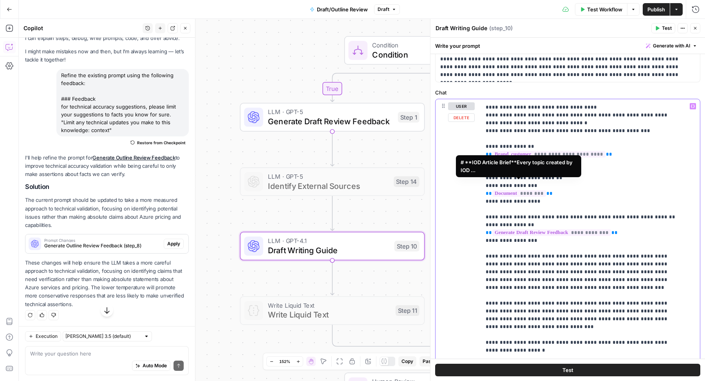
click at [532, 190] on span "********" at bounding box center [519, 193] width 54 height 7
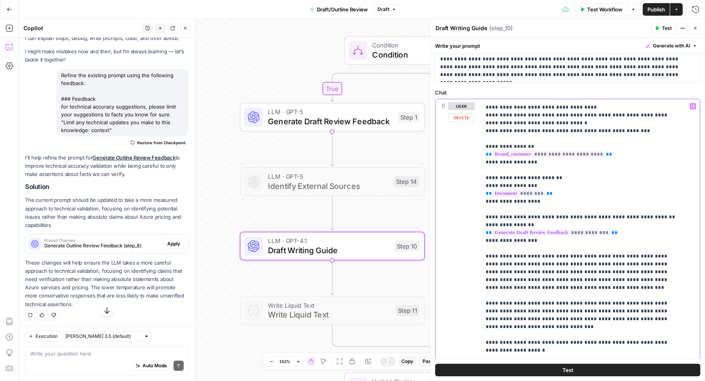
drag, startPoint x: 538, startPoint y: 176, endPoint x: 447, endPoint y: 176, distance: 90.8
click at [447, 176] on div "**********" at bounding box center [567, 267] width 264 height 337
copy p "**********"
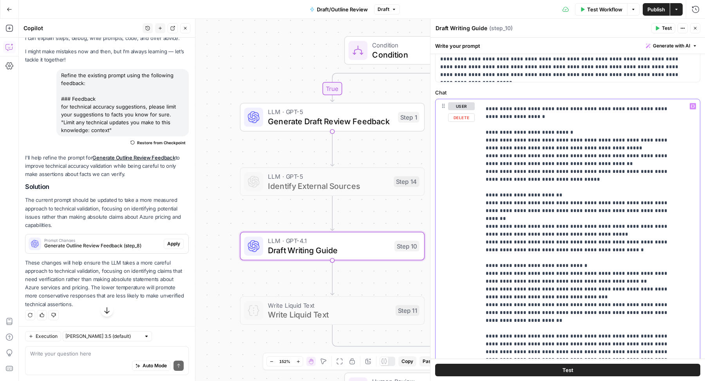
scroll to position [353, 0]
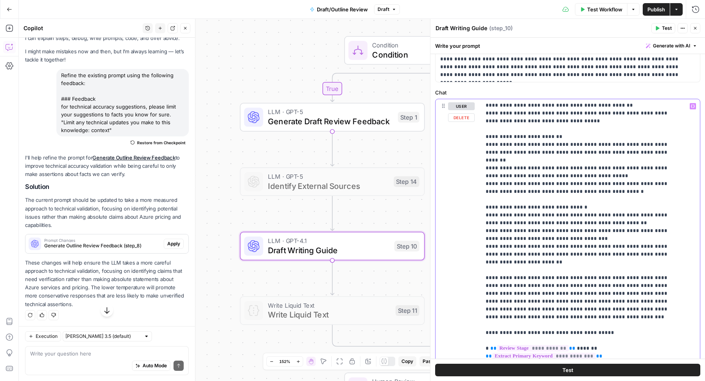
drag, startPoint x: 491, startPoint y: 270, endPoint x: 562, endPoint y: 269, distance: 70.9
drag, startPoint x: 579, startPoint y: 268, endPoint x: 602, endPoint y: 278, distance: 24.7
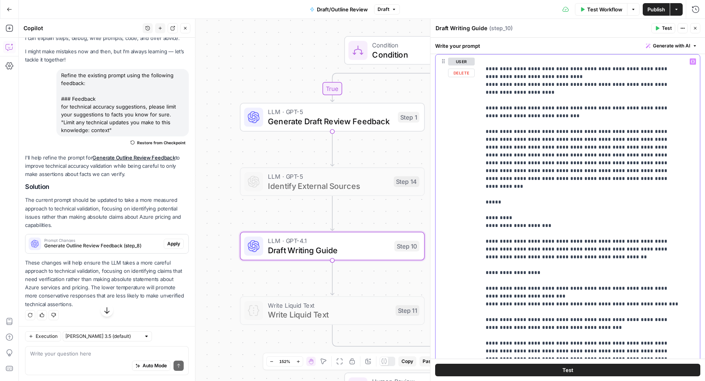
scroll to position [146, 0]
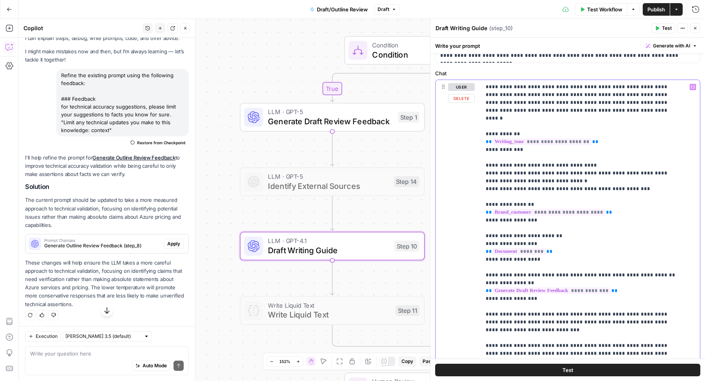
scroll to position [0, 0]
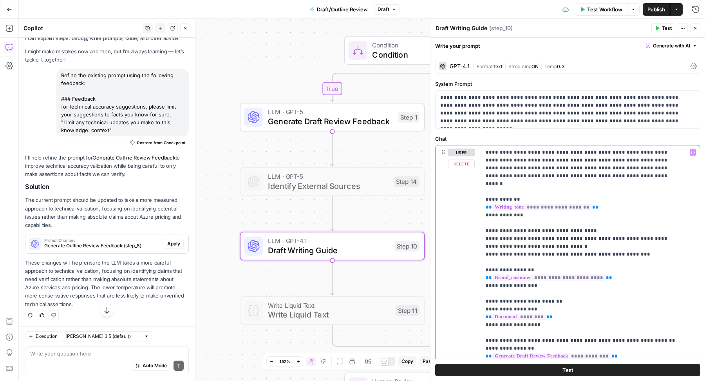
drag, startPoint x: 544, startPoint y: 158, endPoint x: 596, endPoint y: 183, distance: 58.0
drag, startPoint x: 474, startPoint y: 95, endPoint x: 516, endPoint y: 105, distance: 43.4
click at [516, 105] on p "**********" at bounding box center [564, 109] width 248 height 31
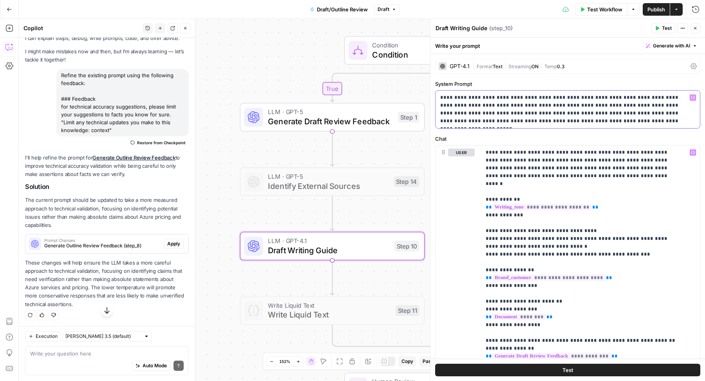
click at [491, 101] on p "**********" at bounding box center [564, 109] width 248 height 31
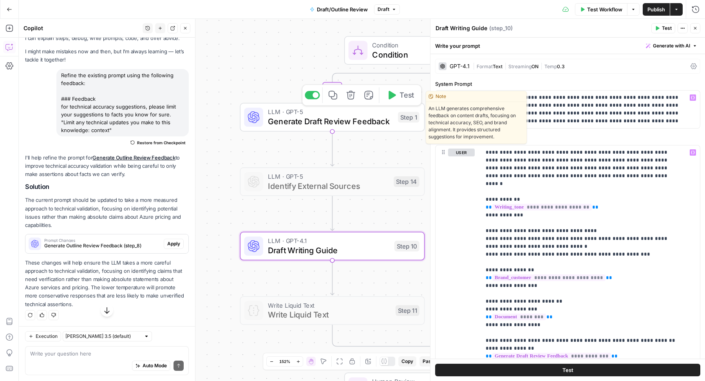
click at [296, 125] on span "Generate Draft Review Feedback" at bounding box center [330, 121] width 125 height 12
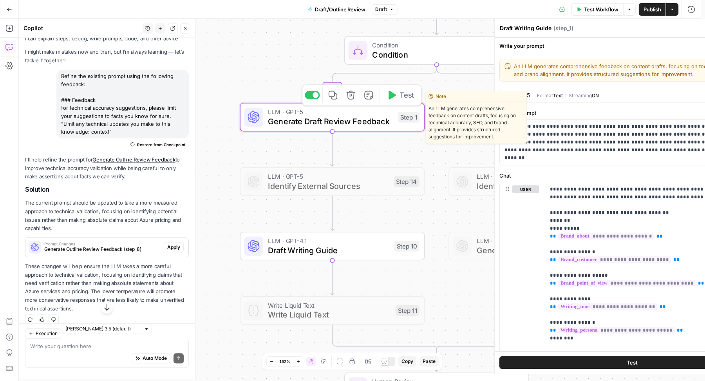
type textarea "Generate Draft Review Feedback"
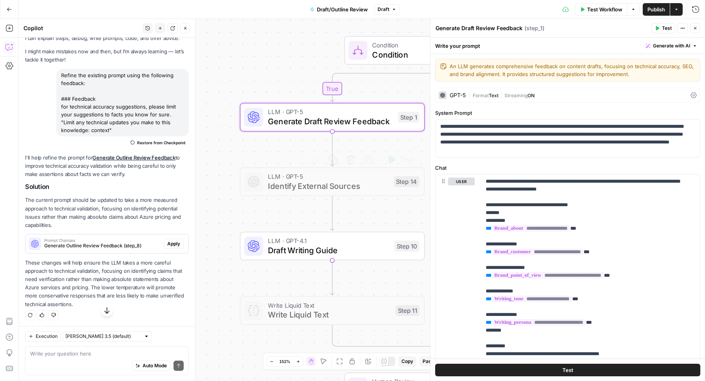
click at [270, 243] on span "LLM · GPT-4.1" at bounding box center [329, 240] width 122 height 9
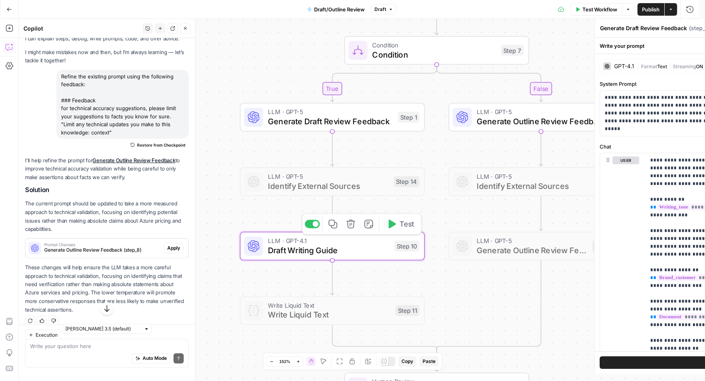
type textarea "Draft Writing Guide"
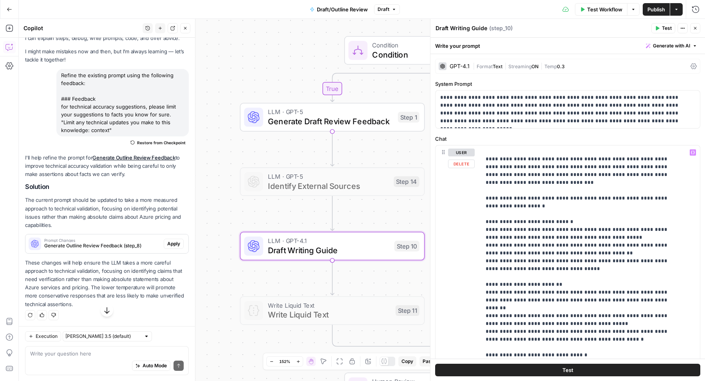
scroll to position [93, 0]
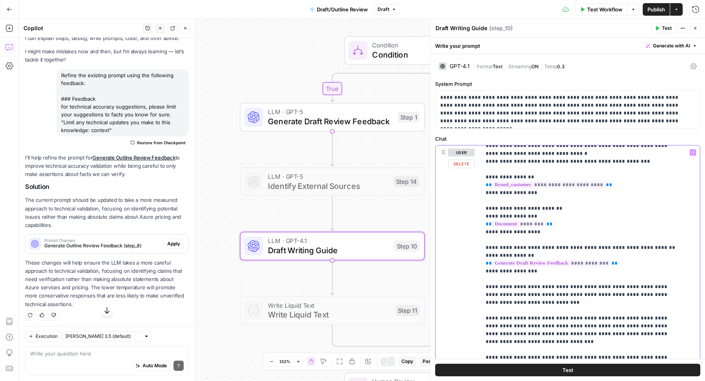
drag, startPoint x: 597, startPoint y: 277, endPoint x: 513, endPoint y: 297, distance: 86.2
copy p "**********"
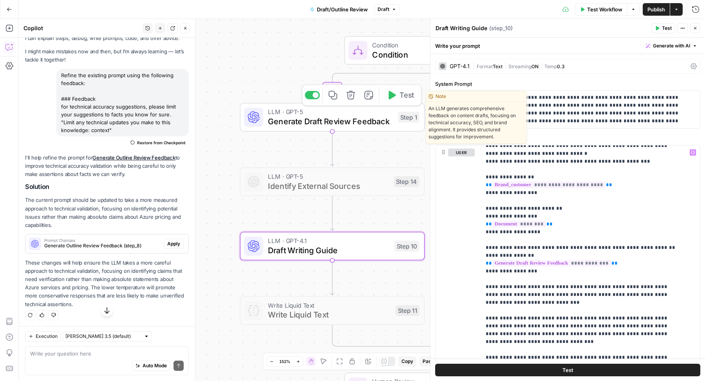
click at [280, 126] on span "Generate Draft Review Feedback" at bounding box center [330, 121] width 125 height 12
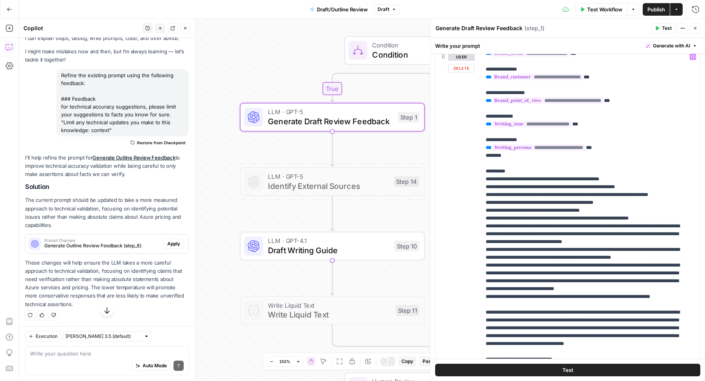
scroll to position [77, 0]
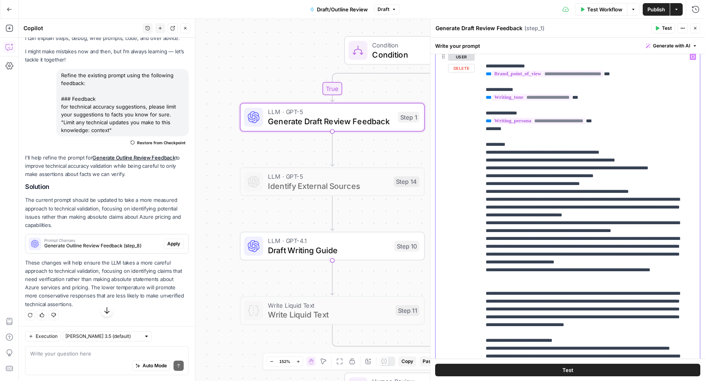
paste div
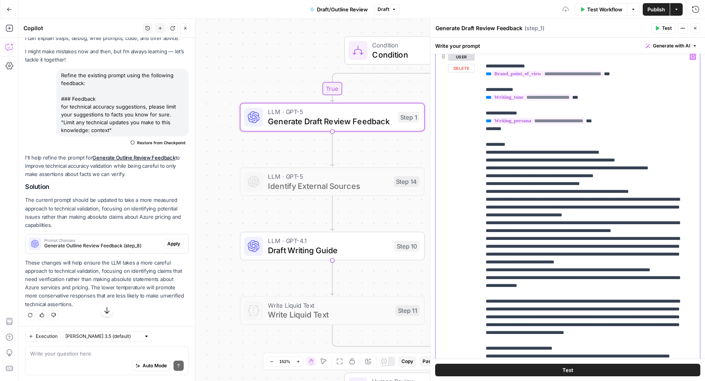
scroll to position [85, 0]
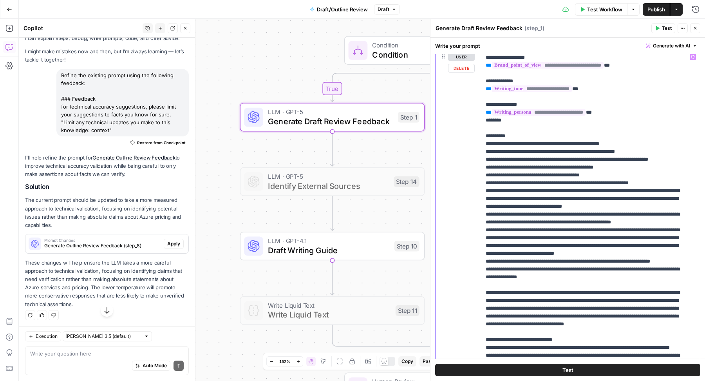
click at [484, 299] on div "**********" at bounding box center [587, 209] width 212 height 319
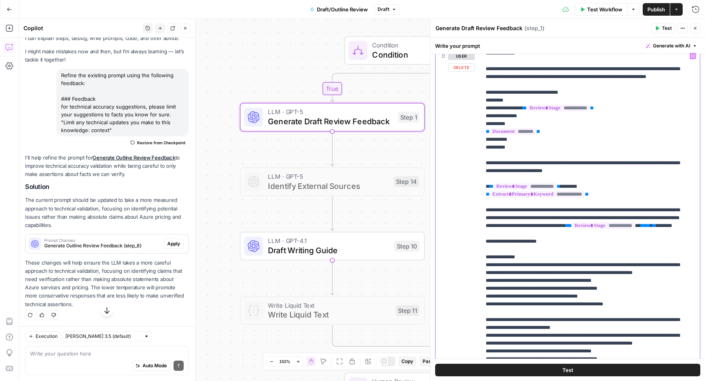
scroll to position [461, 0]
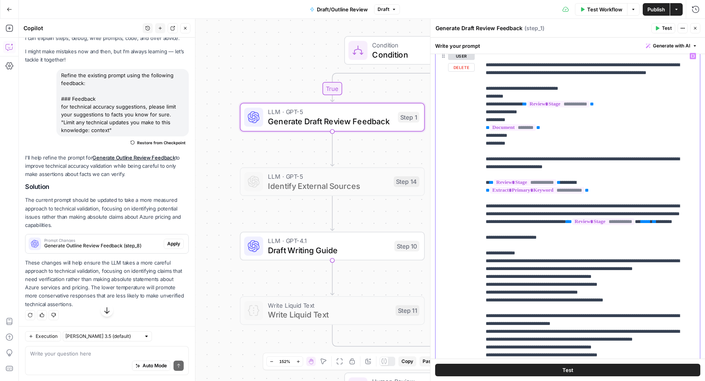
drag, startPoint x: 522, startPoint y: 197, endPoint x: 474, endPoint y: 196, distance: 47.8
click at [474, 197] on div "**********" at bounding box center [567, 217] width 264 height 337
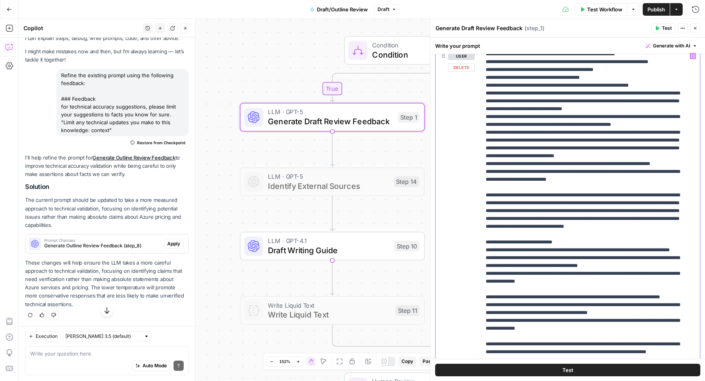
scroll to position [180, 0]
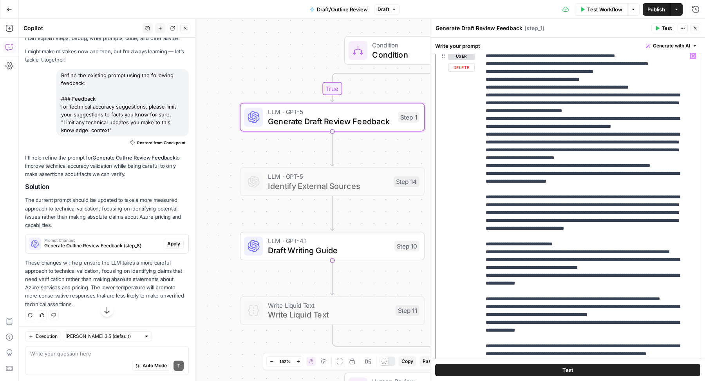
drag, startPoint x: 563, startPoint y: 212, endPoint x: 688, endPoint y: 212, distance: 124.9
click at [689, 212] on div "**********" at bounding box center [587, 208] width 212 height 319
drag, startPoint x: 605, startPoint y: 209, endPoint x: 479, endPoint y: 204, distance: 126.2
click at [479, 204] on div "**********" at bounding box center [567, 217] width 264 height 337
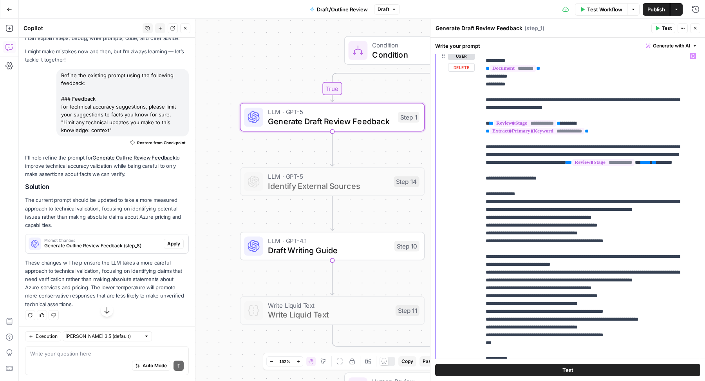
scroll to position [521, 0]
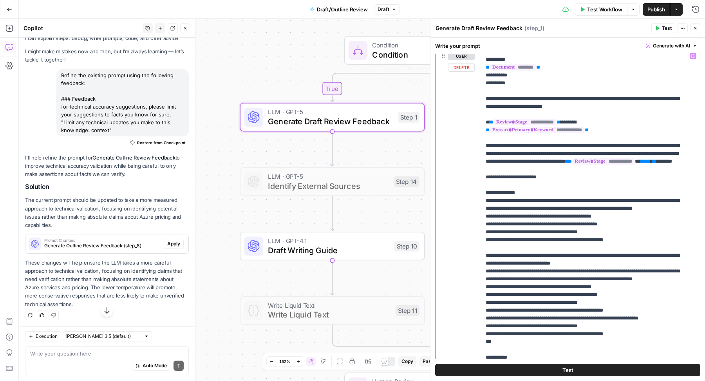
click at [504, 165] on p "**********" at bounding box center [582, 243] width 195 height 1425
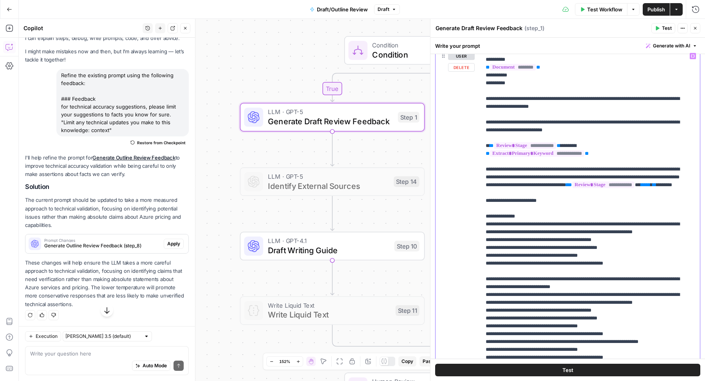
drag, startPoint x: 489, startPoint y: 177, endPoint x: 464, endPoint y: 177, distance: 25.4
click at [464, 177] on div "**********" at bounding box center [567, 217] width 264 height 337
drag, startPoint x: 597, startPoint y: 184, endPoint x: 478, endPoint y: 176, distance: 118.9
click at [478, 176] on div "**********" at bounding box center [567, 217] width 264 height 337
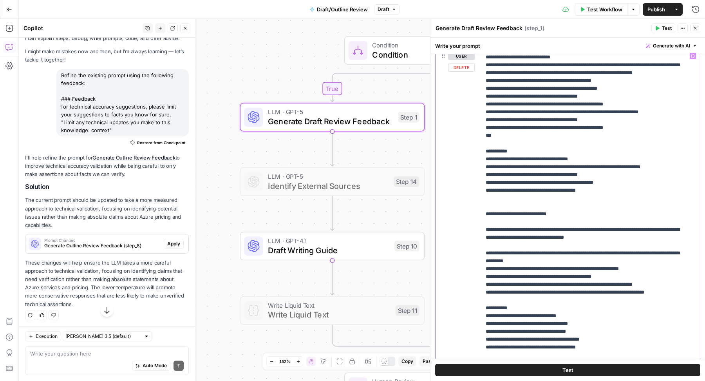
scroll to position [766, 0]
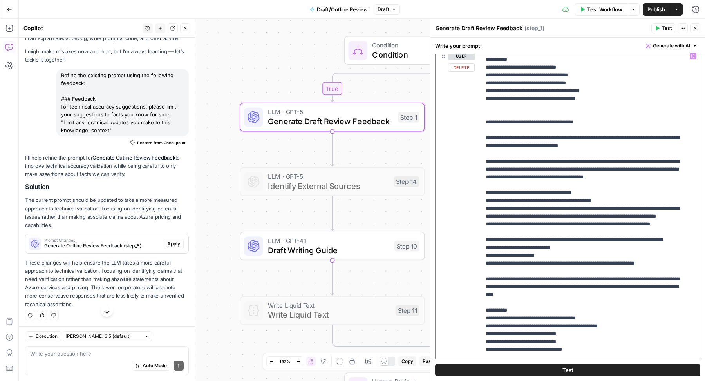
scroll to position [1128, 0]
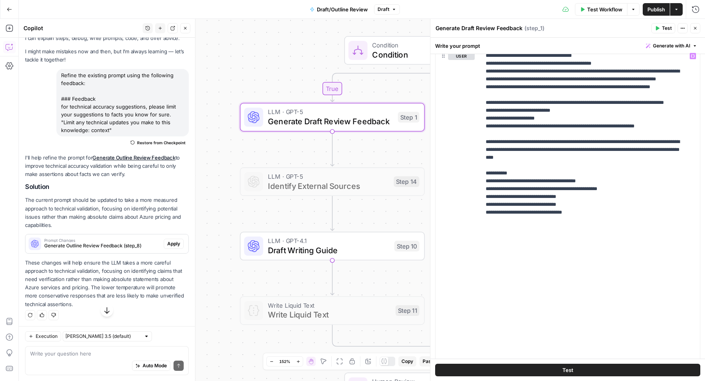
click at [188, 18] on div "Close" at bounding box center [185, 12] width 21 height 13
click at [187, 31] on button "Close" at bounding box center [185, 28] width 10 height 10
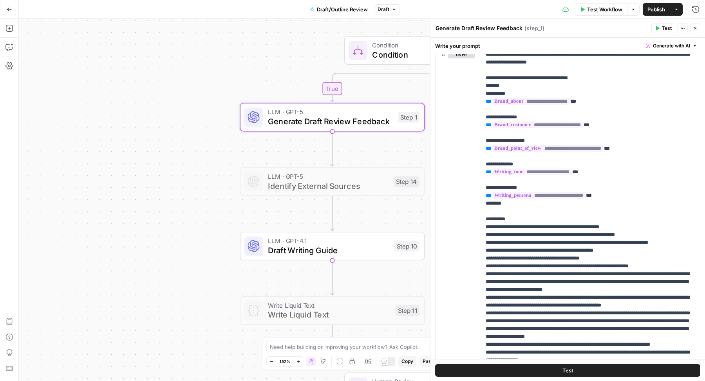
scroll to position [0, 0]
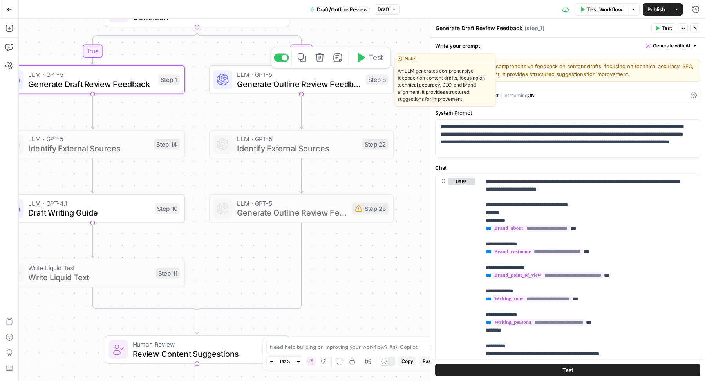
click at [266, 79] on span "Generate Outline Review Feedback" at bounding box center [299, 84] width 124 height 12
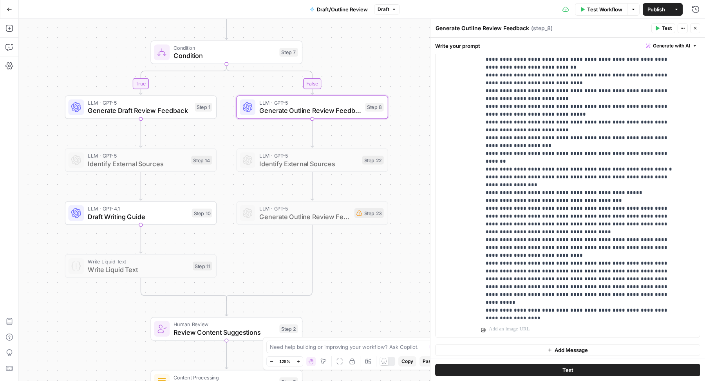
scroll to position [289, 0]
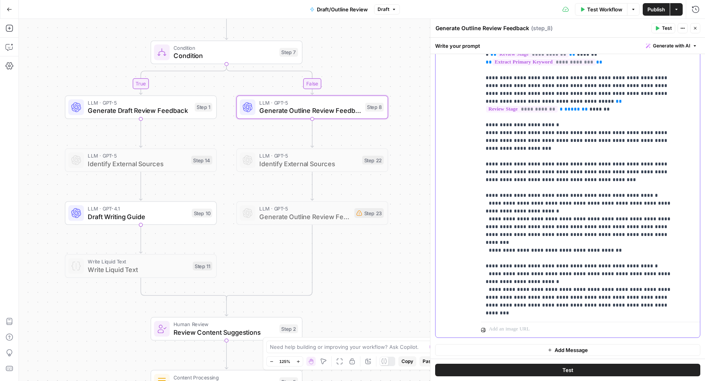
scroll to position [950, 0]
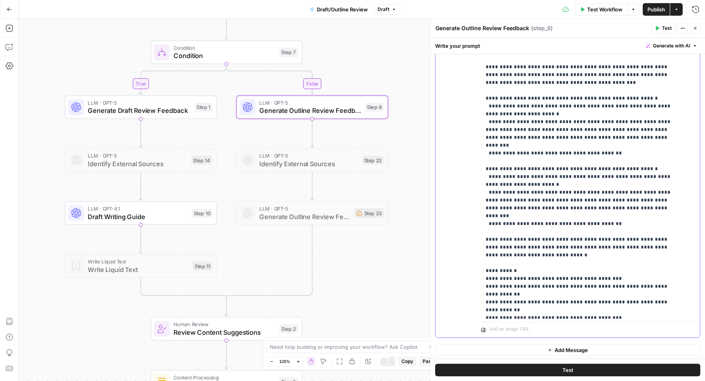
click at [481, 249] on div "**********" at bounding box center [587, 159] width 212 height 319
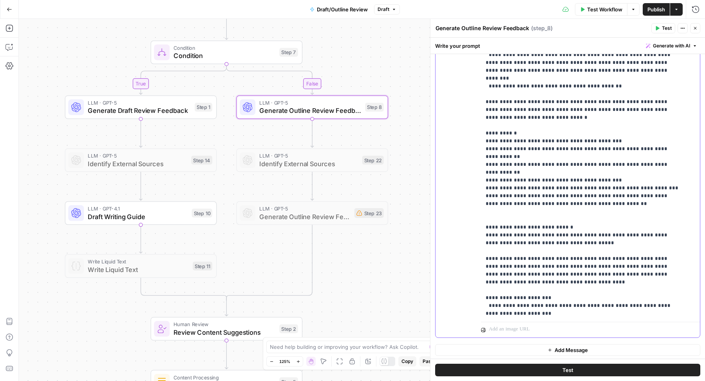
scroll to position [1099, 0]
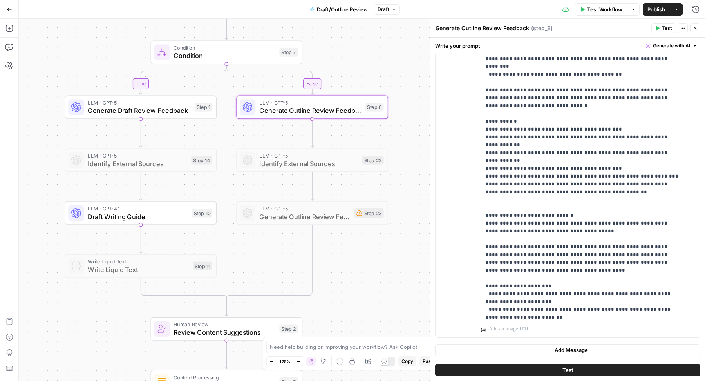
click at [126, 215] on span "Draft Writing Guide" at bounding box center [138, 216] width 100 height 10
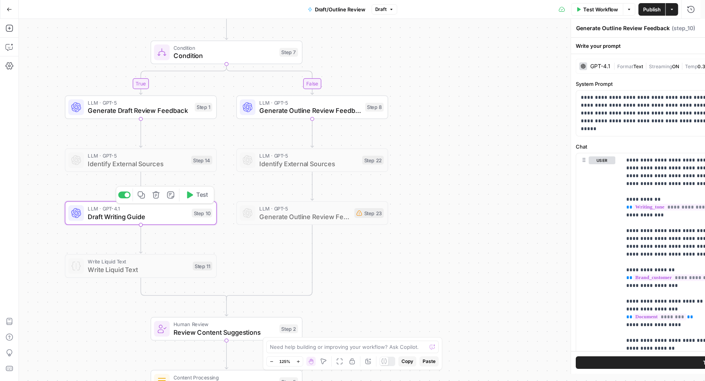
type textarea "Draft Writing Guide"
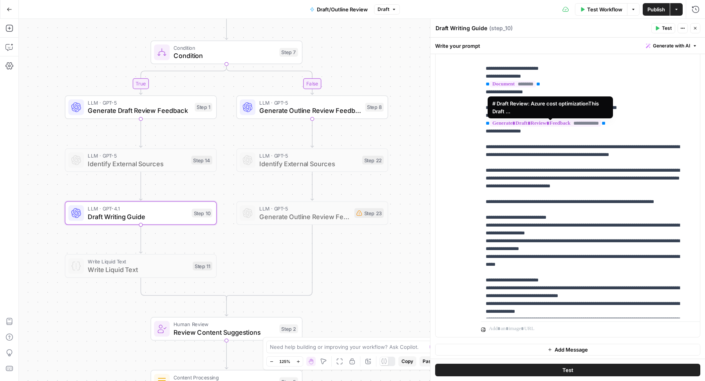
scroll to position [85, 0]
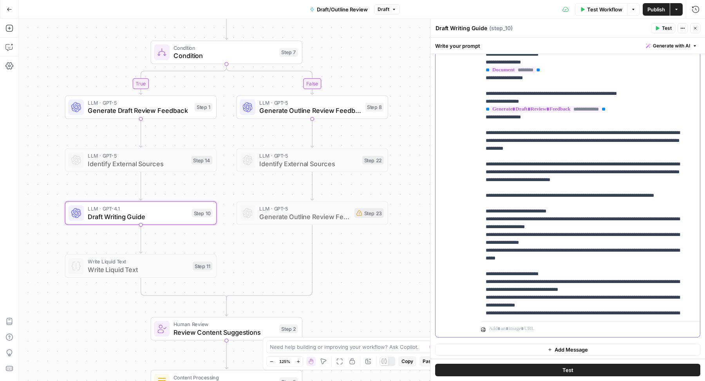
click at [482, 139] on div "**********" at bounding box center [587, 158] width 212 height 319
copy p "**********"
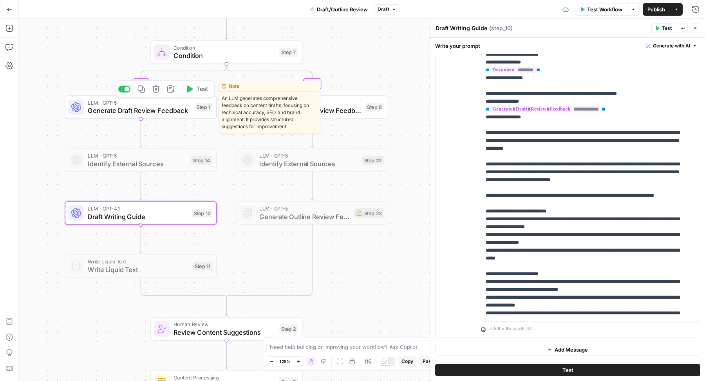
click at [126, 110] on span "Generate Draft Review Feedback" at bounding box center [139, 111] width 103 height 10
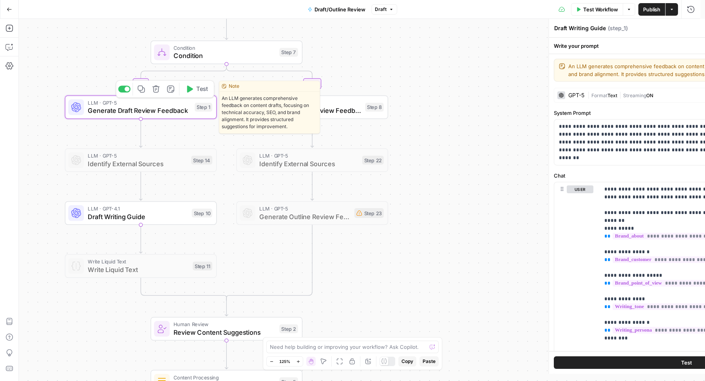
type textarea "Generate Draft Review Feedback"
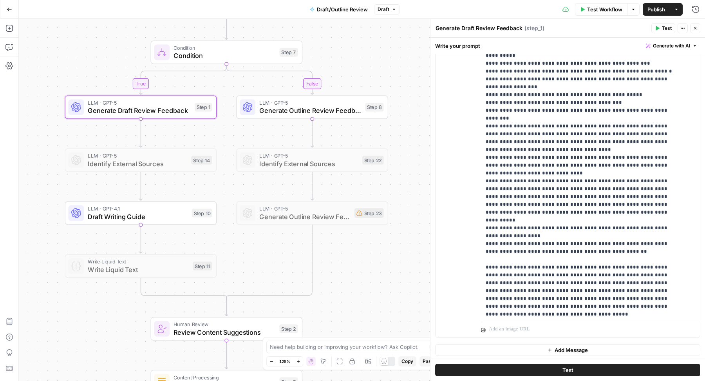
scroll to position [242, 0]
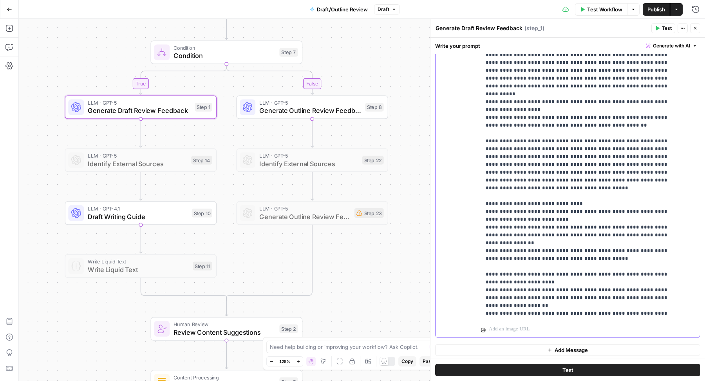
drag, startPoint x: 599, startPoint y: 102, endPoint x: 490, endPoint y: 92, distance: 109.3
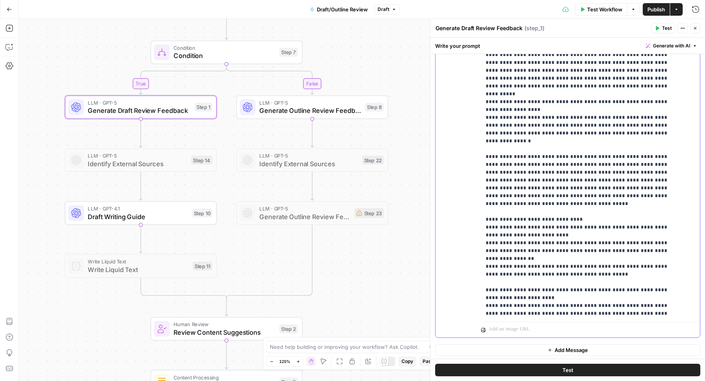
drag, startPoint x: 616, startPoint y: 107, endPoint x: 489, endPoint y: 90, distance: 127.6
copy p "**********"
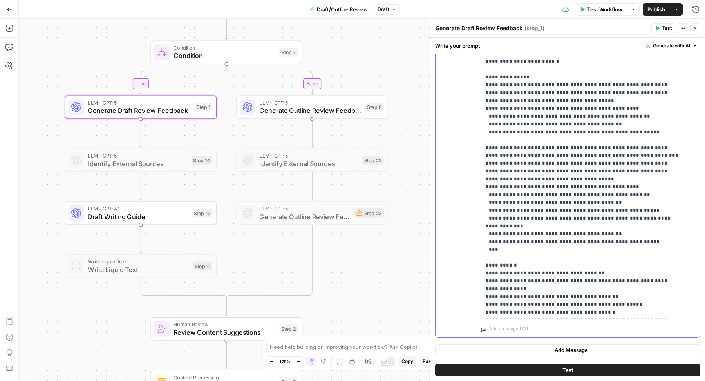
scroll to position [768, 0]
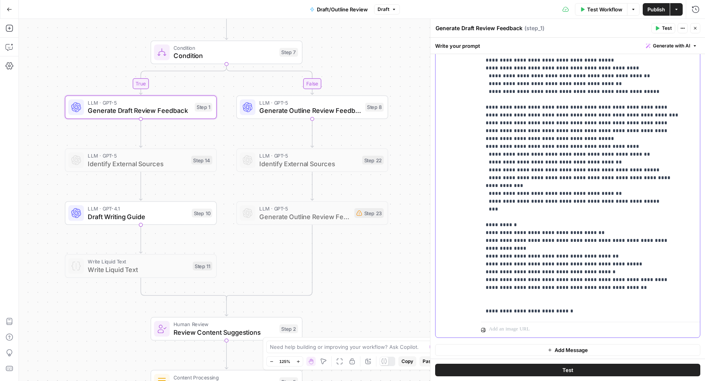
drag, startPoint x: 489, startPoint y: 217, endPoint x: 626, endPoint y: 222, distance: 136.7
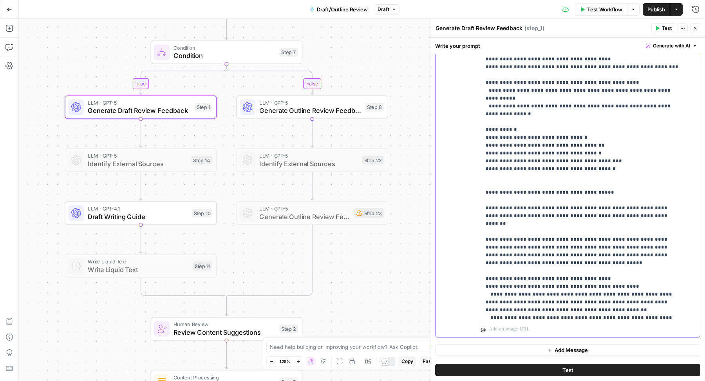
scroll to position [1136, 0]
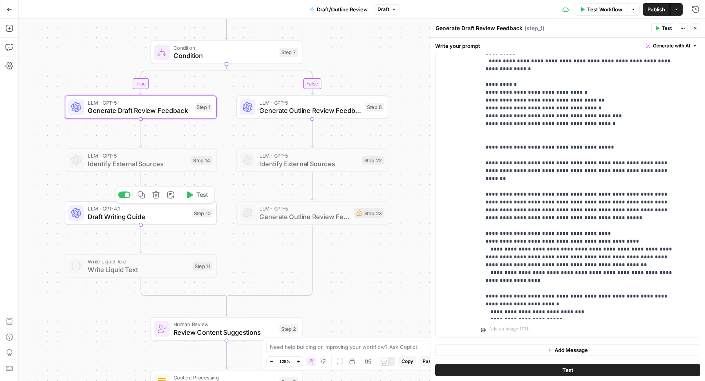
click at [148, 213] on span "Draft Writing Guide" at bounding box center [138, 216] width 100 height 10
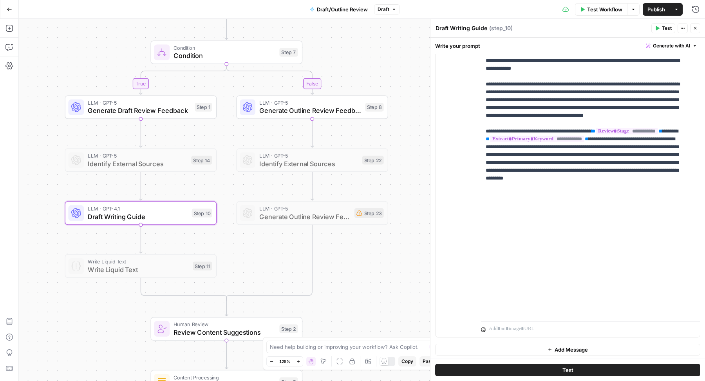
scroll to position [1193, 0]
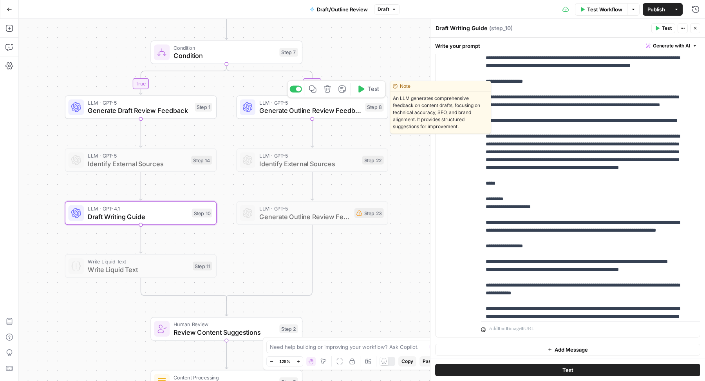
click at [266, 110] on span "Generate Outline Review Feedback" at bounding box center [310, 111] width 102 height 10
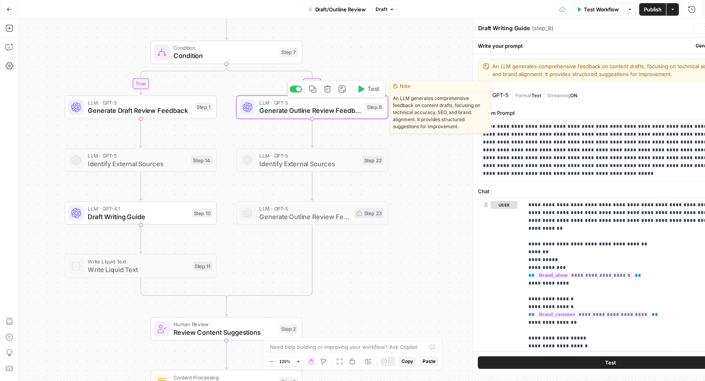
type textarea "Generate Outline Review Feedback"
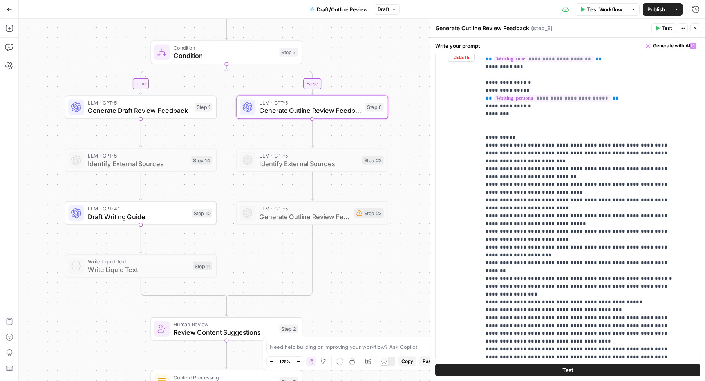
scroll to position [333, 0]
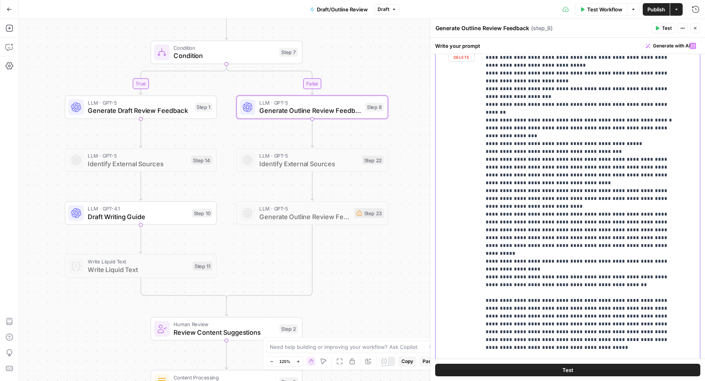
drag, startPoint x: 604, startPoint y: 253, endPoint x: 483, endPoint y: 247, distance: 120.7
click at [483, 247] on div "**********" at bounding box center [587, 198] width 212 height 319
paste div
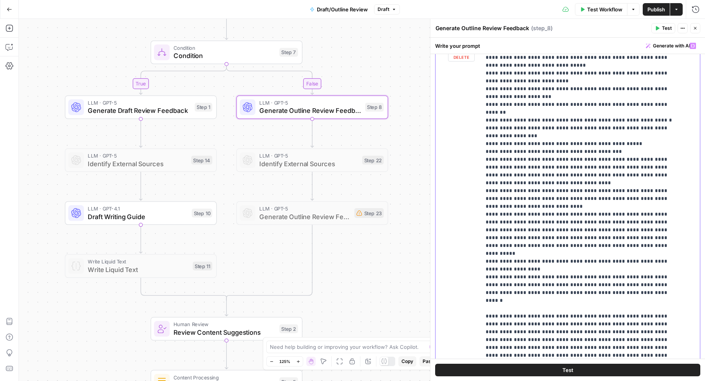
click at [483, 247] on div "**********" at bounding box center [587, 198] width 212 height 319
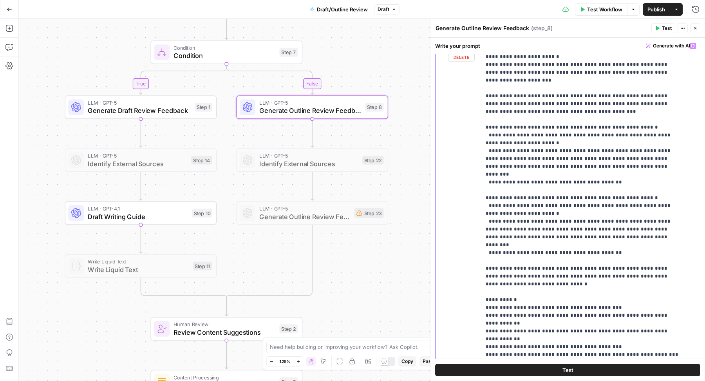
scroll to position [1001, 0]
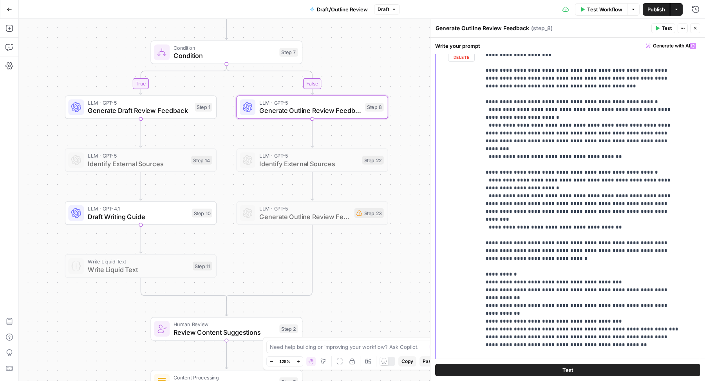
drag, startPoint x: 489, startPoint y: 241, endPoint x: 617, endPoint y: 246, distance: 128.5
click at [694, 28] on icon "button" at bounding box center [695, 28] width 3 height 3
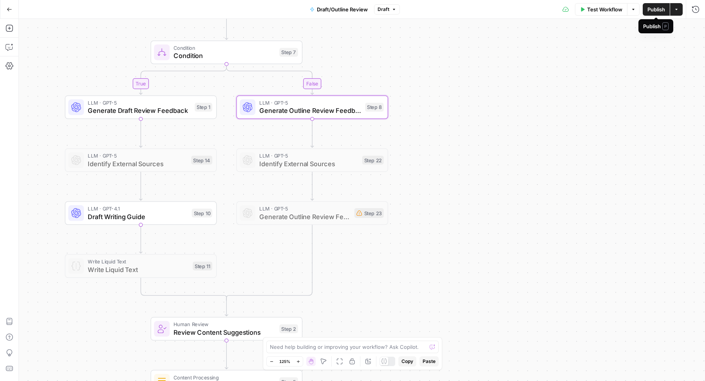
click at [657, 11] on span "Publish" at bounding box center [656, 9] width 18 height 8
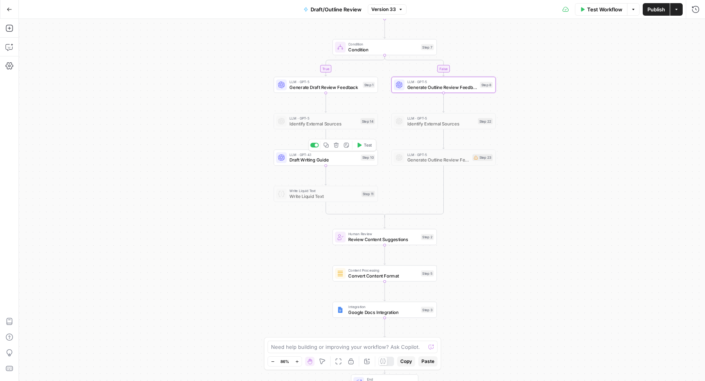
click at [309, 159] on span "Draft Writing Guide" at bounding box center [323, 159] width 69 height 7
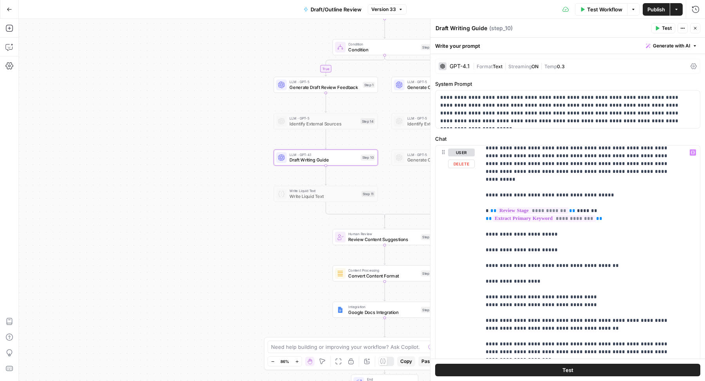
scroll to position [542, 0]
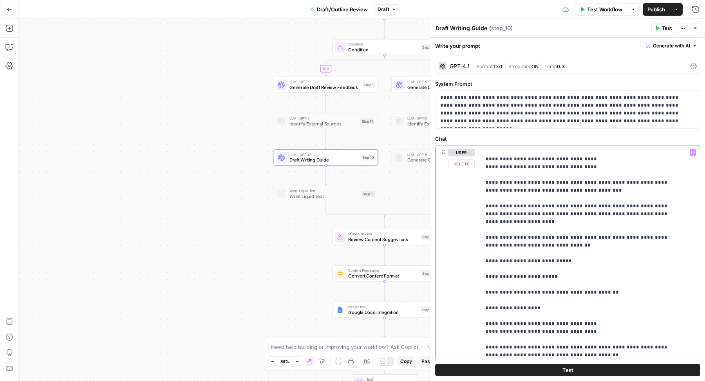
scroll to position [678, 0]
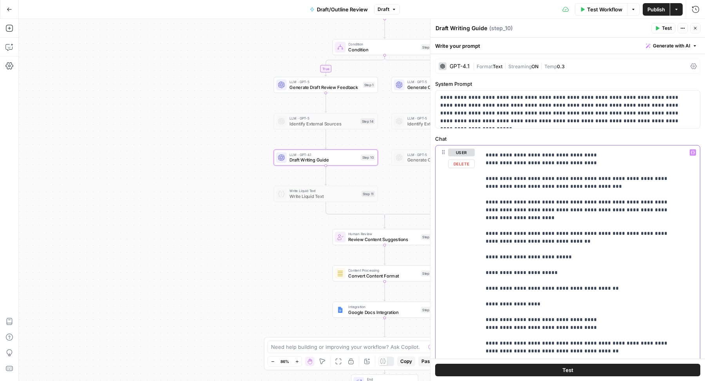
click at [547, 287] on p "**********" at bounding box center [582, 335] width 195 height 1730
click at [539, 310] on p "**********" at bounding box center [582, 335] width 195 height 1730
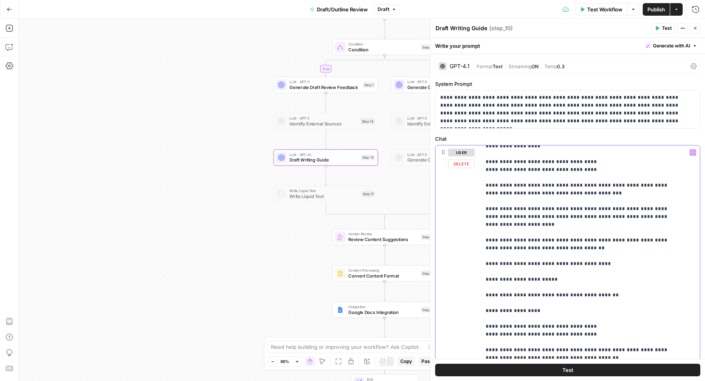
scroll to position [840, 0]
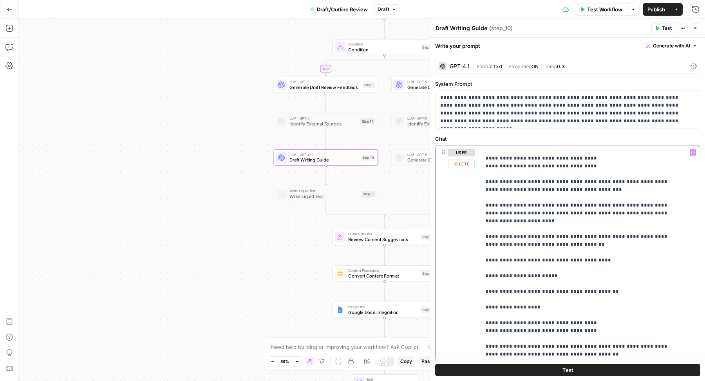
click at [547, 284] on p "**********" at bounding box center [582, 174] width 195 height 1730
click at [539, 306] on p "**********" at bounding box center [582, 174] width 195 height 1730
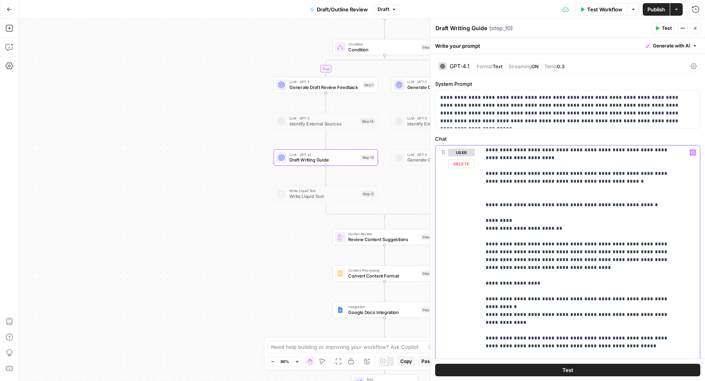
scroll to position [1085, 0]
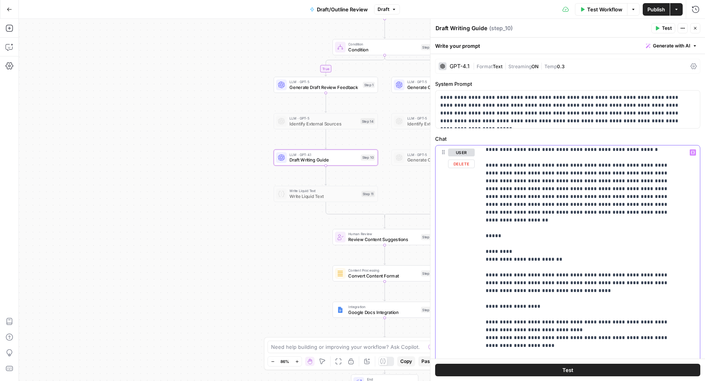
scroll to position [1284, 0]
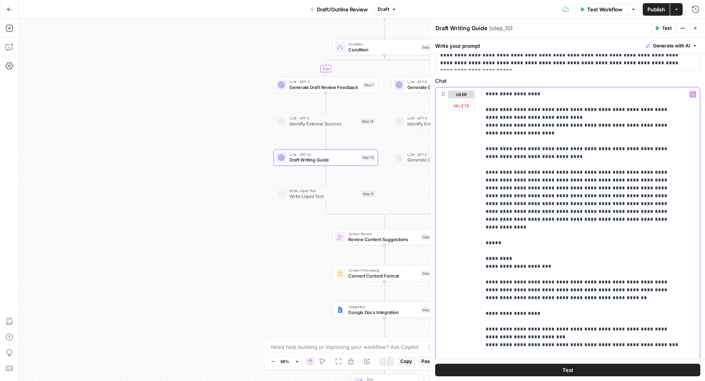
scroll to position [62, 0]
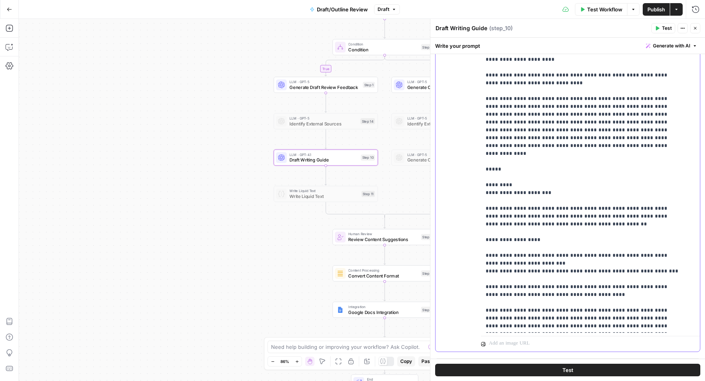
scroll to position [146, 0]
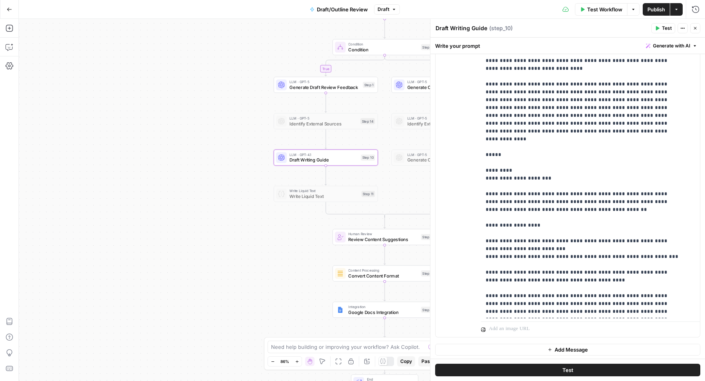
click at [698, 31] on button "Close" at bounding box center [695, 28] width 10 height 10
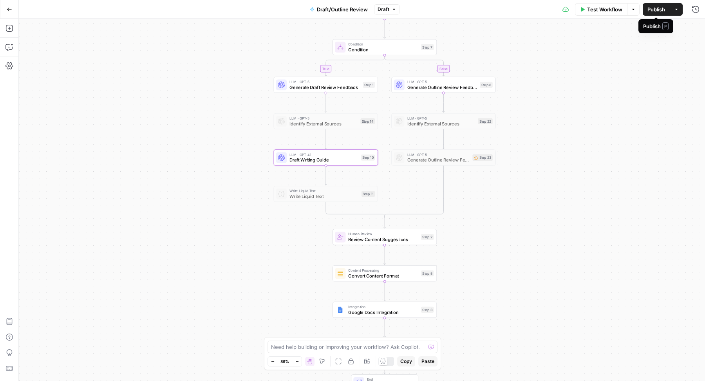
click at [655, 11] on span "Publish" at bounding box center [656, 9] width 18 height 8
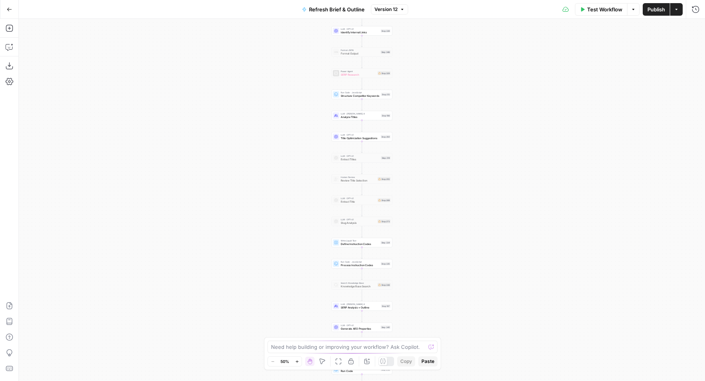
click at [677, 11] on icon "button" at bounding box center [676, 9] width 5 height 5
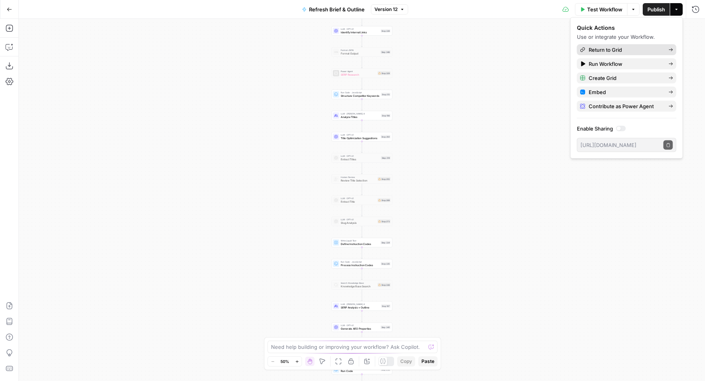
click at [634, 50] on span "Return to Grid" at bounding box center [625, 50] width 74 height 8
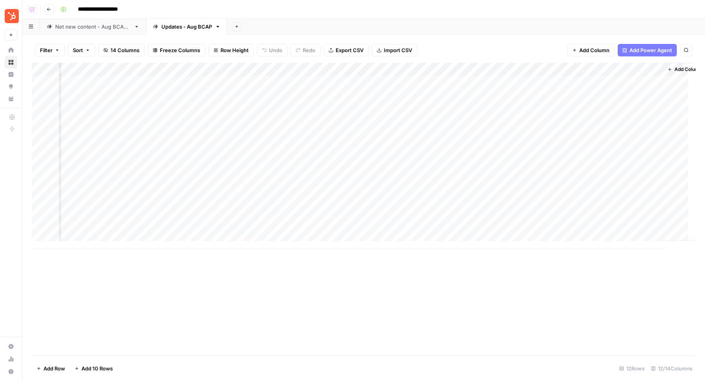
scroll to position [0, 290]
click at [124, 67] on div "Add Column" at bounding box center [364, 156] width 664 height 186
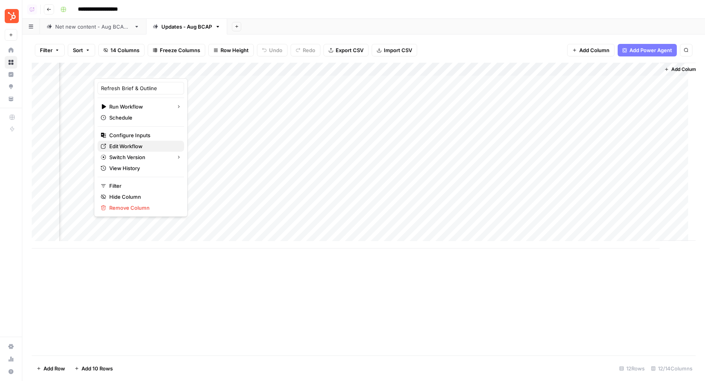
click at [133, 148] on span "Edit Workflow" at bounding box center [143, 146] width 69 height 8
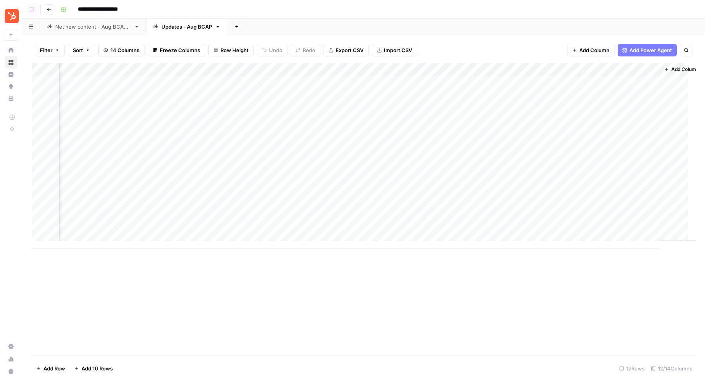
click at [265, 66] on div "Add Column" at bounding box center [364, 156] width 664 height 186
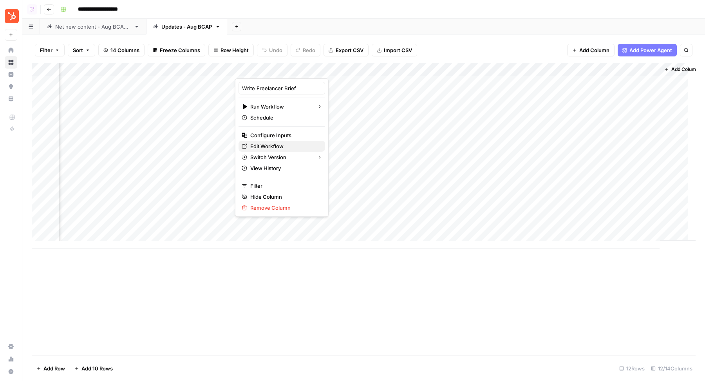
click at [269, 148] on span "Edit Workflow" at bounding box center [284, 146] width 69 height 8
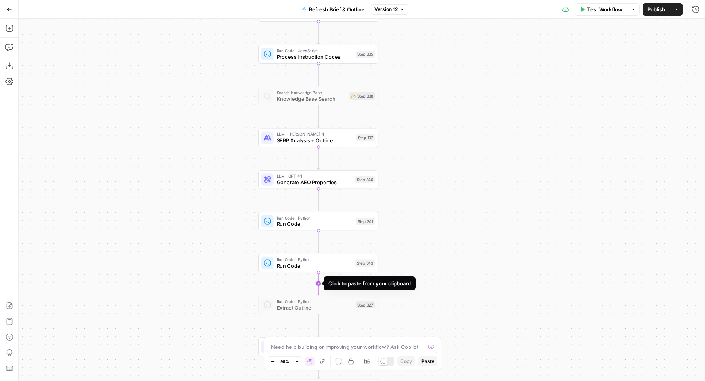
click at [319, 286] on icon "Edge from step_343 to step_327" at bounding box center [318, 283] width 2 height 23
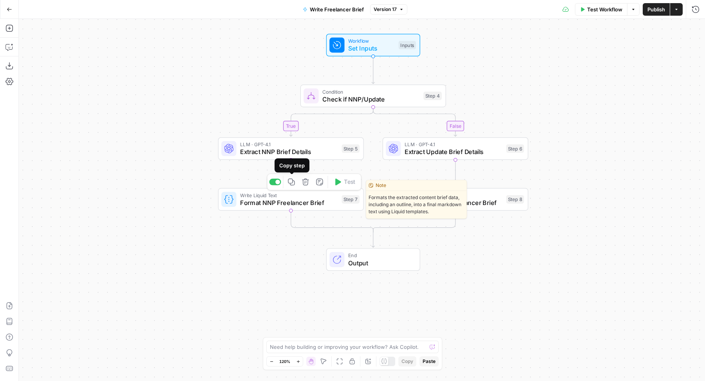
click at [292, 185] on icon "button" at bounding box center [291, 181] width 7 height 7
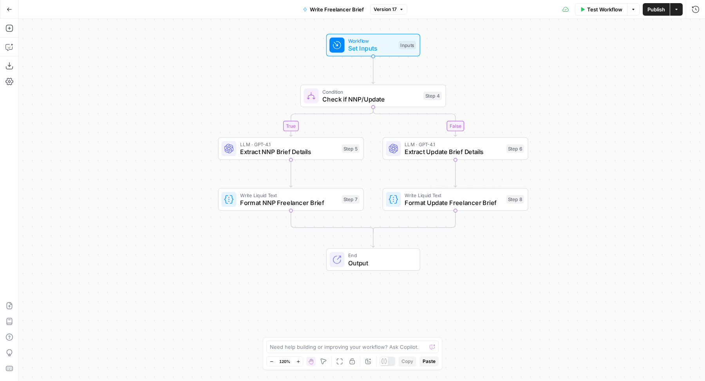
click at [426, 203] on span "Format Update Freelancer Brief" at bounding box center [453, 202] width 98 height 9
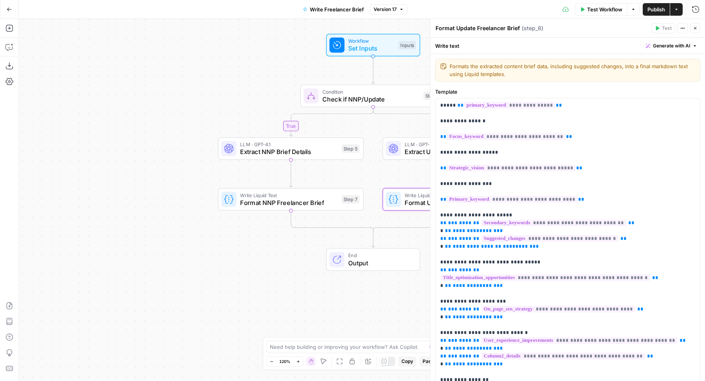
click at [409, 148] on span "Extract Update Brief Details" at bounding box center [453, 151] width 98 height 9
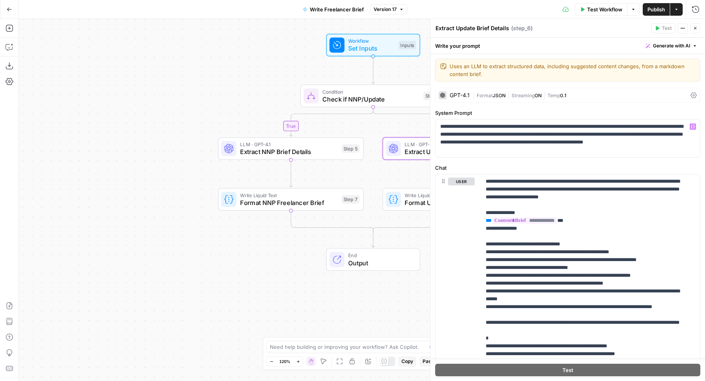
click at [402, 193] on div "Write Liquid Text Format Update Freelancer Brief Step 8 Copy step Delete step E…" at bounding box center [455, 199] width 138 height 16
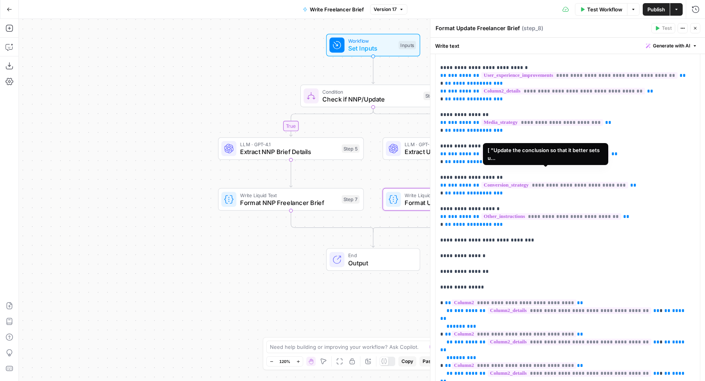
scroll to position [342, 0]
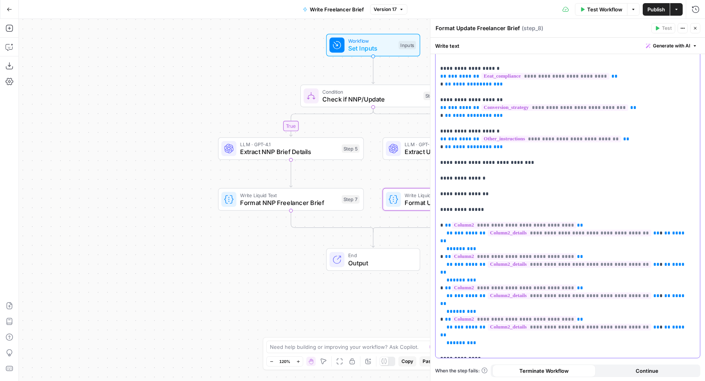
click at [540, 175] on p "**********" at bounding box center [564, 56] width 248 height 595
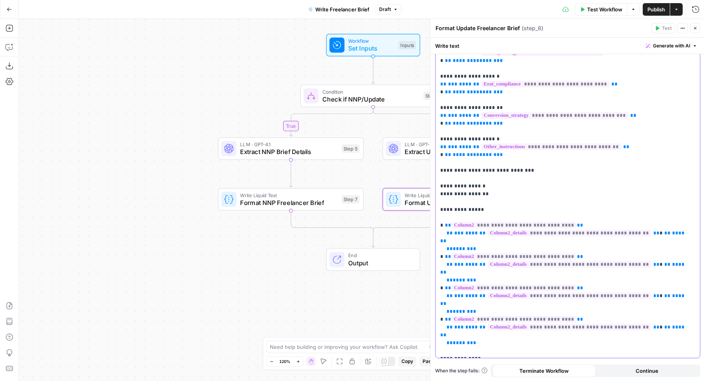
click at [463, 173] on p "**********" at bounding box center [564, 60] width 248 height 587
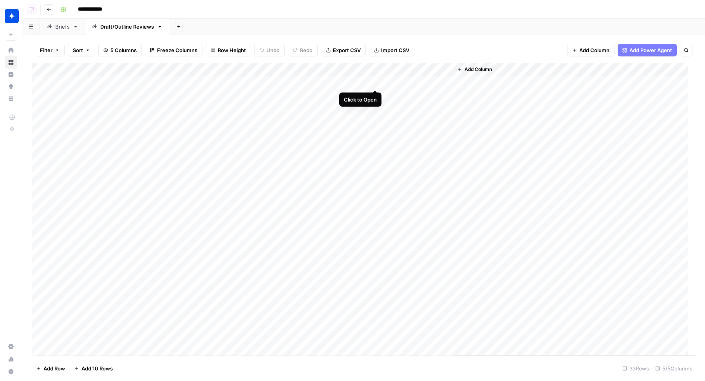
click at [375, 82] on div "Add Column" at bounding box center [364, 209] width 664 height 293
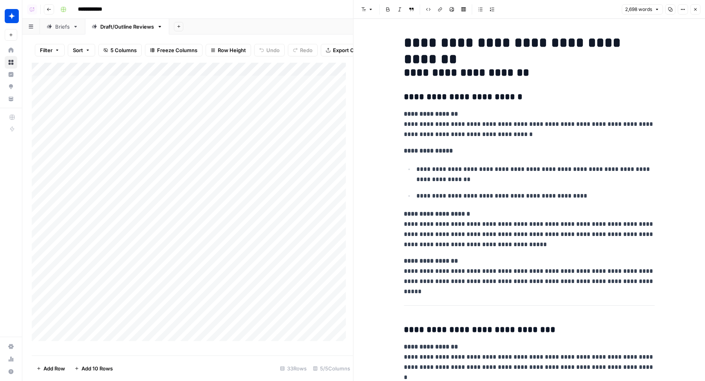
click at [673, 10] on button "Copy" at bounding box center [670, 9] width 10 height 10
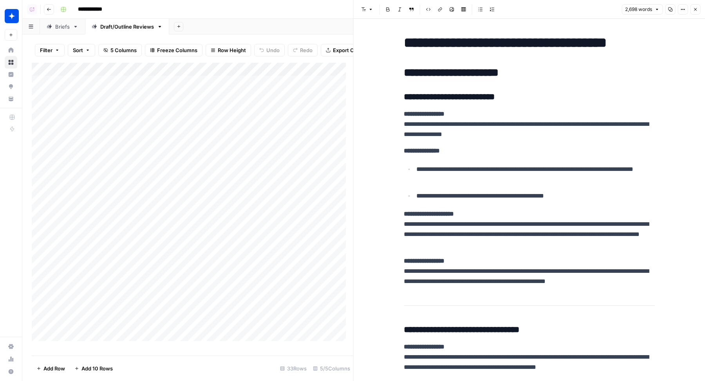
click at [295, 248] on div "Add Column" at bounding box center [192, 205] width 321 height 285
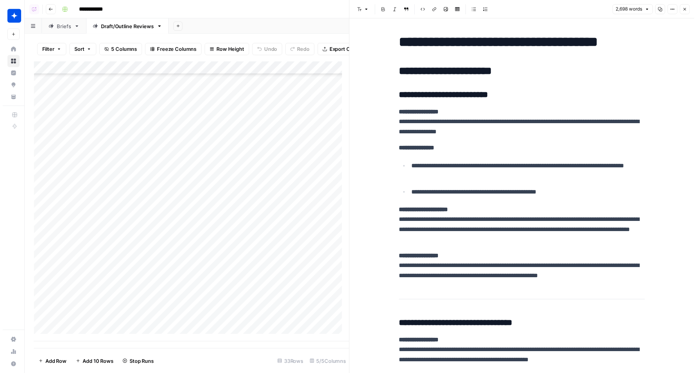
scroll to position [187, 0]
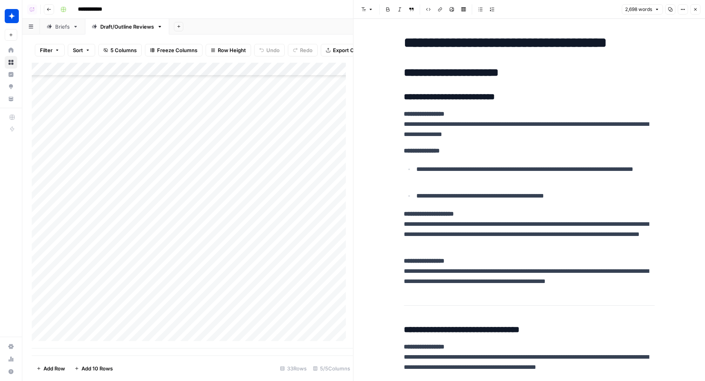
click at [696, 10] on icon "button" at bounding box center [695, 9] width 5 height 5
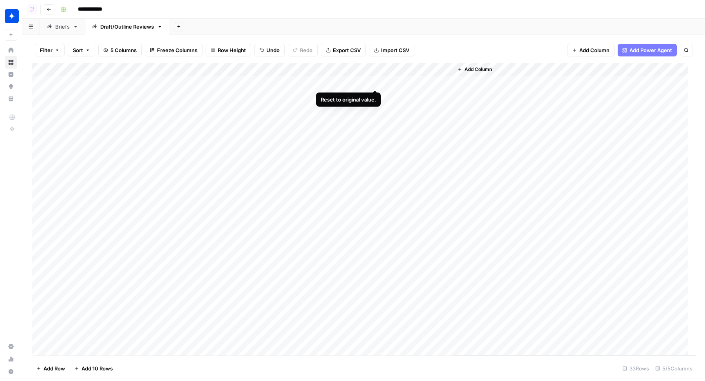
click at [377, 81] on div "Add Column" at bounding box center [364, 209] width 664 height 293
click at [295, 284] on div "Add Column" at bounding box center [364, 209] width 664 height 293
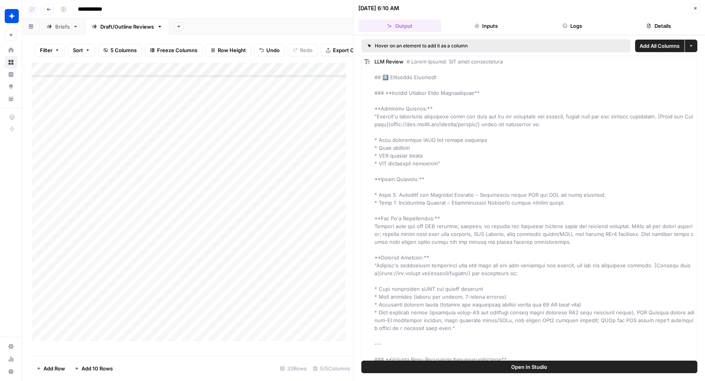
click at [651, 25] on button "Details" at bounding box center [658, 26] width 83 height 13
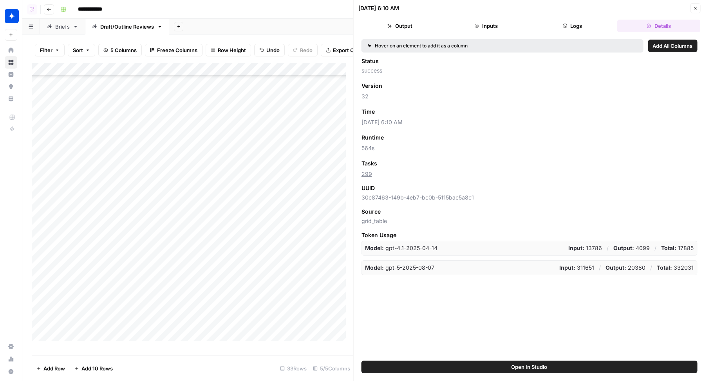
click at [698, 11] on button "Close" at bounding box center [695, 8] width 10 height 10
